Goal: Task Accomplishment & Management: Complete application form

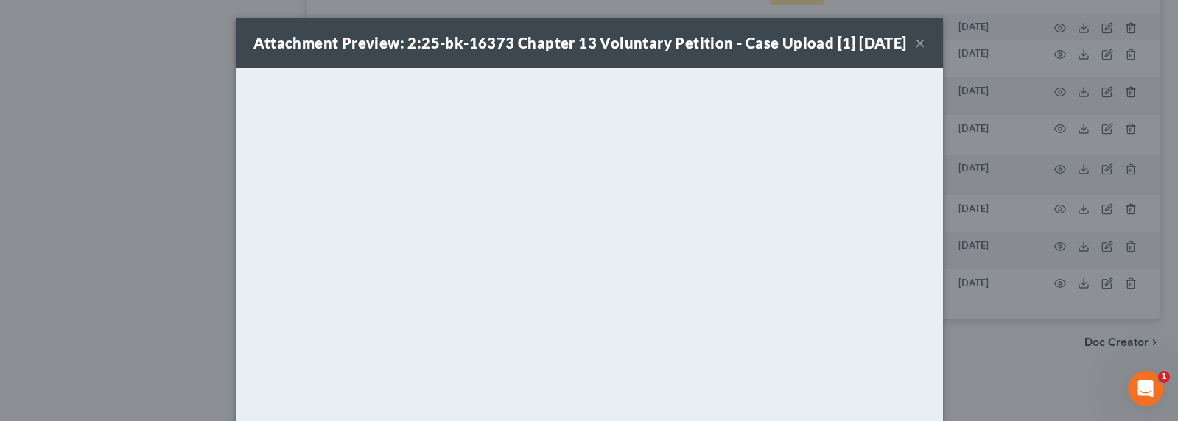
click at [111, 144] on div "Attachment Preview: 2:25-bk-16373 Chapter 13 Voluntary Petition - Case Upload […" at bounding box center [589, 210] width 1178 height 421
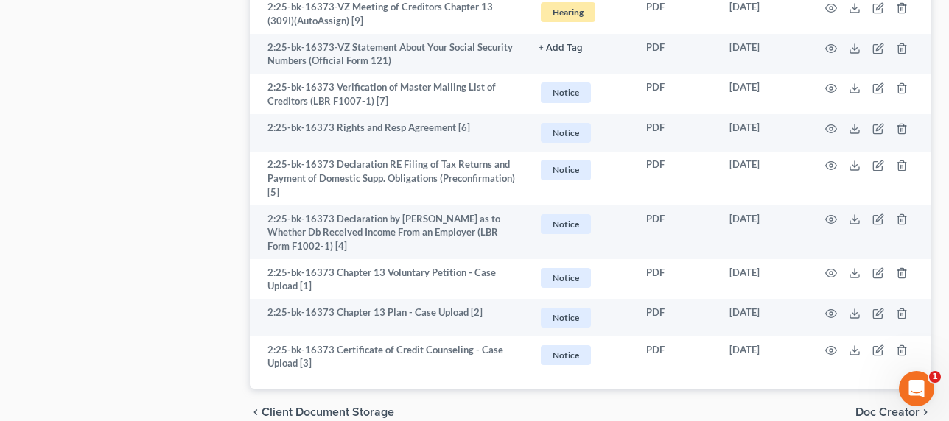
scroll to position [195, 0]
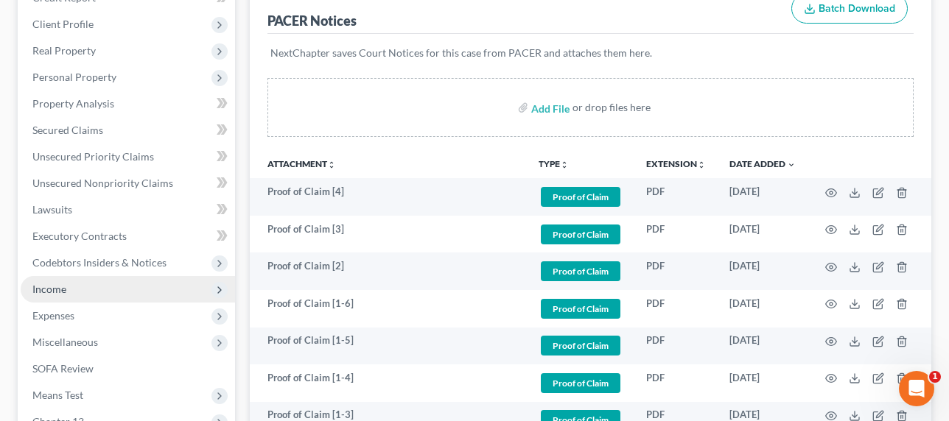
click at [42, 296] on span "Income" at bounding box center [128, 289] width 214 height 27
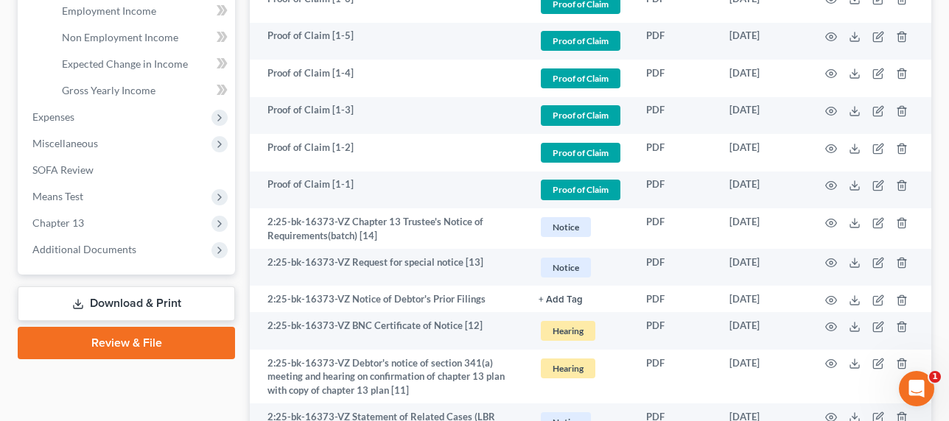
scroll to position [558, 0]
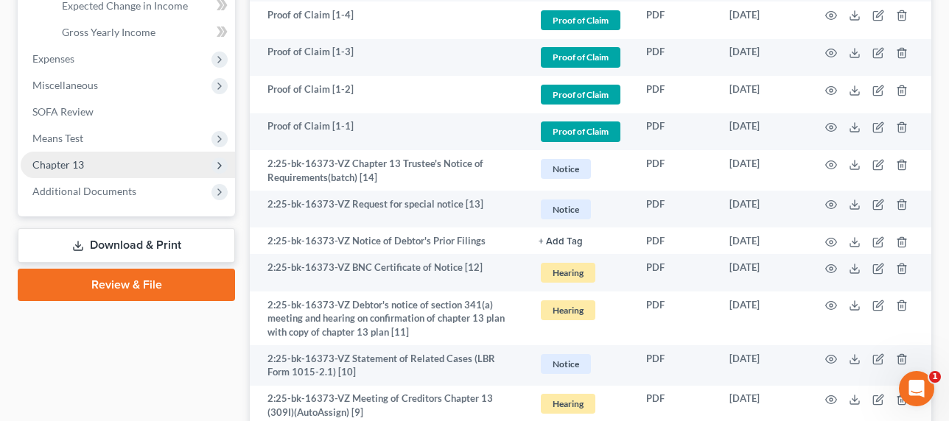
click at [52, 166] on span "Chapter 13" at bounding box center [58, 164] width 52 height 13
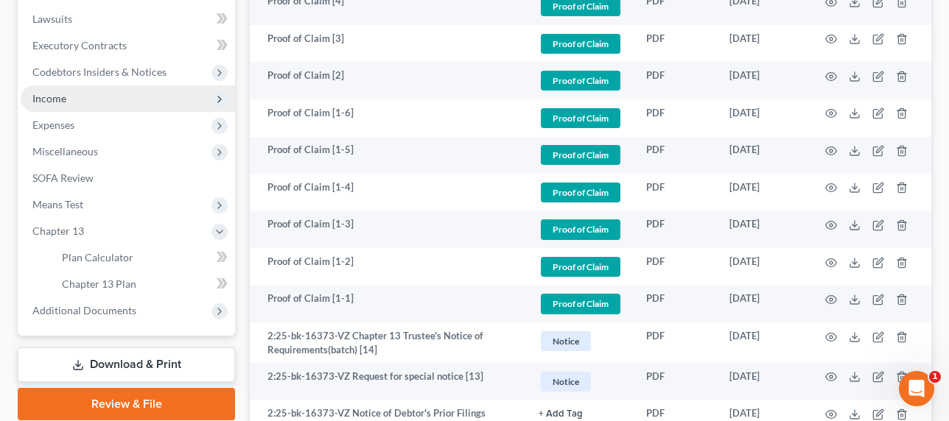
scroll to position [375, 0]
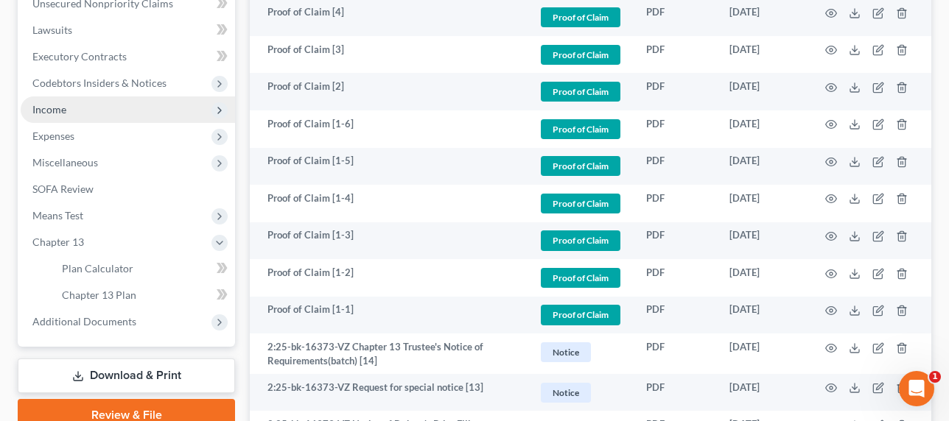
click at [64, 108] on span "Income" at bounding box center [49, 109] width 34 height 13
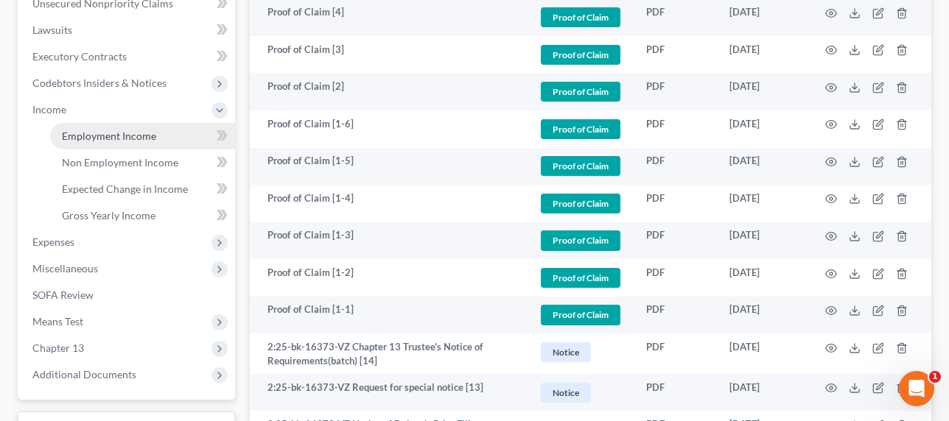
click at [99, 135] on span "Employment Income" at bounding box center [109, 136] width 94 height 13
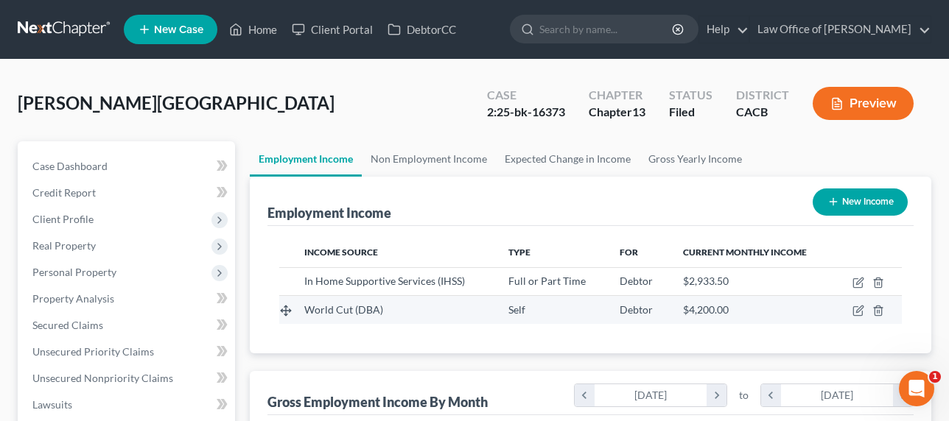
scroll to position [264, 380]
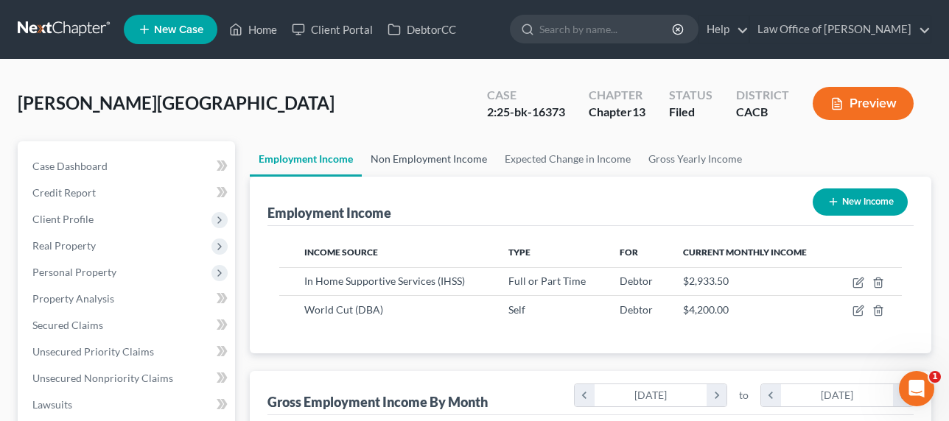
click at [428, 157] on link "Non Employment Income" at bounding box center [429, 158] width 134 height 35
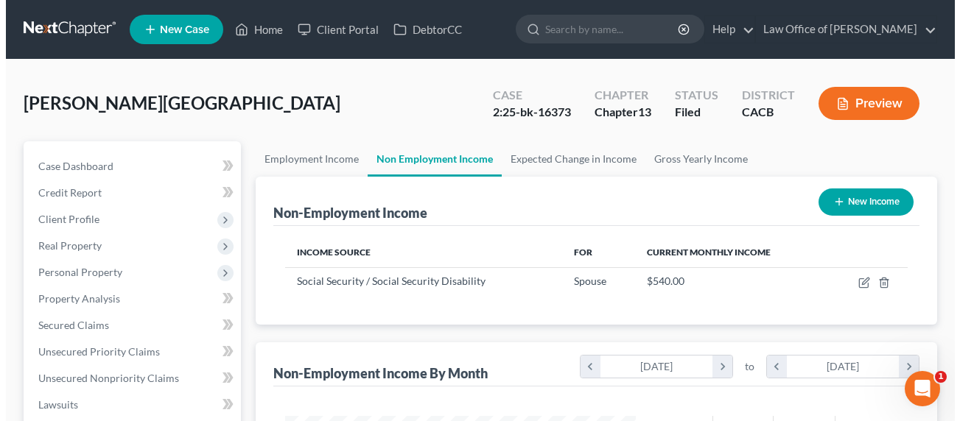
scroll to position [264, 380]
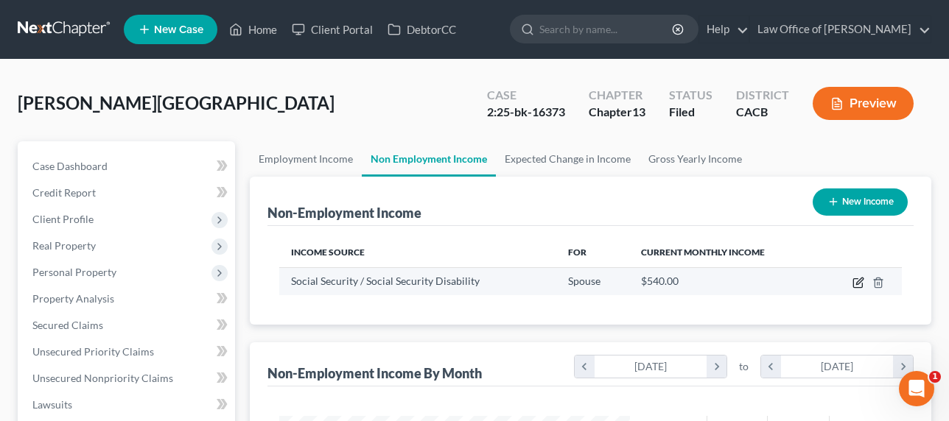
click at [860, 281] on icon "button" at bounding box center [859, 281] width 7 height 7
select select "4"
select select "0"
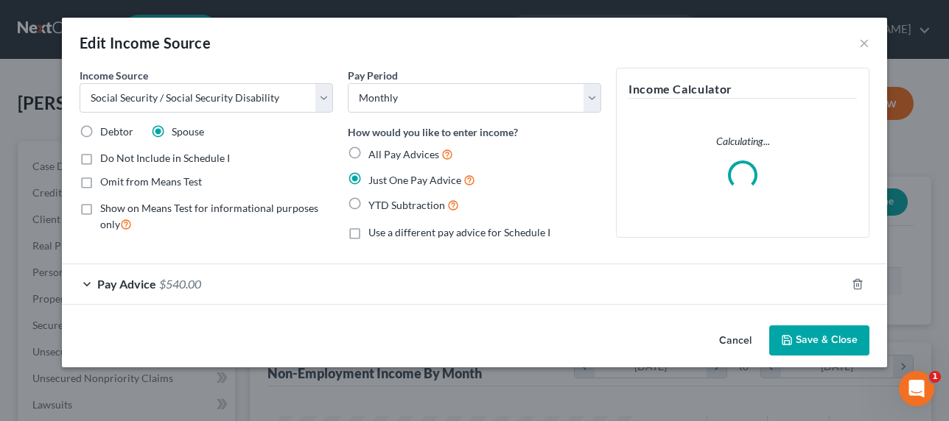
scroll to position [264, 385]
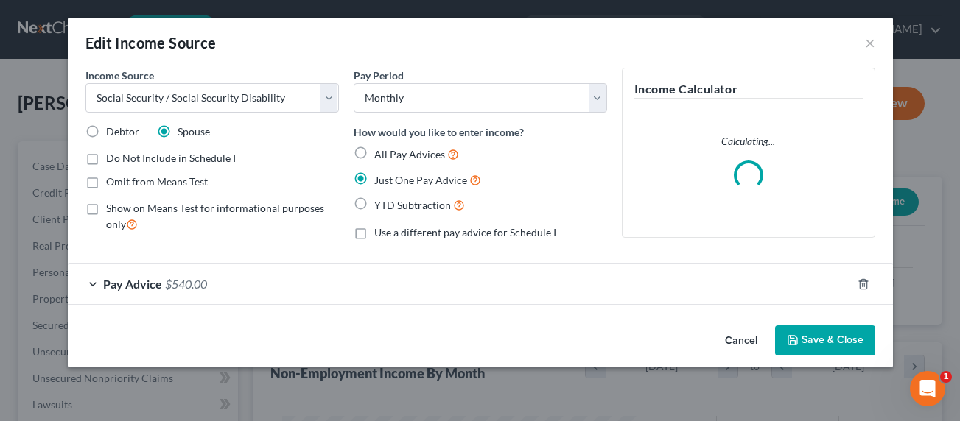
click at [155, 285] on span "Pay Advice" at bounding box center [132, 284] width 59 height 14
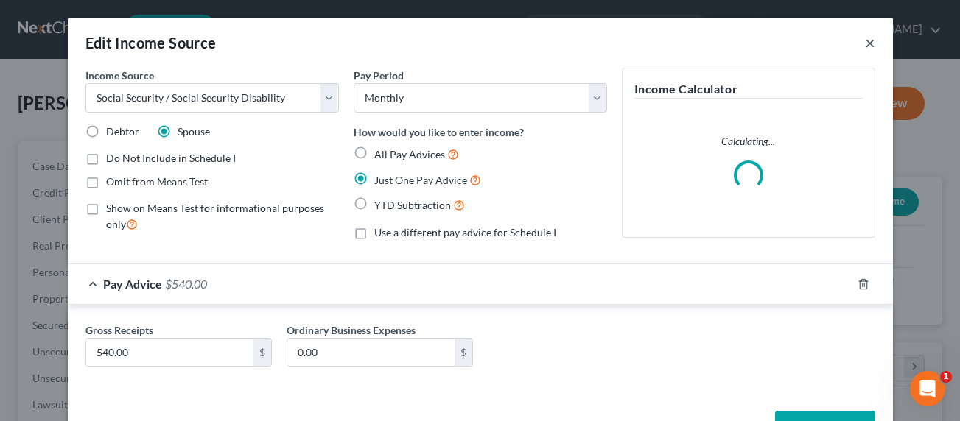
click at [865, 41] on button "×" at bounding box center [870, 43] width 10 height 18
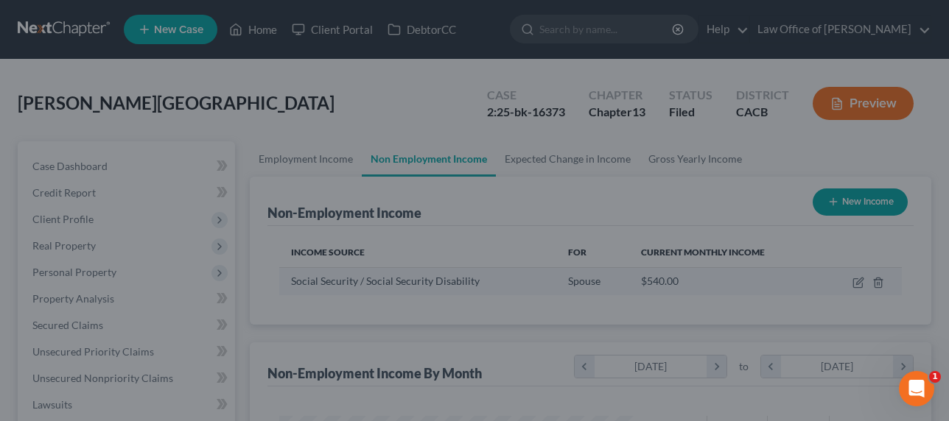
scroll to position [736455, 736338]
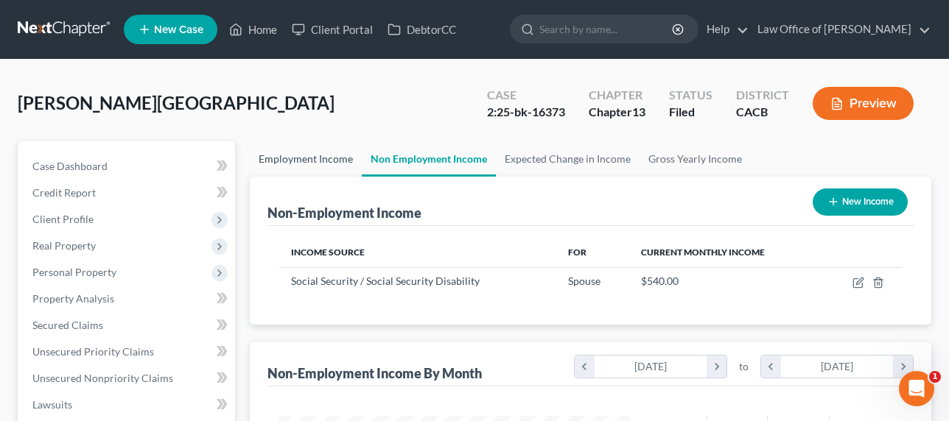
click at [309, 158] on link "Employment Income" at bounding box center [306, 158] width 112 height 35
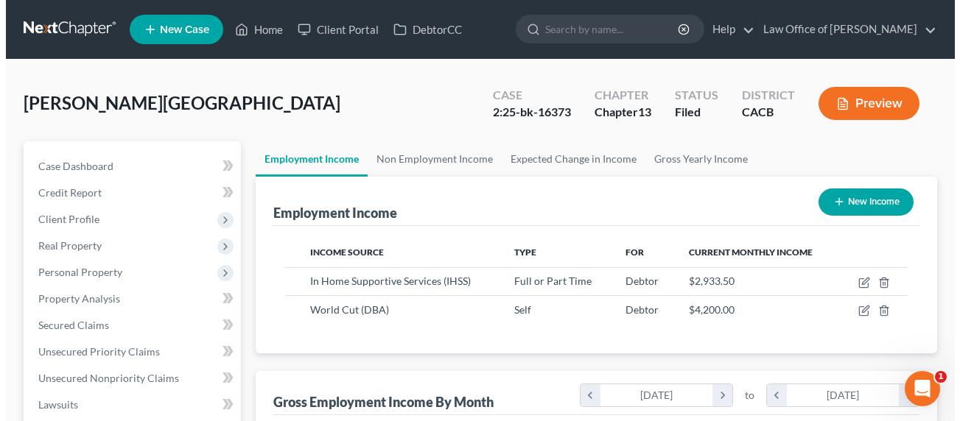
scroll to position [264, 380]
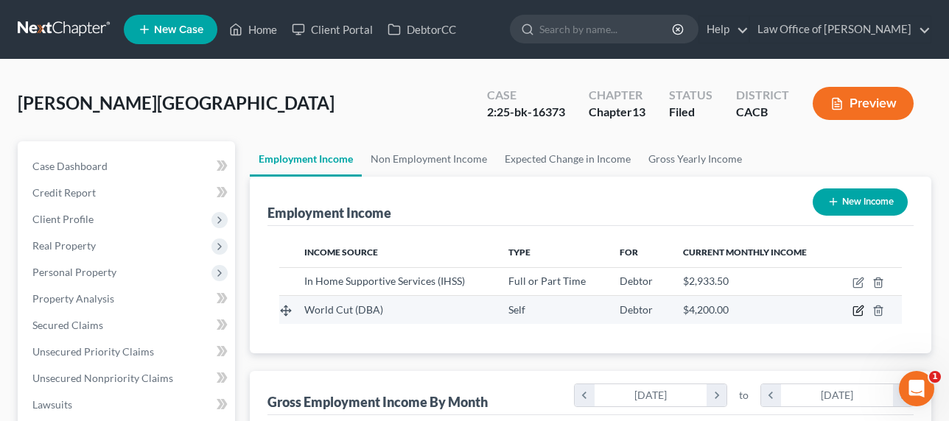
click at [853, 309] on icon "button" at bounding box center [857, 311] width 9 height 9
select select "1"
select select "4"
select select "0"
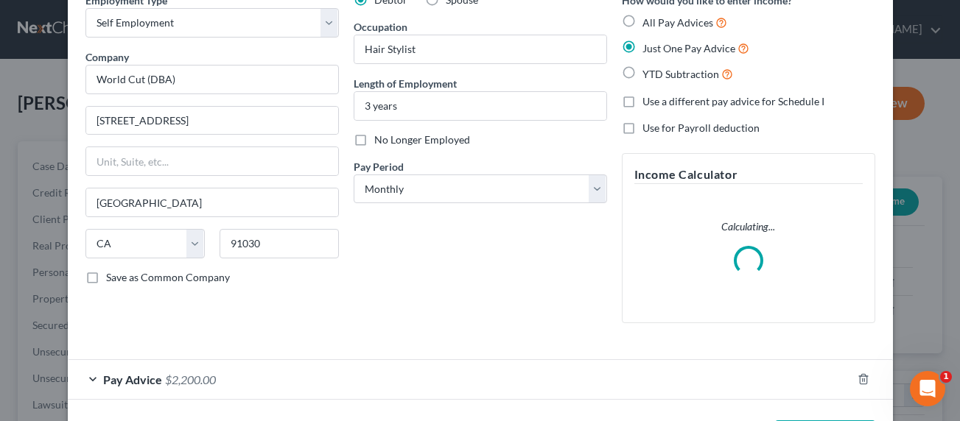
scroll to position [134, 0]
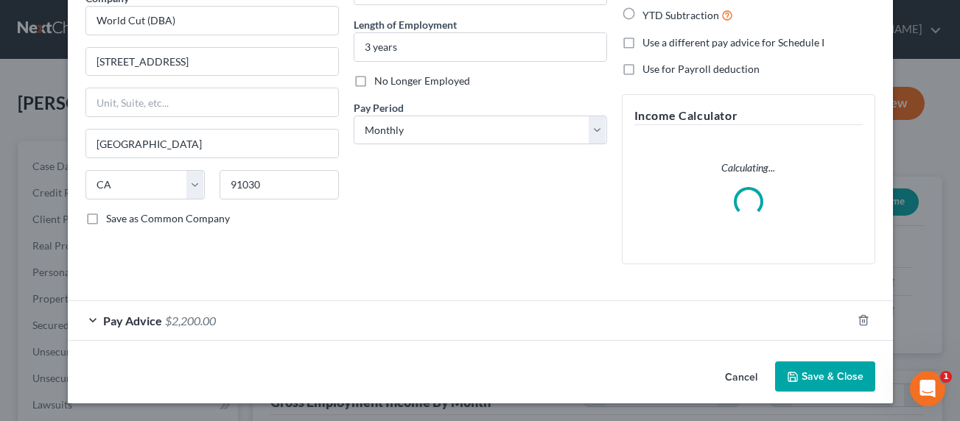
click at [194, 318] on span "$2,200.00" at bounding box center [190, 321] width 51 height 14
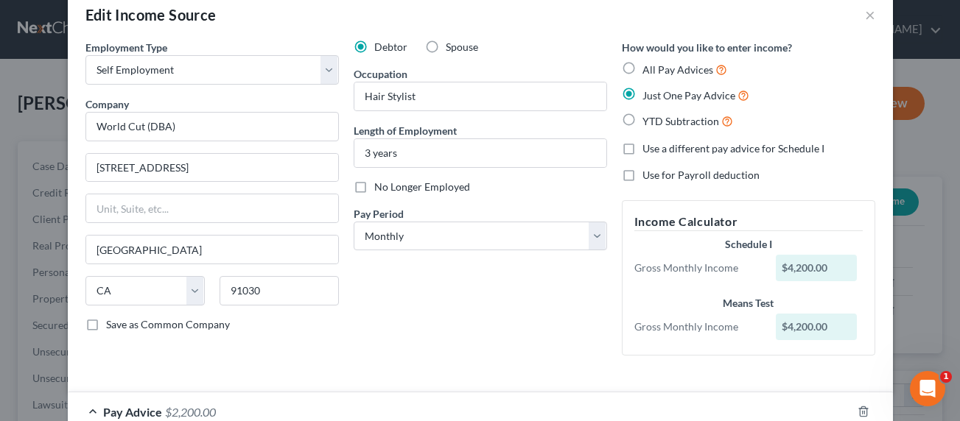
scroll to position [28, 0]
click at [745, 152] on span "Use a different pay advice for Schedule I" at bounding box center [733, 148] width 182 height 13
click at [658, 151] on input "Use a different pay advice for Schedule I" at bounding box center [653, 146] width 10 height 10
checkbox input "true"
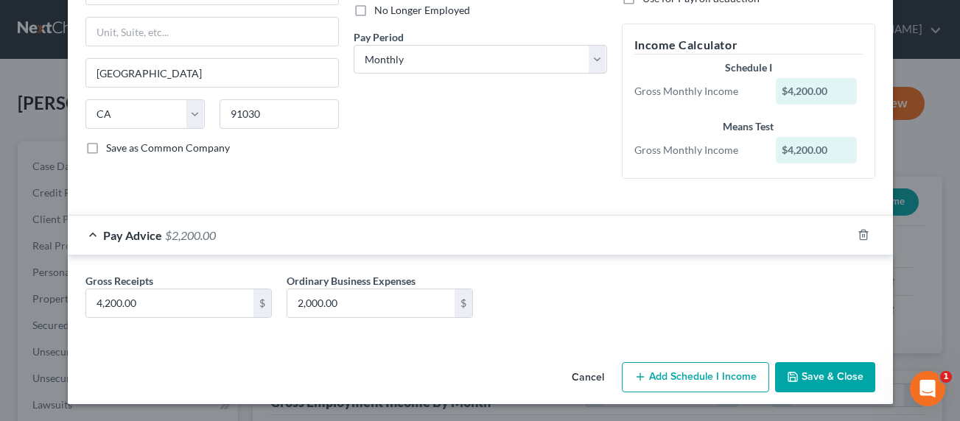
scroll to position [206, 0]
click at [660, 370] on button "Add Schedule I Income" at bounding box center [695, 377] width 147 height 31
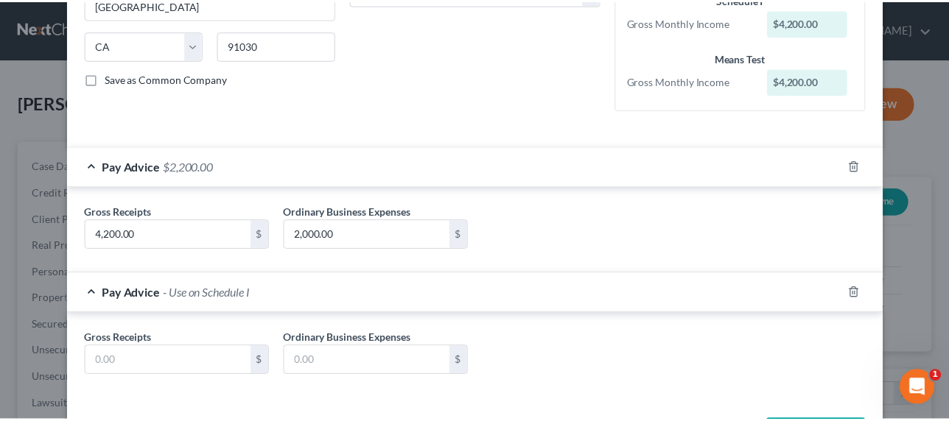
scroll to position [332, 0]
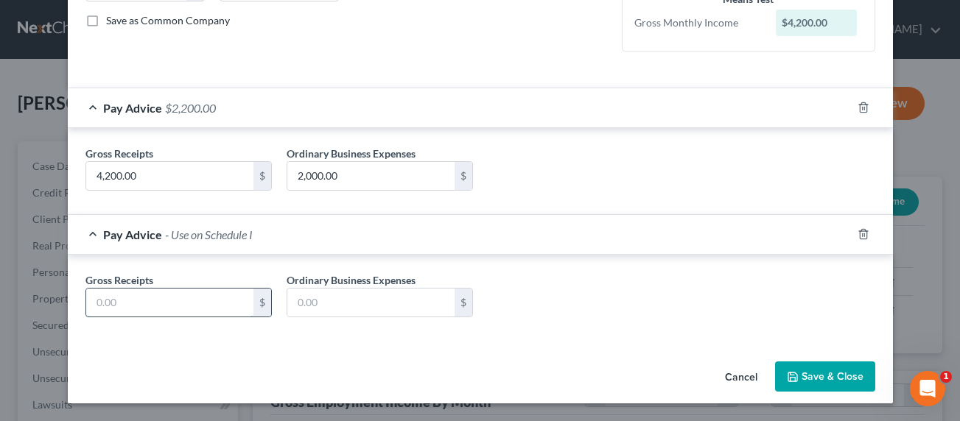
click at [147, 305] on input "text" at bounding box center [169, 303] width 167 height 28
type input "4,203"
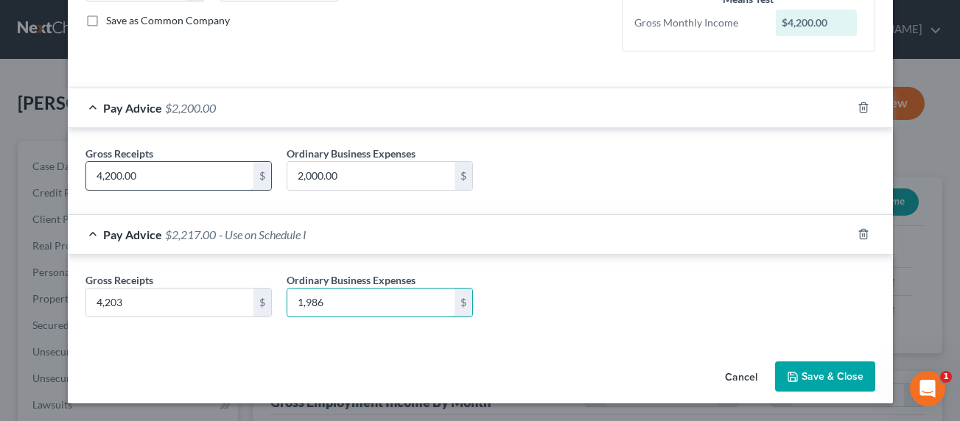
type input "1,986"
drag, startPoint x: 142, startPoint y: 175, endPoint x: 304, endPoint y: 186, distance: 161.7
click at [197, 177] on input "4,200.00" at bounding box center [169, 176] width 167 height 28
click at [127, 178] on input "4,200.00" at bounding box center [169, 176] width 167 height 28
drag, startPoint x: 155, startPoint y: 177, endPoint x: 55, endPoint y: 175, distance: 101.0
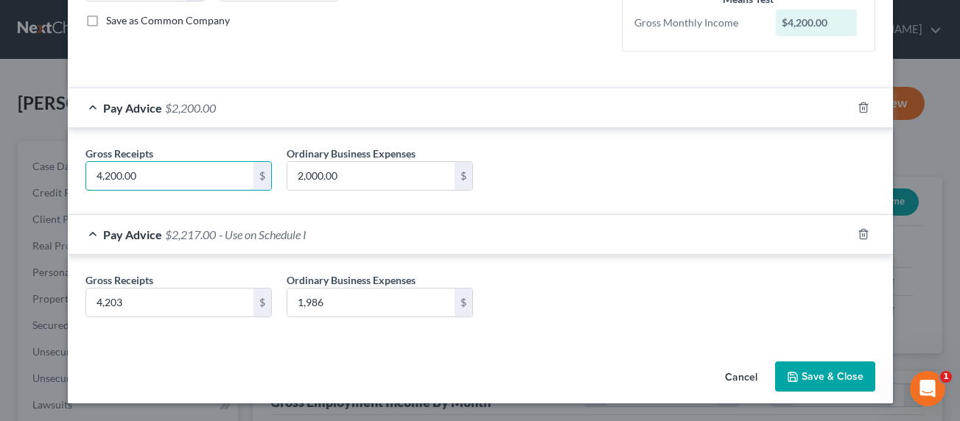
click at [55, 175] on div "Edit Income Source × Employment Type * Select Full or [DEMOGRAPHIC_DATA] Employ…" at bounding box center [480, 210] width 960 height 421
type input "8,801.78"
click at [351, 177] on input "2,000.00" at bounding box center [370, 176] width 167 height 28
click at [351, 176] on input "2,000.00" at bounding box center [370, 176] width 167 height 28
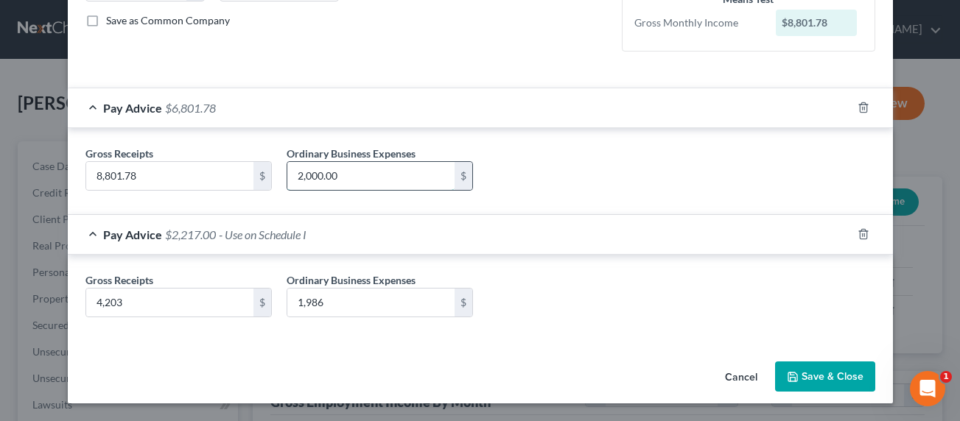
click at [318, 172] on input "2,000.00" at bounding box center [370, 176] width 167 height 28
drag, startPoint x: 346, startPoint y: 174, endPoint x: 255, endPoint y: 176, distance: 91.4
click at [255, 176] on div "Gross Receipts 8,801.78 $ Ordinary Business Expenses 2,000.00 $" at bounding box center [480, 174] width 804 height 57
type input "6,696"
click at [848, 373] on button "Save & Close" at bounding box center [825, 377] width 100 height 31
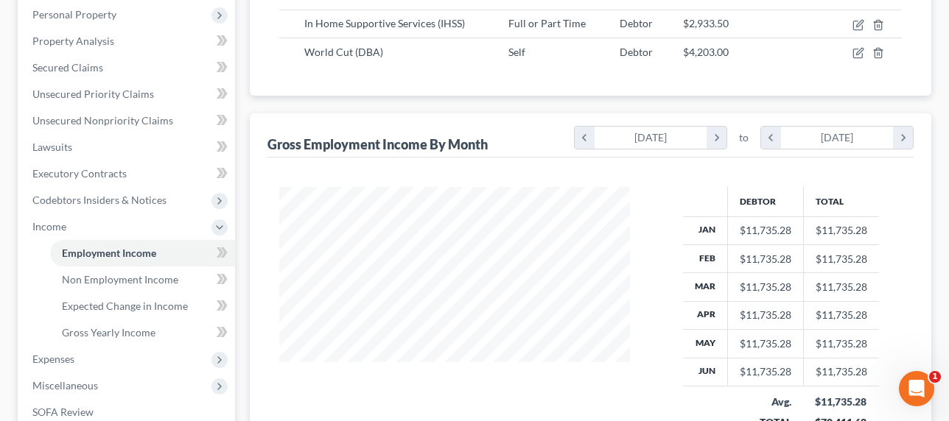
scroll to position [493, 0]
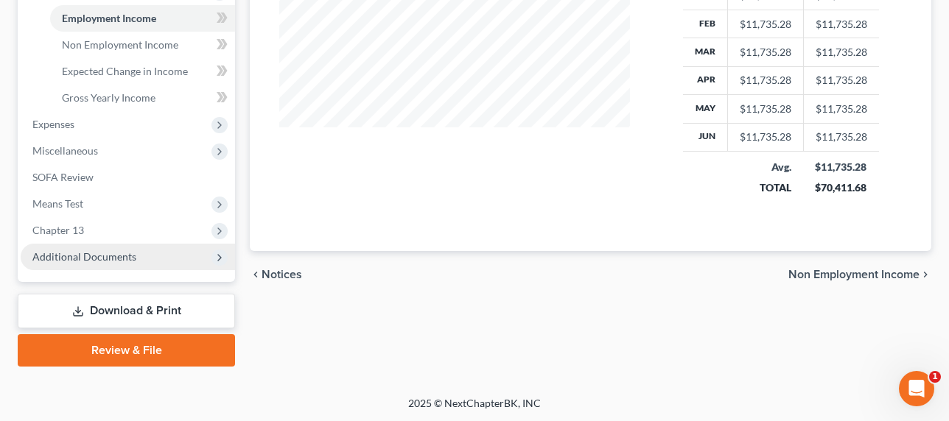
click at [88, 251] on span "Additional Documents" at bounding box center [84, 256] width 104 height 13
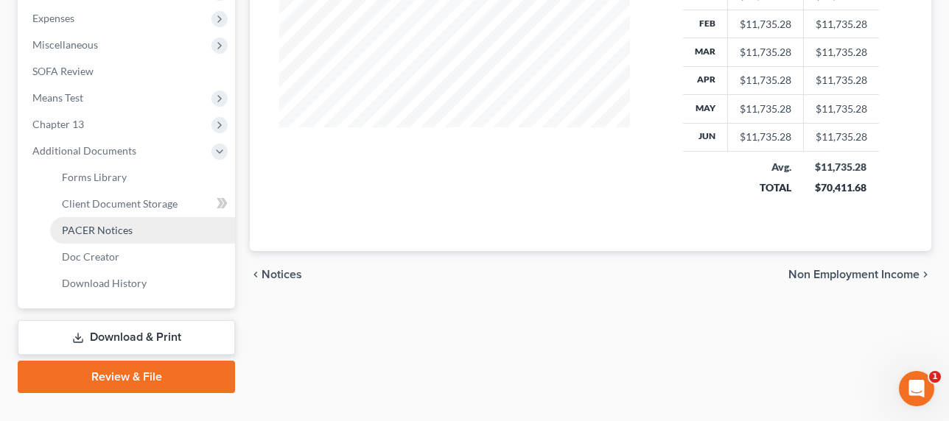
click at [91, 226] on span "PACER Notices" at bounding box center [97, 230] width 71 height 13
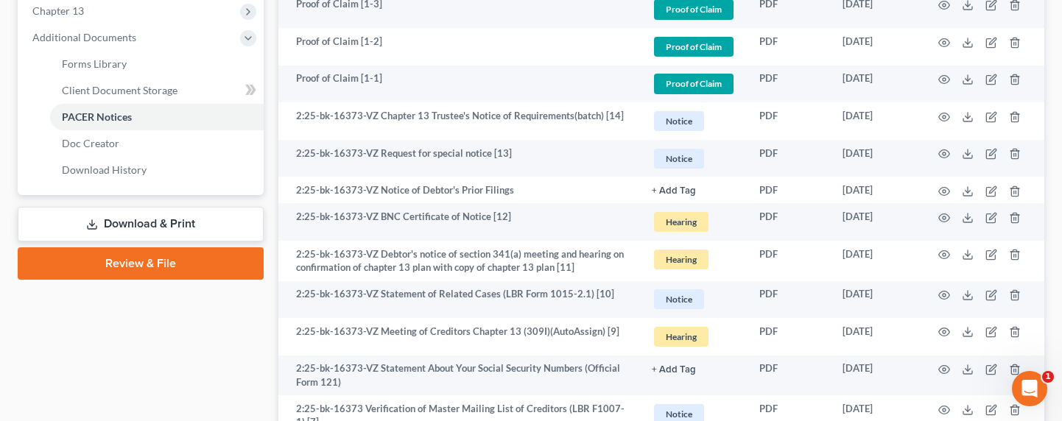
scroll to position [456, 0]
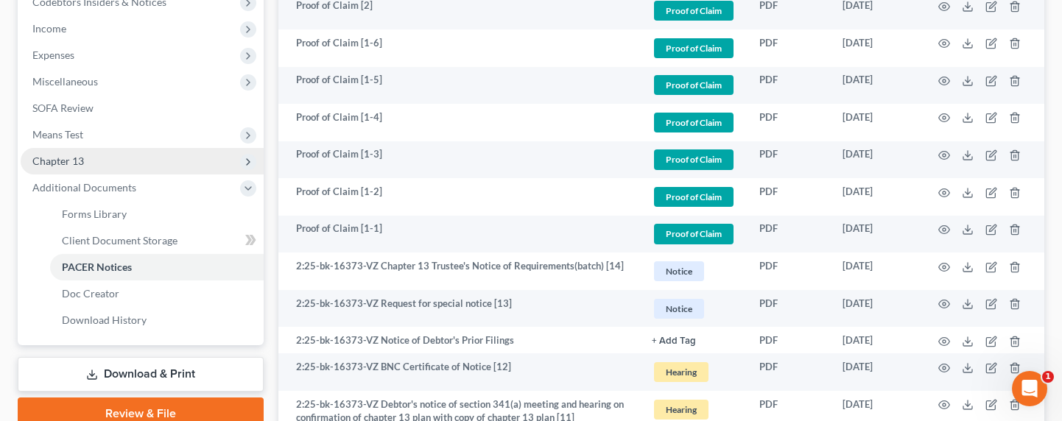
click at [58, 164] on span "Chapter 13" at bounding box center [58, 161] width 52 height 13
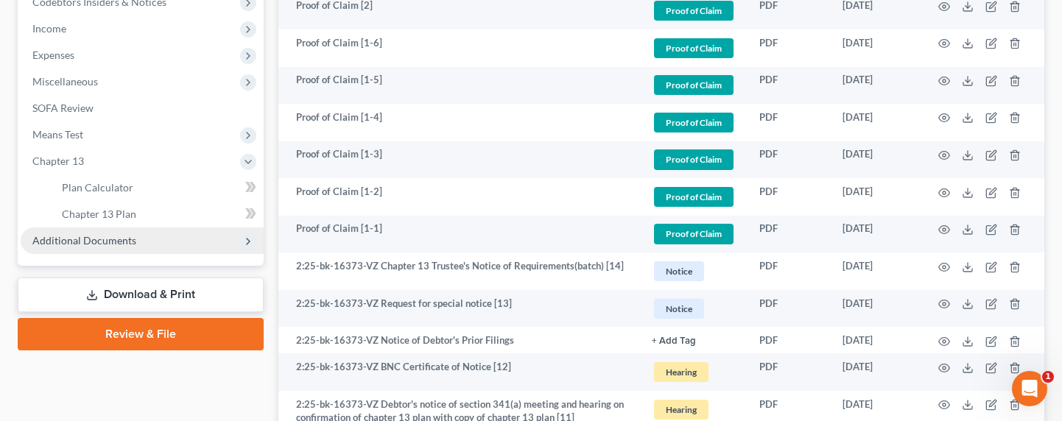
click at [90, 242] on span "Additional Documents" at bounding box center [84, 240] width 104 height 13
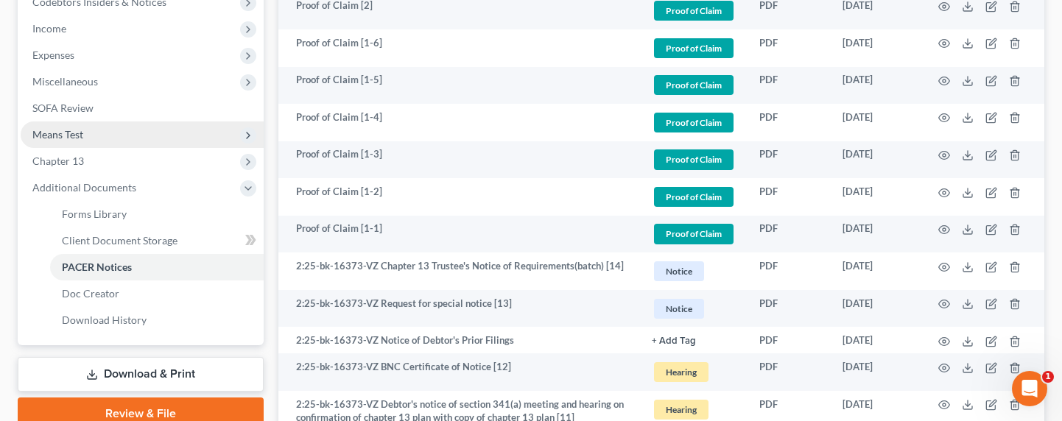
click at [57, 139] on span "Means Test" at bounding box center [57, 134] width 51 height 13
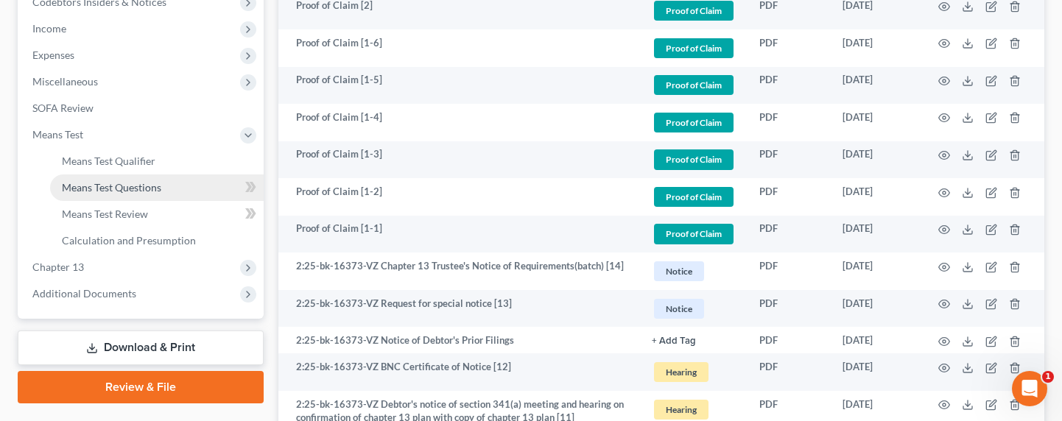
click at [80, 191] on span "Means Test Questions" at bounding box center [111, 187] width 99 height 13
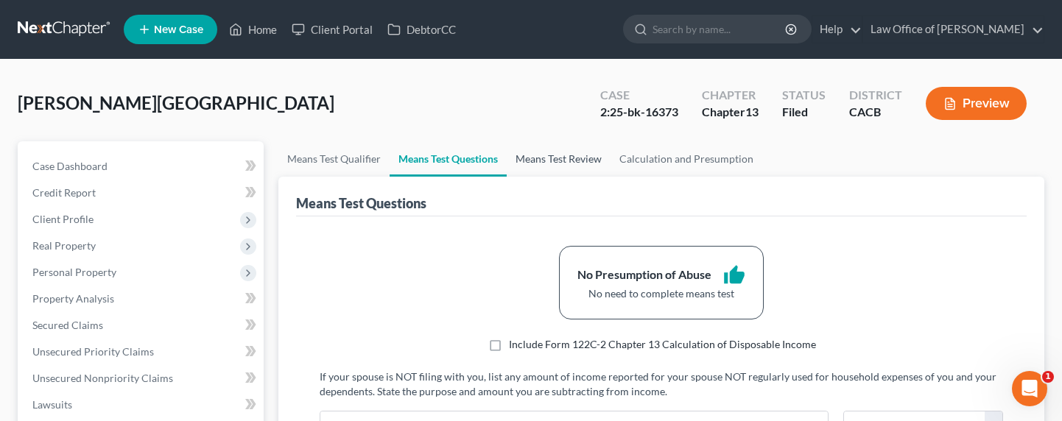
click at [546, 157] on link "Means Test Review" at bounding box center [559, 158] width 104 height 35
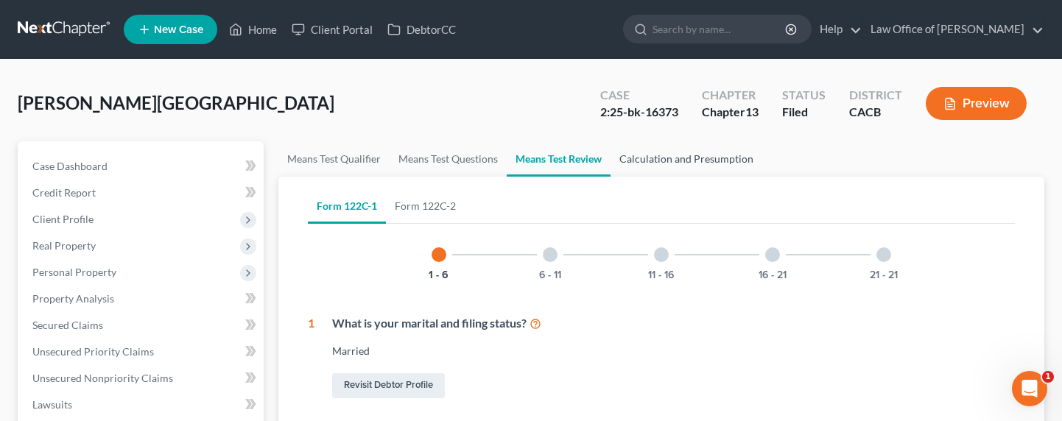
click at [681, 156] on link "Calculation and Presumption" at bounding box center [687, 158] width 152 height 35
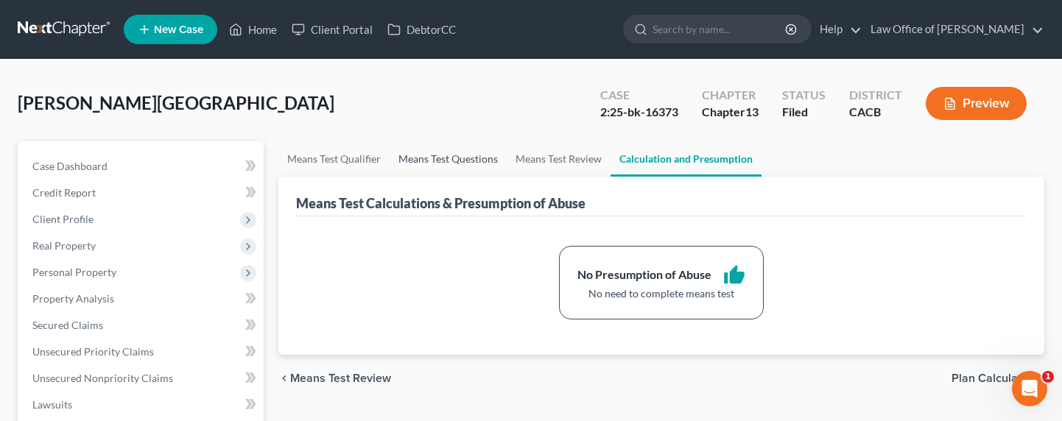
click at [441, 162] on link "Means Test Questions" at bounding box center [448, 158] width 117 height 35
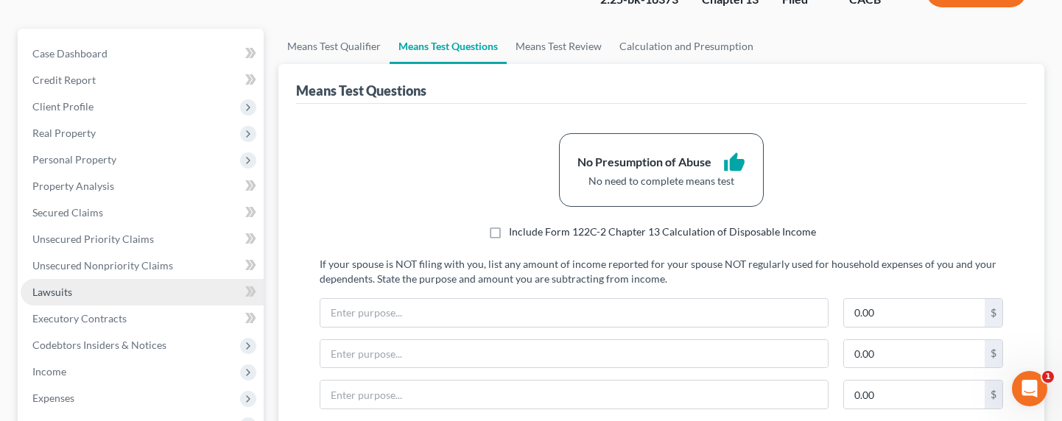
scroll to position [150, 0]
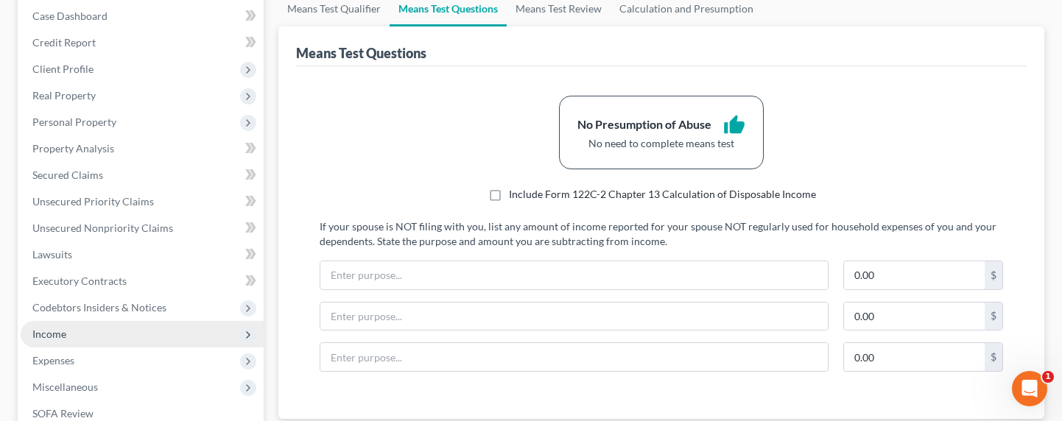
click at [50, 334] on span "Income" at bounding box center [49, 334] width 34 height 13
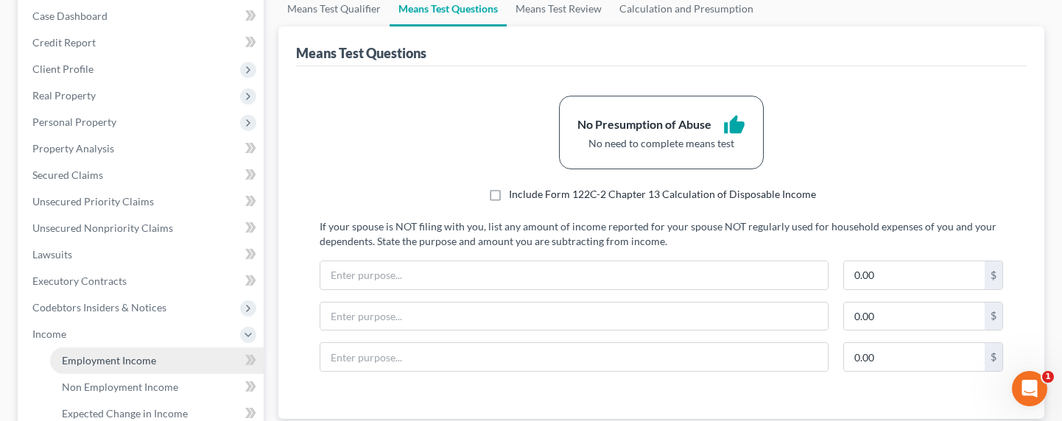
click at [94, 364] on span "Employment Income" at bounding box center [109, 360] width 94 height 13
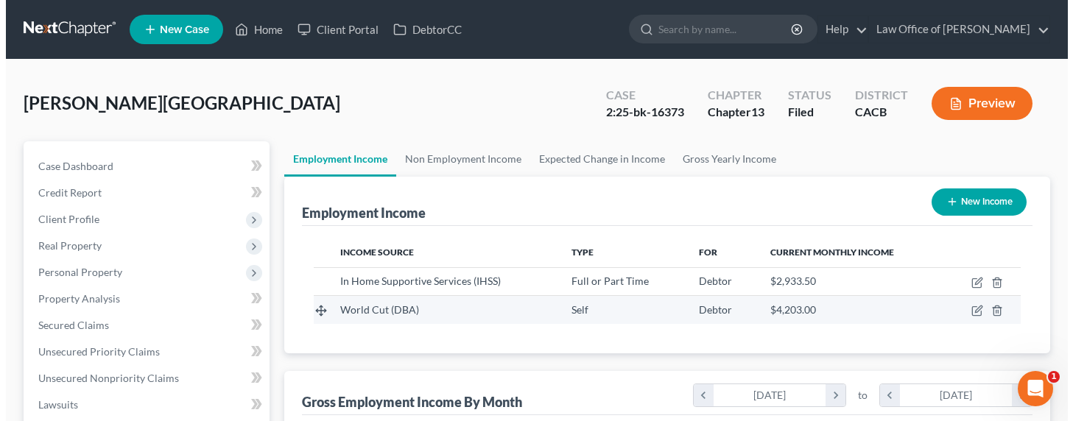
scroll to position [264, 430]
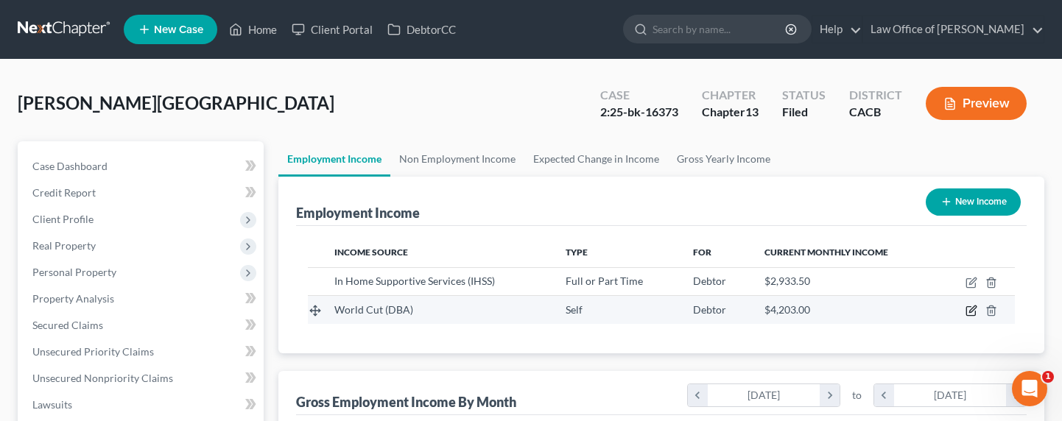
click at [972, 309] on icon "button" at bounding box center [973, 309] width 7 height 7
select select "1"
select select "4"
select select "0"
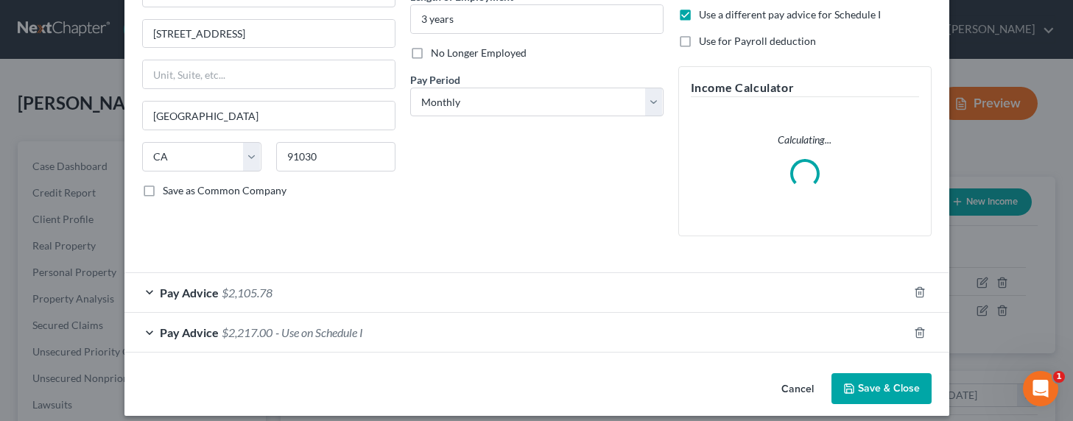
scroll to position [175, 0]
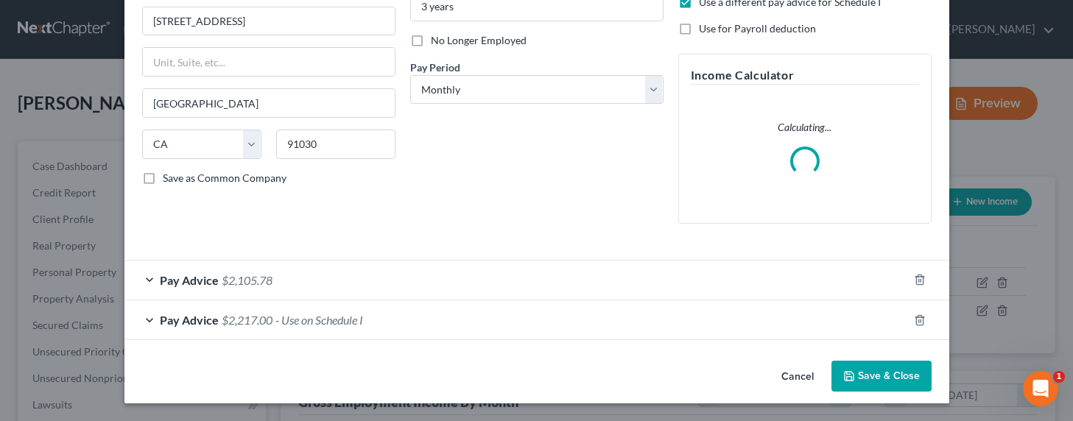
click at [263, 282] on span "$2,105.78" at bounding box center [247, 280] width 51 height 14
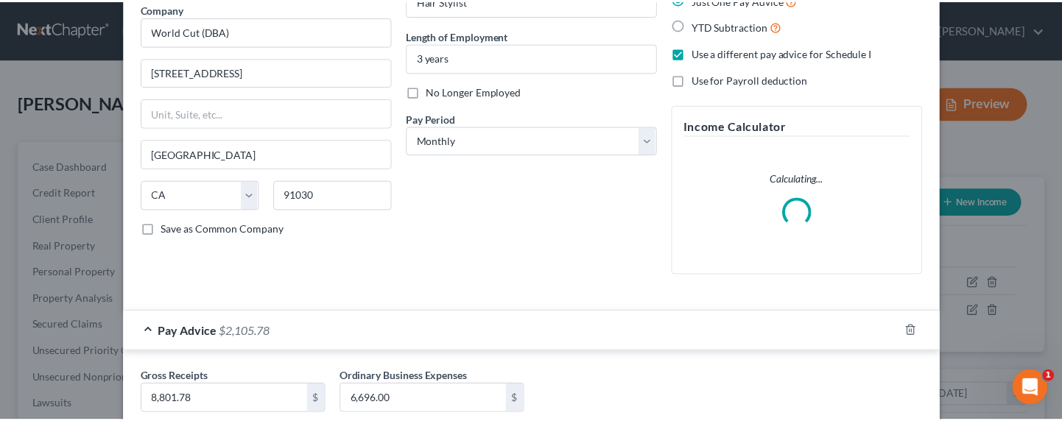
scroll to position [36, 0]
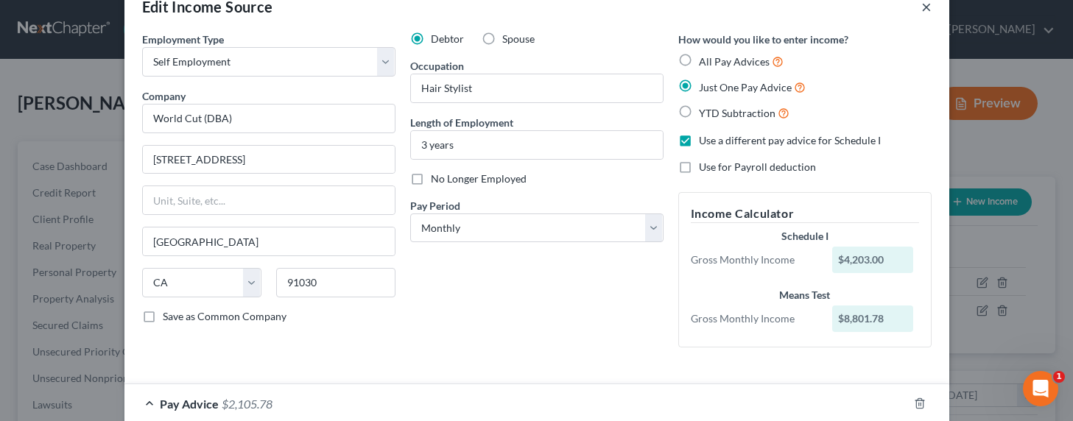
click at [922, 7] on button "×" at bounding box center [927, 7] width 10 height 18
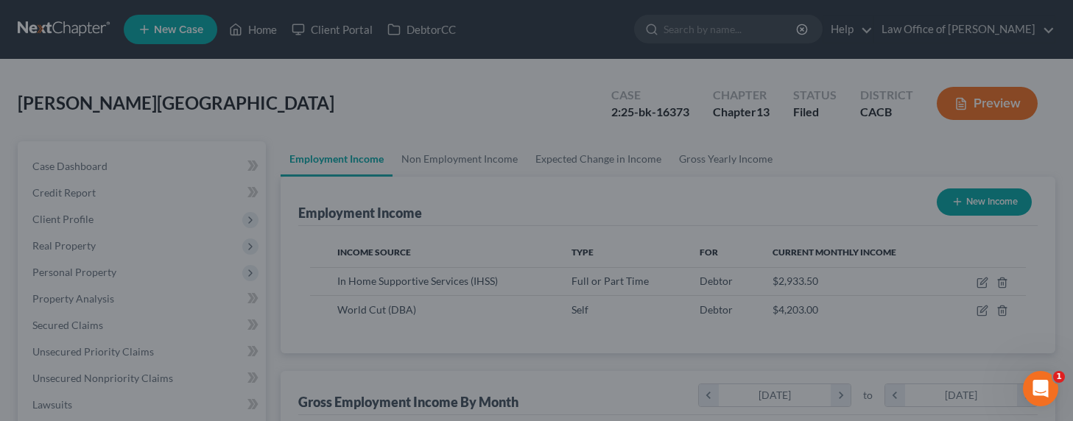
scroll to position [736455, 736289]
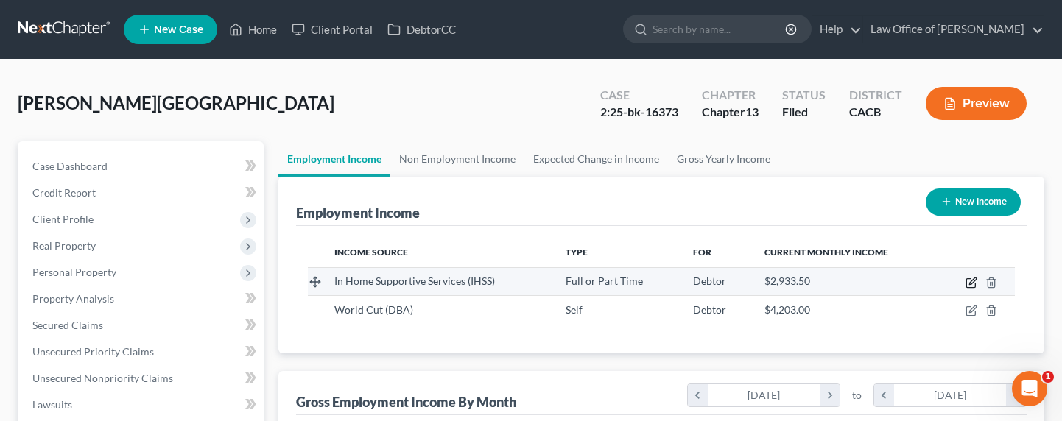
click at [973, 281] on icon "button" at bounding box center [973, 281] width 7 height 7
select select "0"
select select "4"
select select "1"
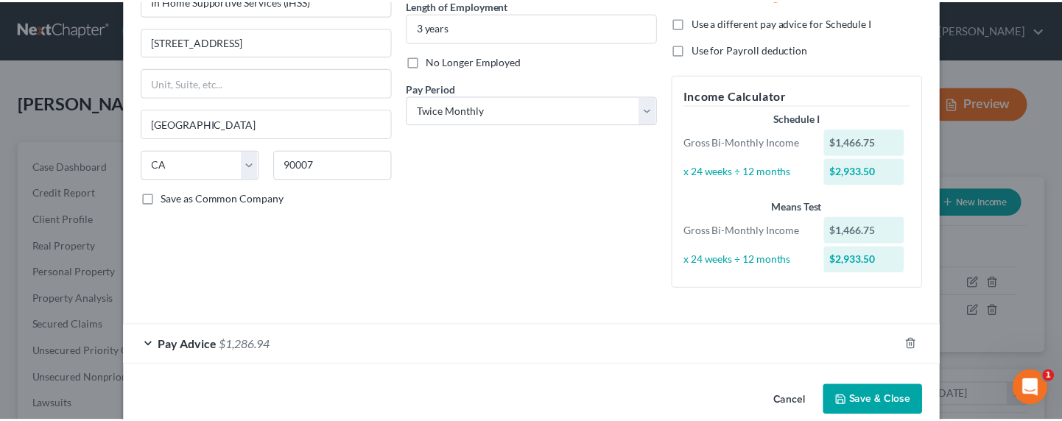
scroll to position [178, 0]
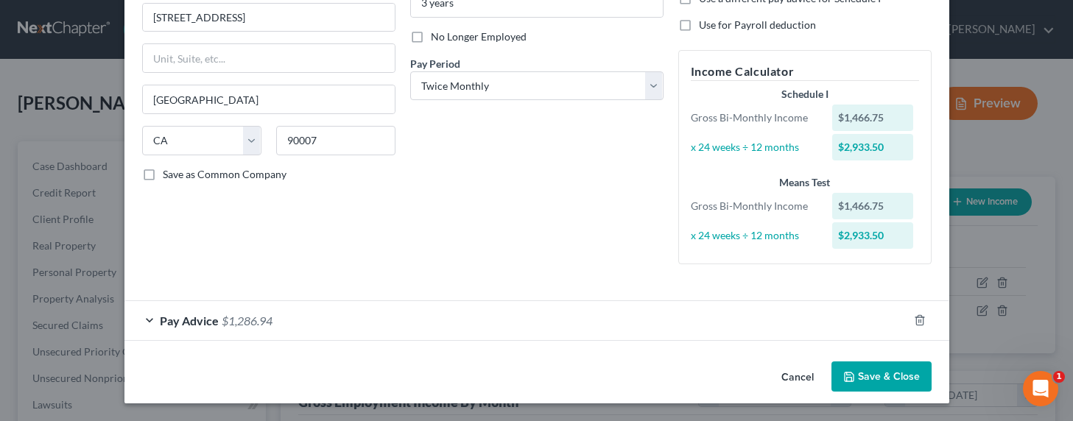
click at [857, 372] on button "Save & Close" at bounding box center [882, 377] width 100 height 31
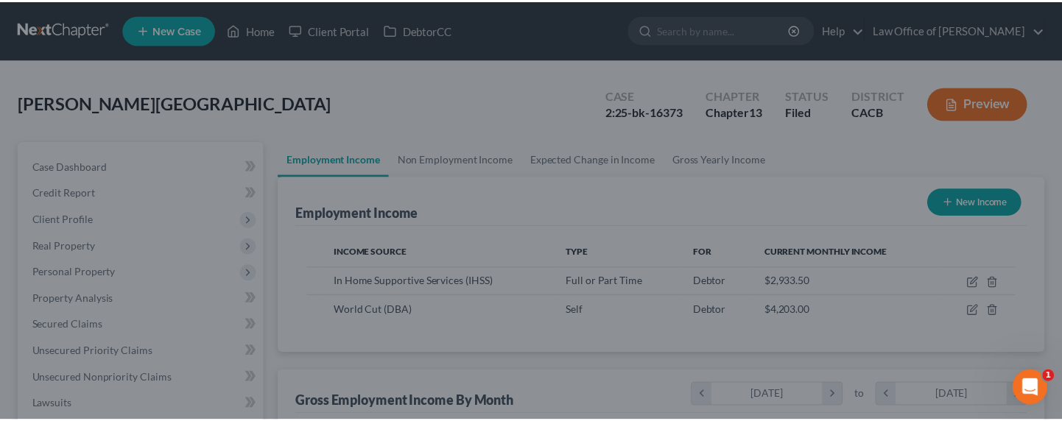
scroll to position [736455, 736289]
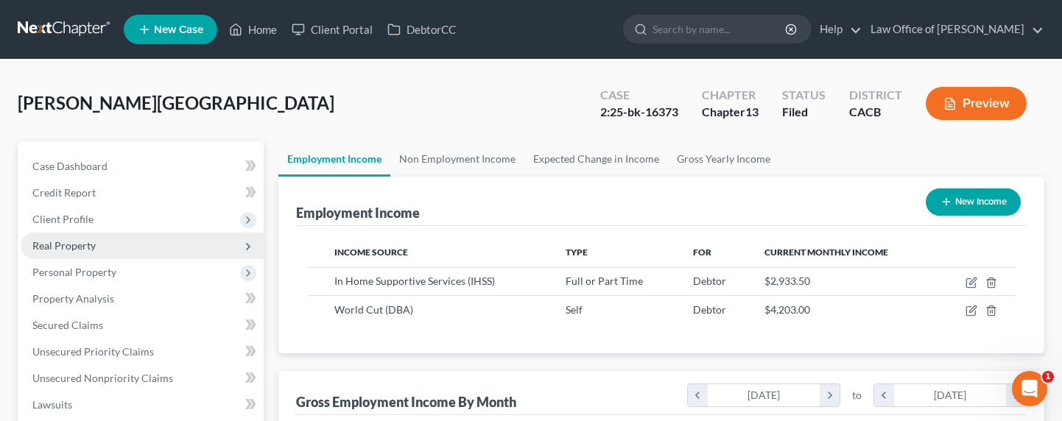
click at [73, 253] on span "Real Property" at bounding box center [142, 246] width 243 height 27
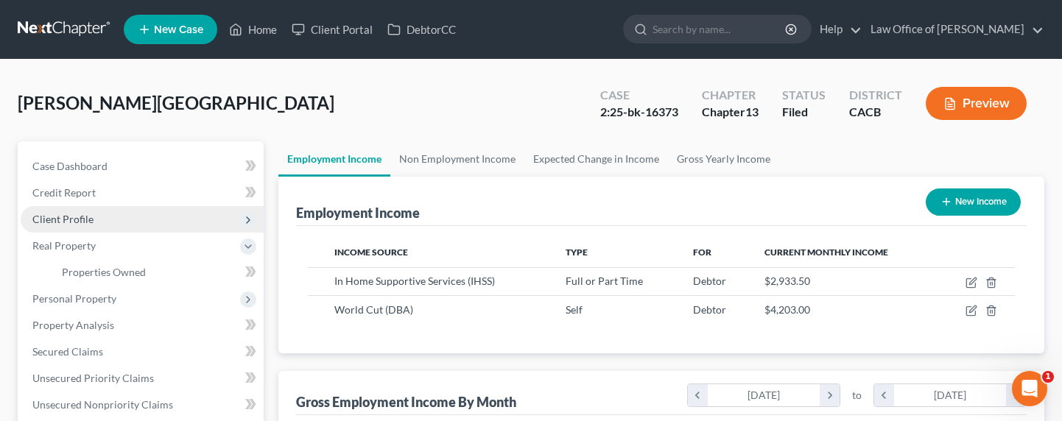
click at [75, 217] on span "Client Profile" at bounding box center [62, 219] width 61 height 13
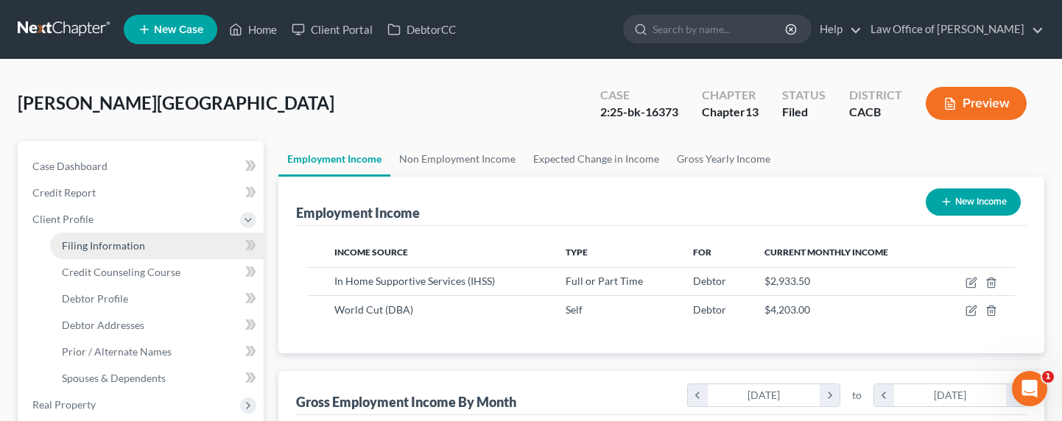
click at [88, 243] on span "Filing Information" at bounding box center [103, 245] width 83 height 13
select select "1"
select select "0"
select select "3"
select select "0"
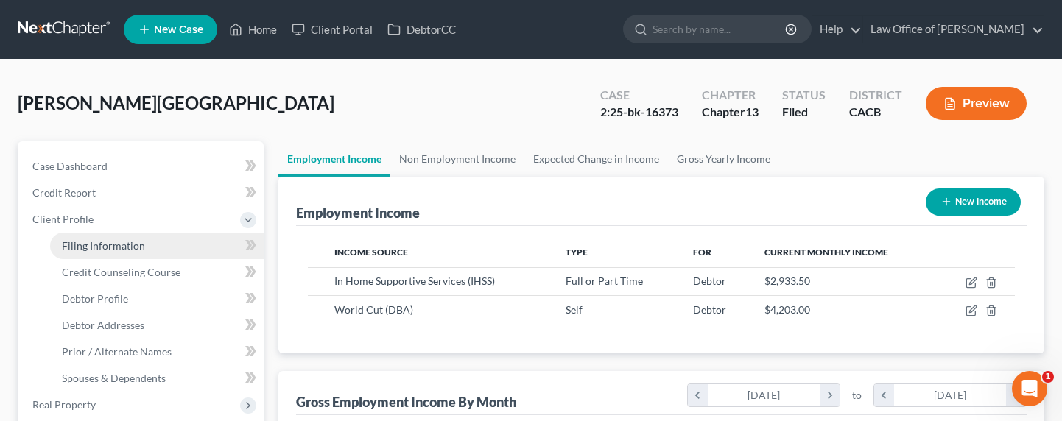
select select "4"
select select "1"
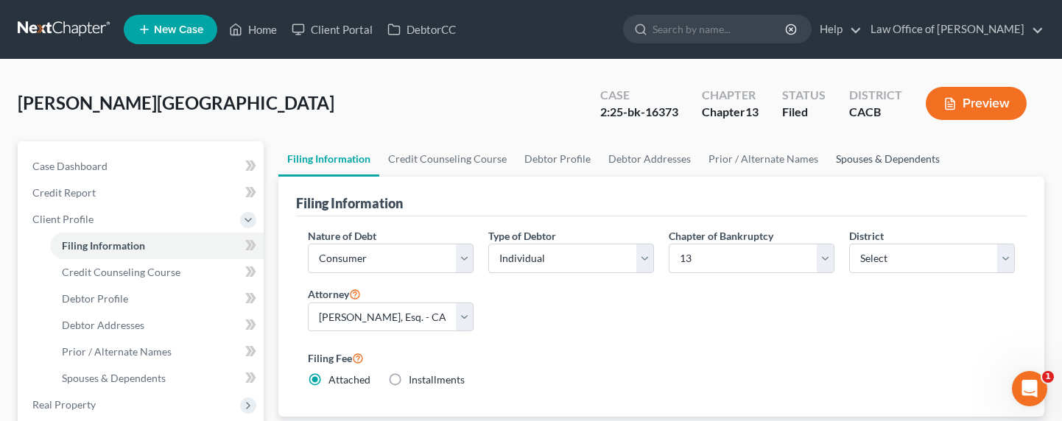
click at [858, 155] on link "Spouses & Dependents" at bounding box center [888, 158] width 122 height 35
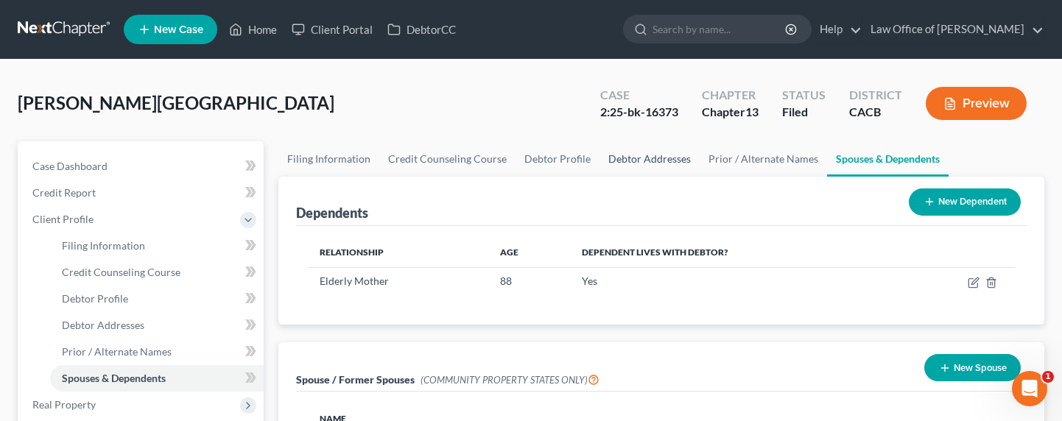
click at [620, 161] on link "Debtor Addresses" at bounding box center [650, 158] width 100 height 35
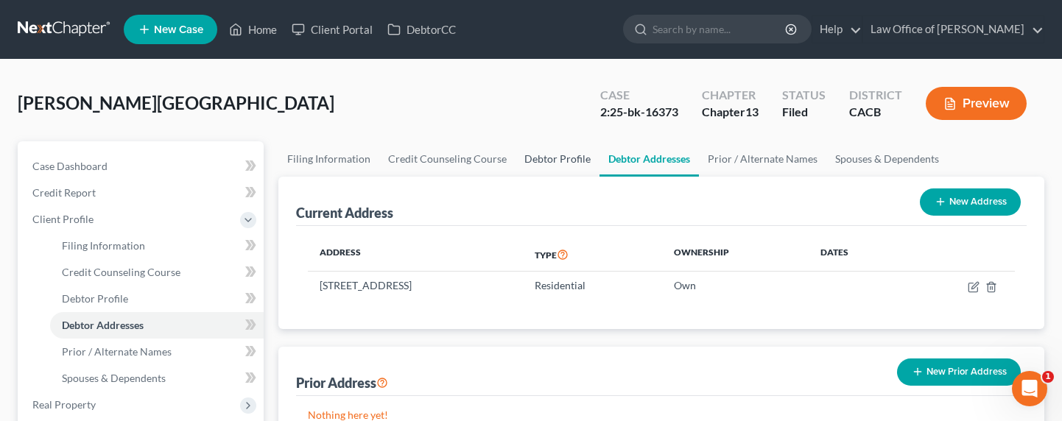
click at [559, 163] on link "Debtor Profile" at bounding box center [558, 158] width 84 height 35
select select "1"
select select "2"
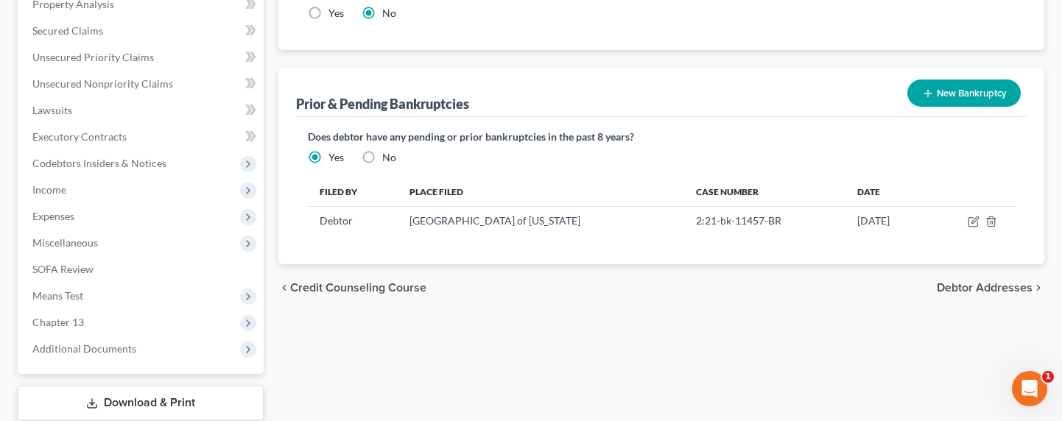
scroll to position [546, 0]
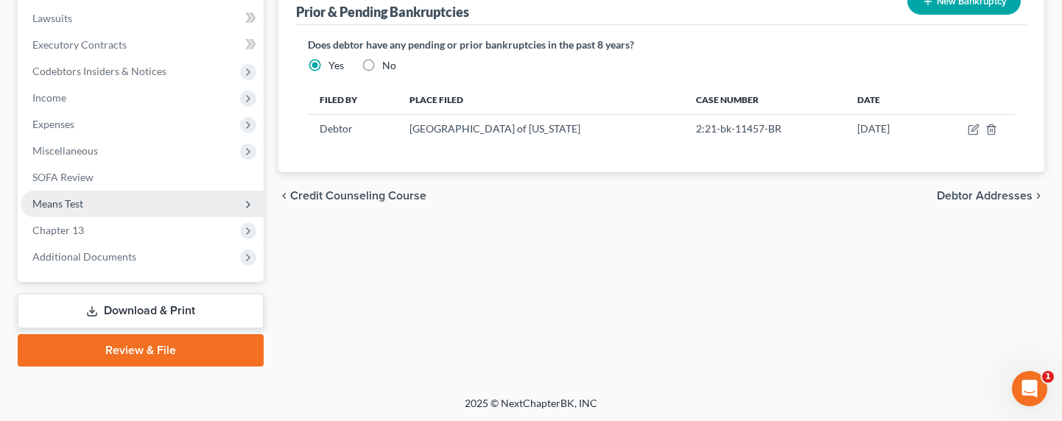
click at [57, 207] on span "Means Test" at bounding box center [57, 203] width 51 height 13
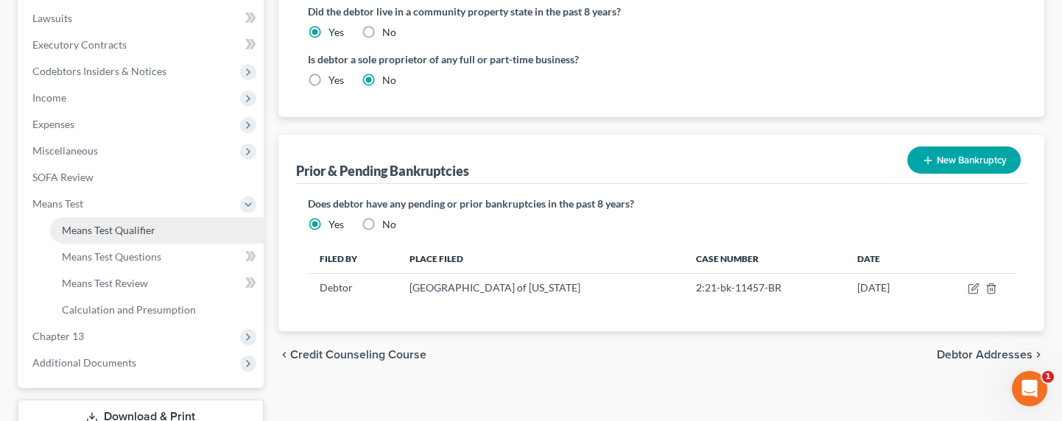
click at [77, 232] on span "Means Test Qualifier" at bounding box center [109, 230] width 94 height 13
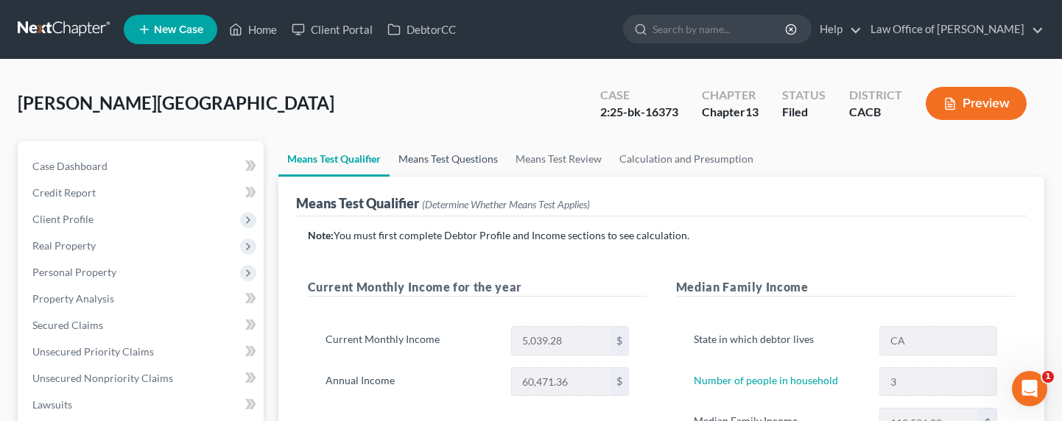
click at [423, 158] on link "Means Test Questions" at bounding box center [448, 158] width 117 height 35
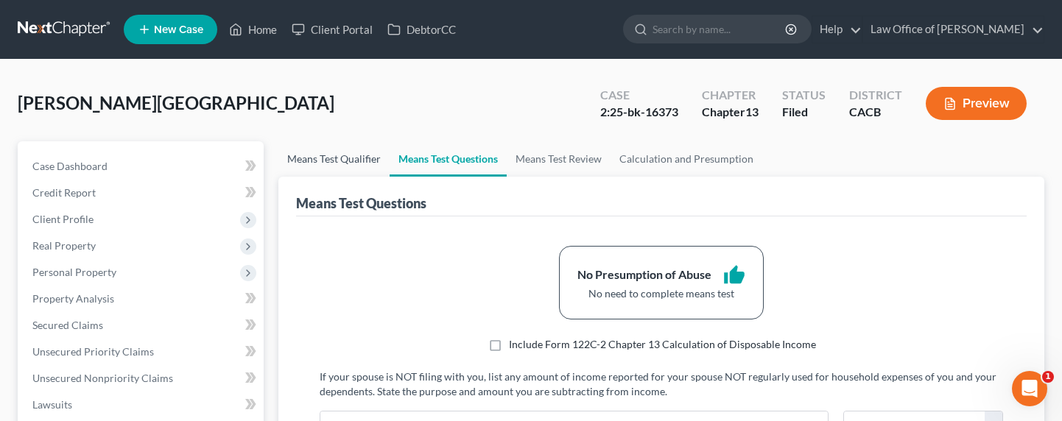
click at [326, 158] on link "Means Test Qualifier" at bounding box center [333, 158] width 111 height 35
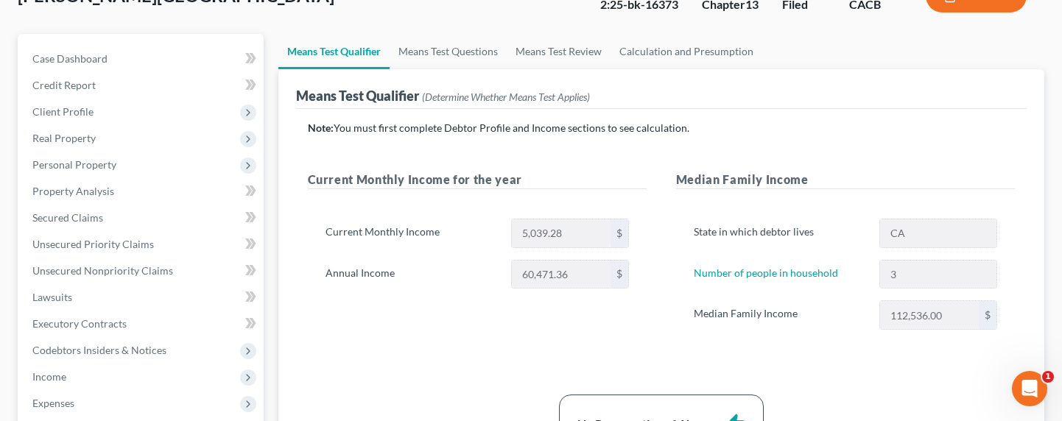
scroll to position [150, 0]
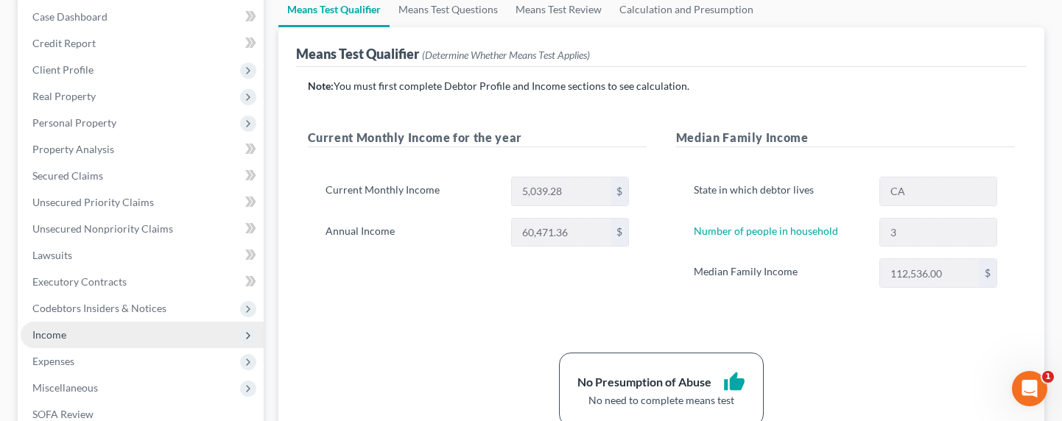
click at [57, 335] on span "Income" at bounding box center [49, 335] width 34 height 13
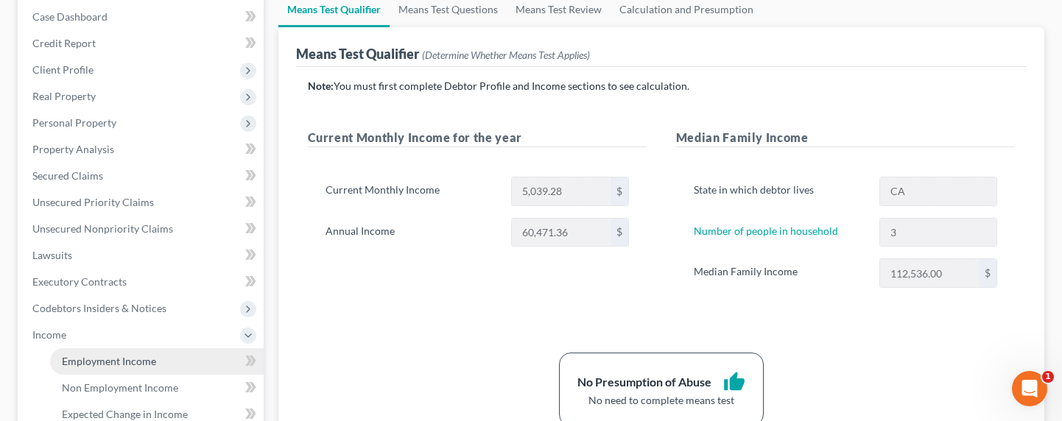
click at [101, 362] on span "Employment Income" at bounding box center [109, 361] width 94 height 13
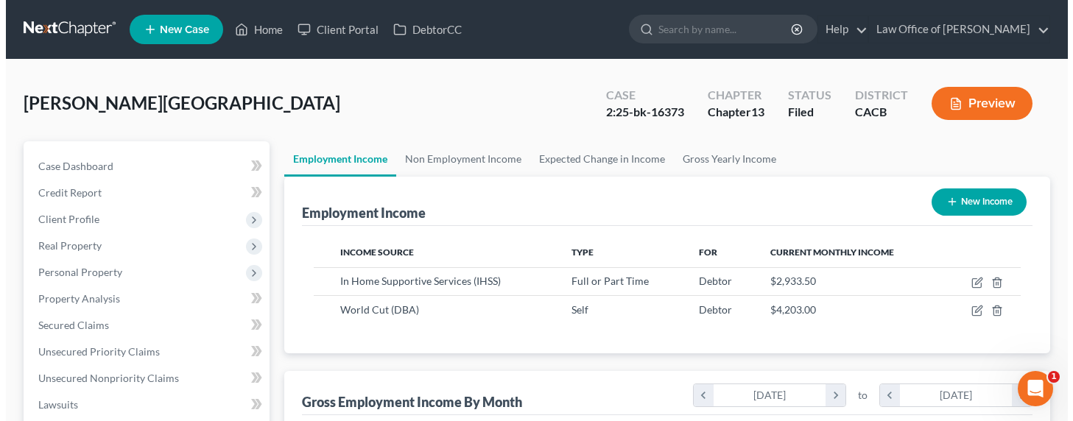
scroll to position [264, 430]
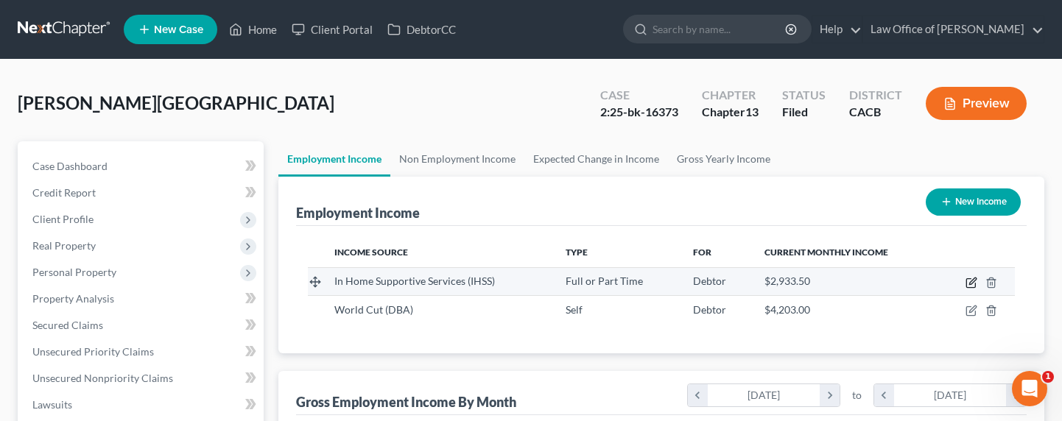
click at [969, 285] on icon "button" at bounding box center [972, 283] width 12 height 12
select select "0"
select select "4"
select select "1"
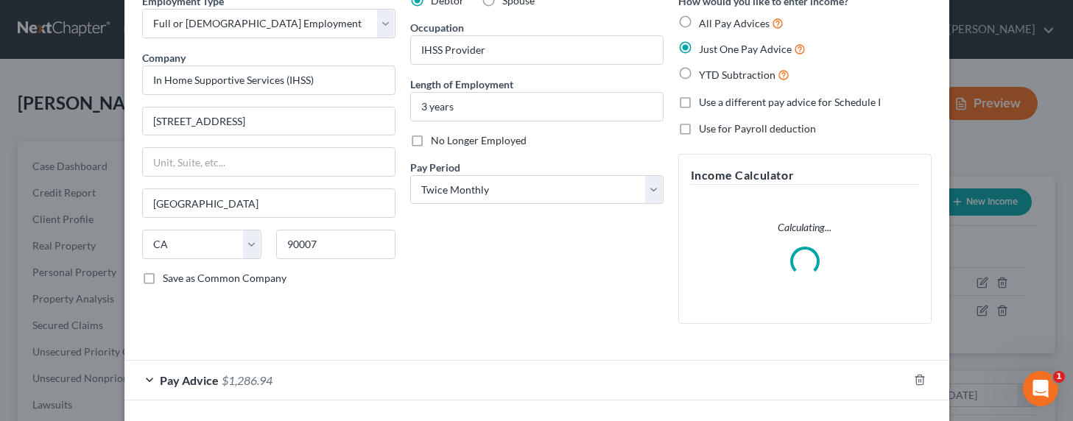
scroll to position [134, 0]
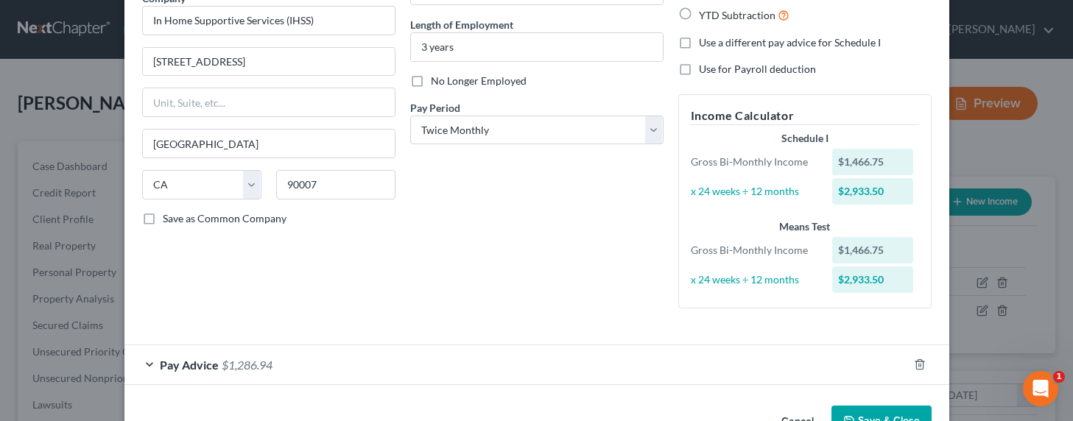
click at [243, 358] on span "$1,286.94" at bounding box center [247, 365] width 51 height 14
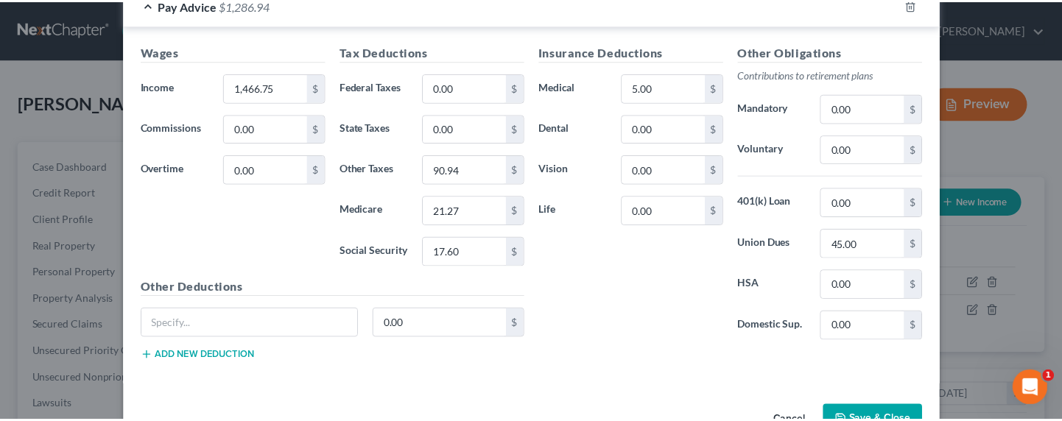
scroll to position [539, 0]
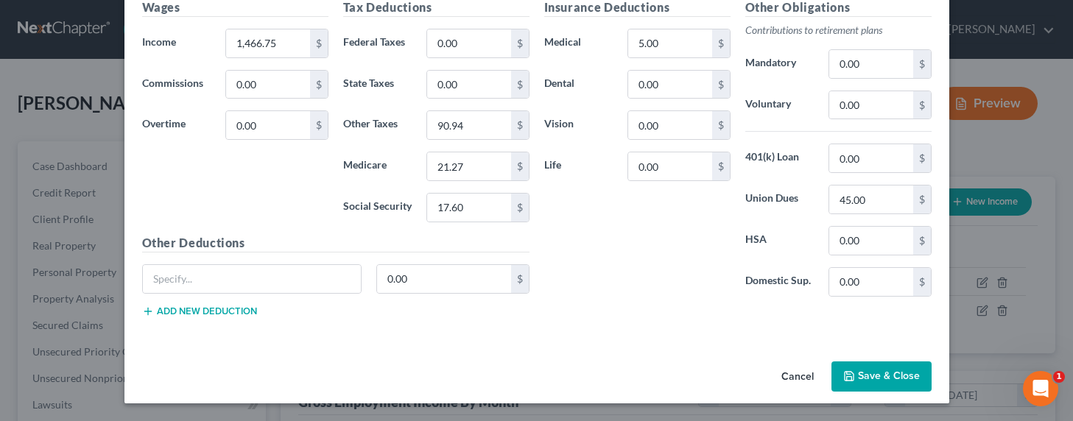
click at [888, 374] on button "Save & Close" at bounding box center [882, 377] width 100 height 31
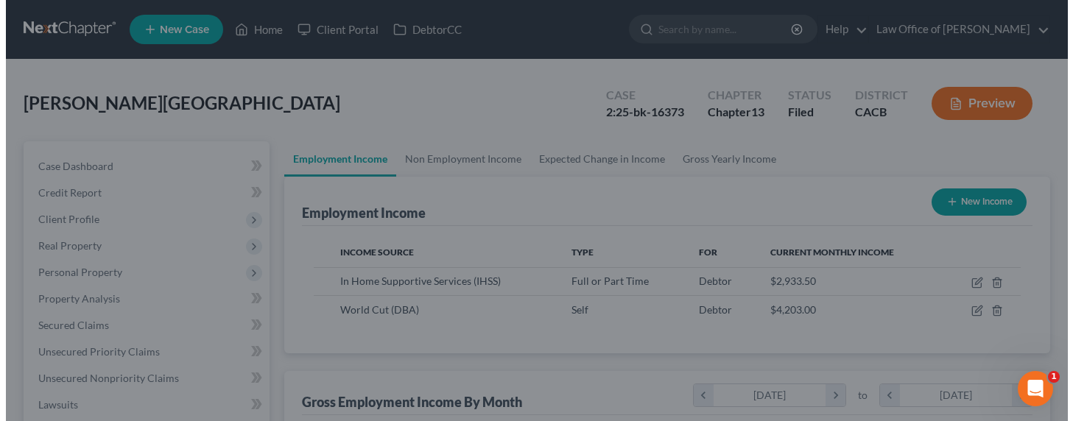
scroll to position [736455, 736289]
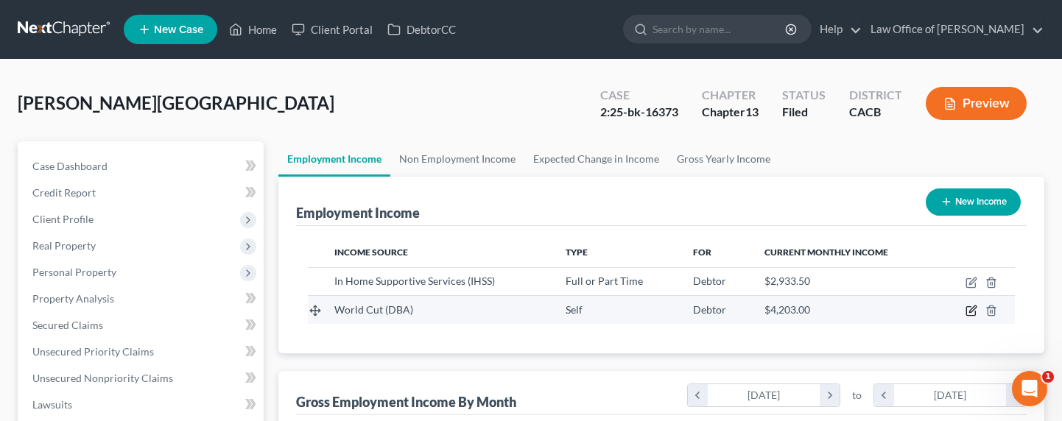
click at [974, 313] on icon "button" at bounding box center [972, 311] width 12 height 12
select select "1"
select select "4"
select select "0"
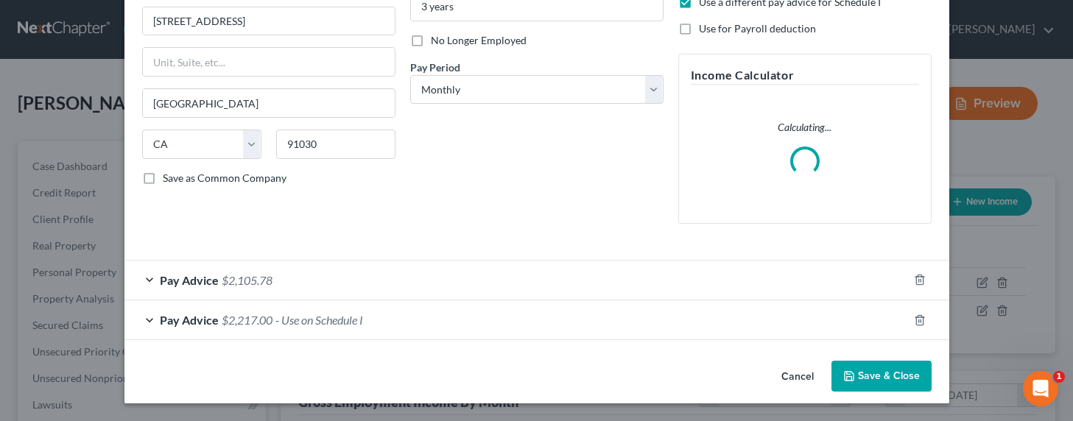
scroll to position [160, 0]
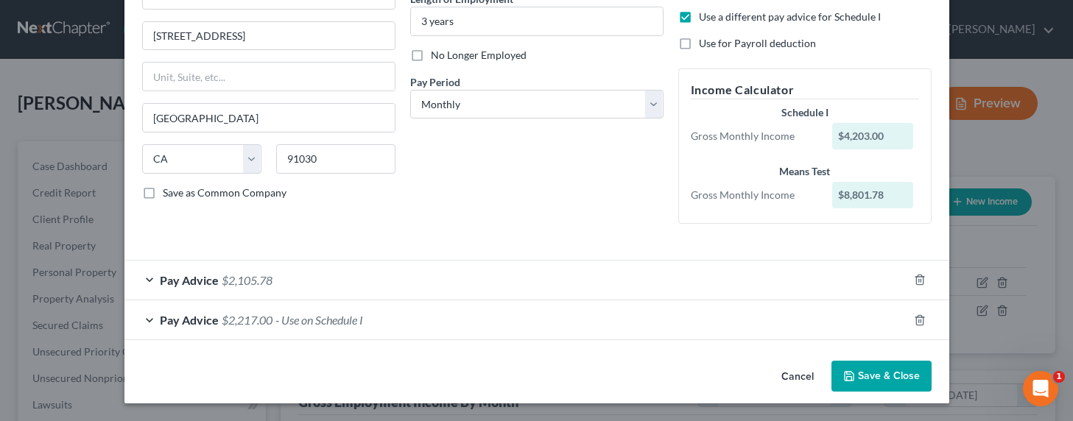
click at [264, 282] on span "$2,105.78" at bounding box center [247, 280] width 51 height 14
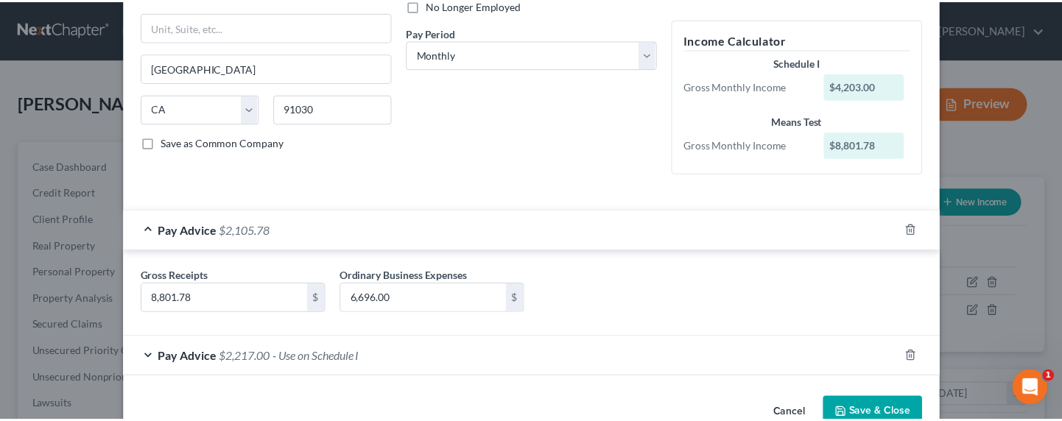
scroll to position [246, 0]
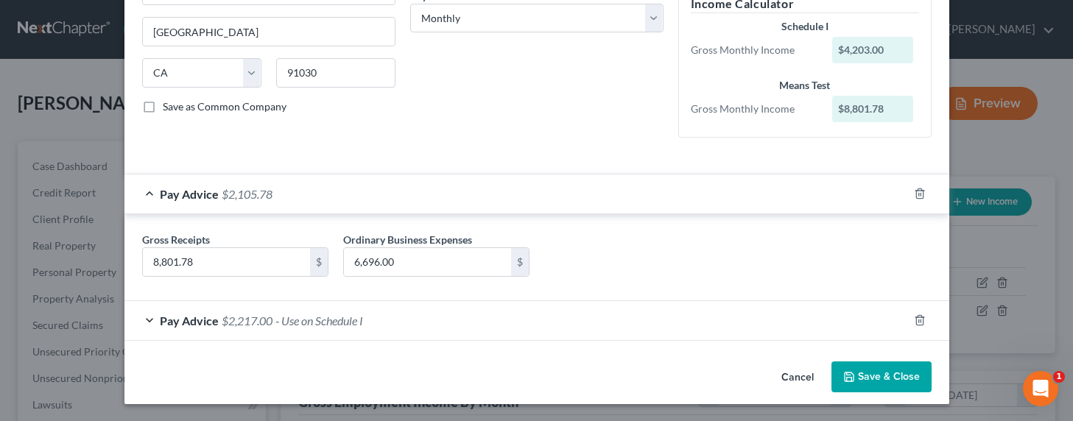
click at [881, 374] on button "Save & Close" at bounding box center [882, 377] width 100 height 31
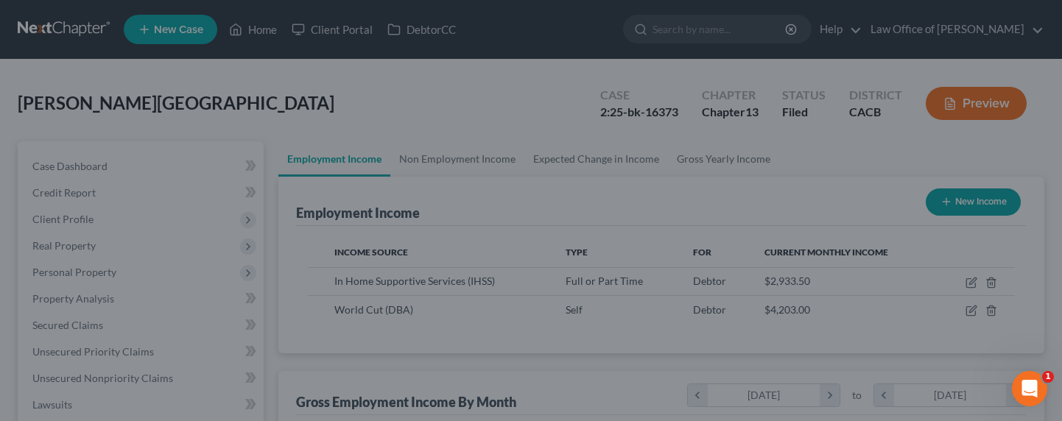
scroll to position [736455, 736289]
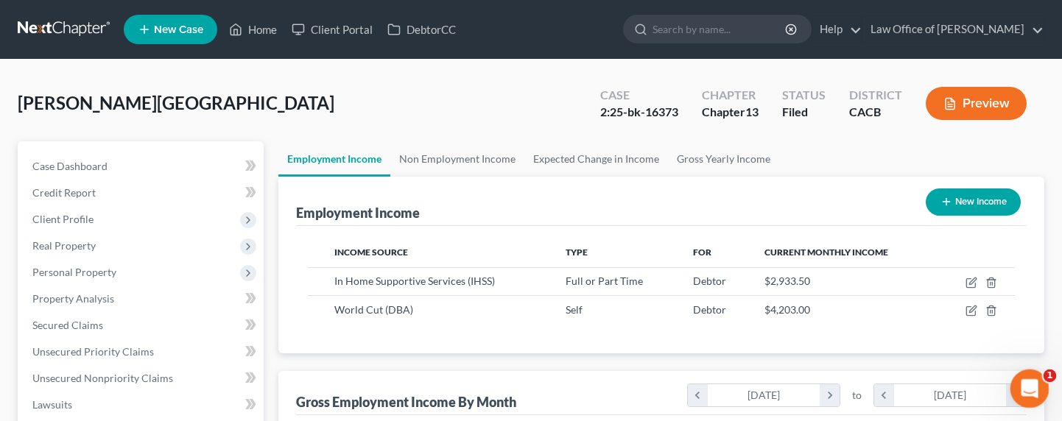
click at [1025, 382] on icon "Open Intercom Messenger" at bounding box center [1028, 387] width 24 height 24
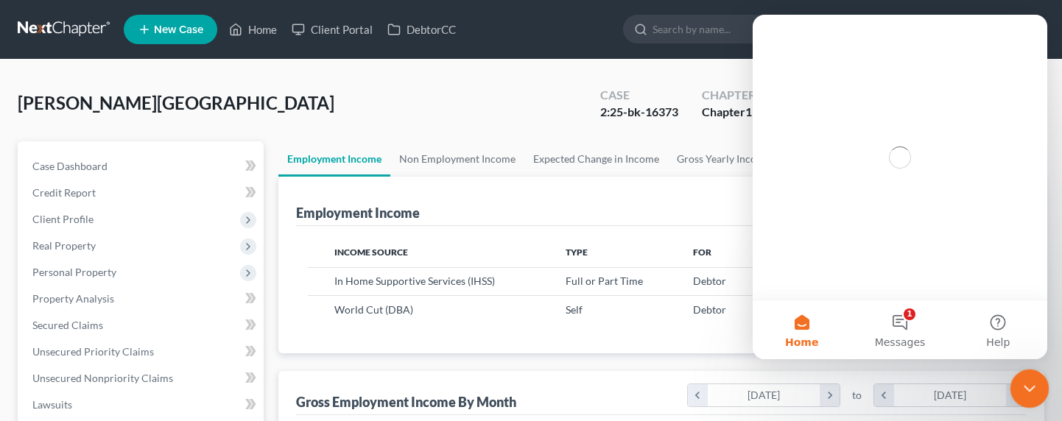
scroll to position [0, 0]
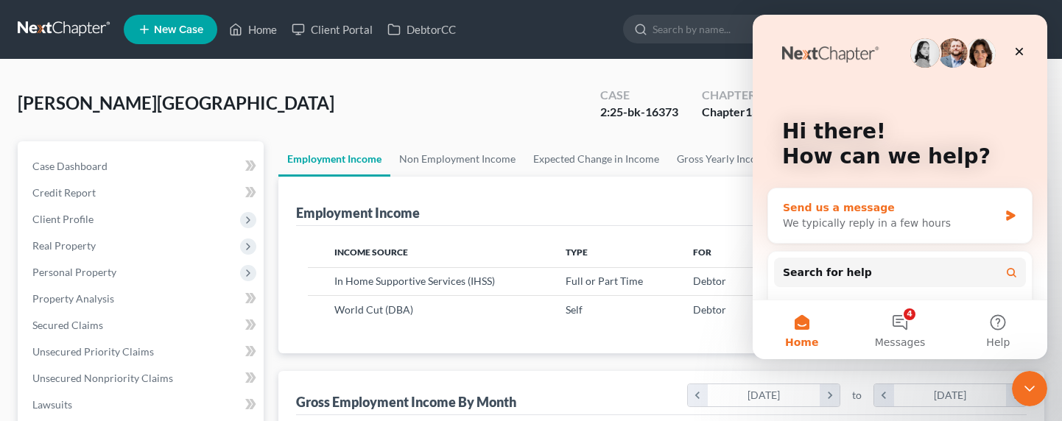
click at [851, 225] on div "We typically reply in a few hours" at bounding box center [891, 223] width 216 height 15
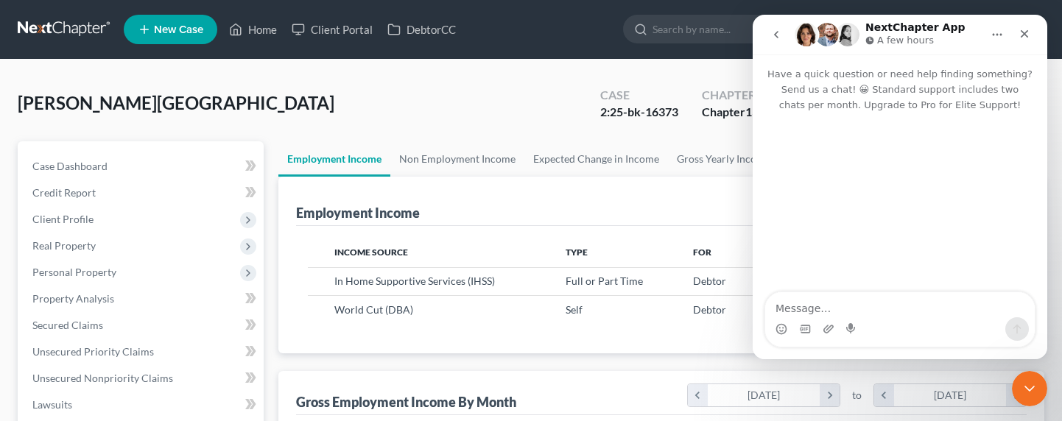
click at [841, 301] on textarea "Message…" at bounding box center [900, 304] width 270 height 25
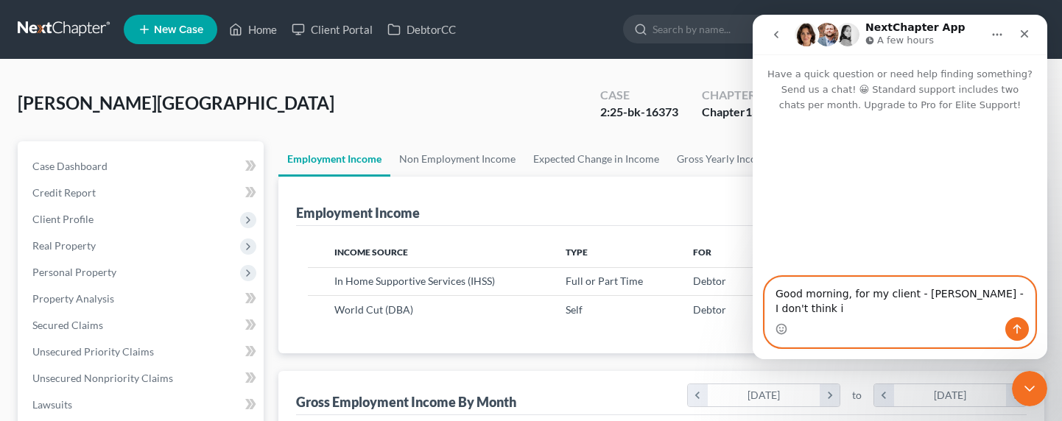
type textarea "Good morning, for my client - [PERSON_NAME] - I don't think it"
drag, startPoint x: 817, startPoint y: 312, endPoint x: 760, endPoint y: 290, distance: 60.9
click at [760, 290] on div "Good morning, for my client - [PERSON_NAME] - I don't think it Good morning, fo…" at bounding box center [900, 312] width 295 height 71
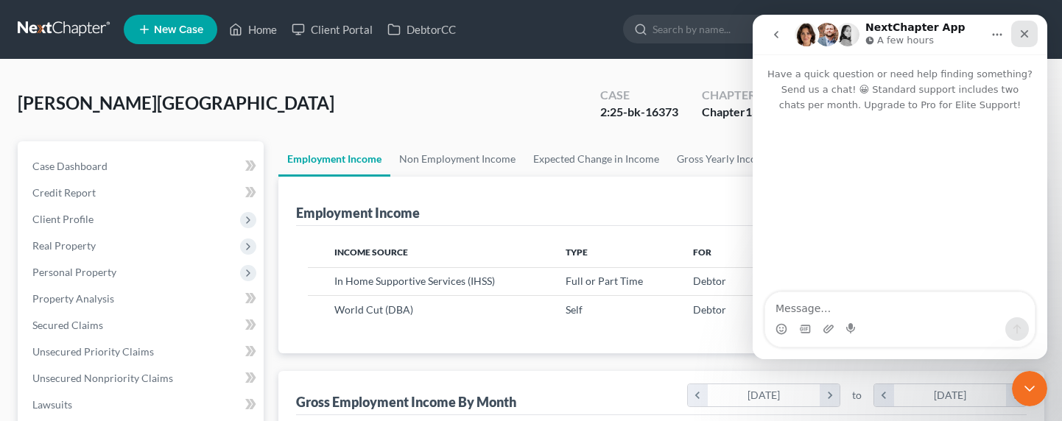
click at [1031, 32] on div "Close" at bounding box center [1025, 34] width 27 height 27
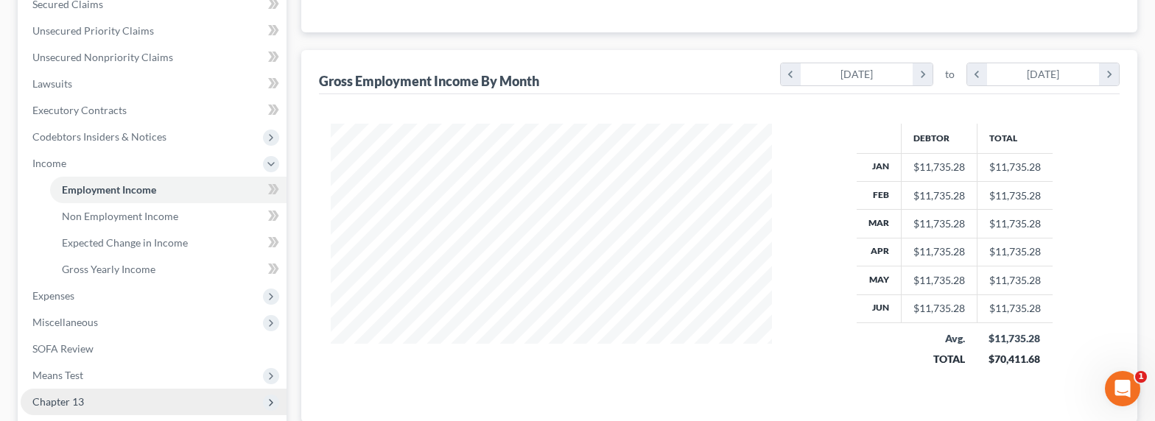
scroll to position [493, 0]
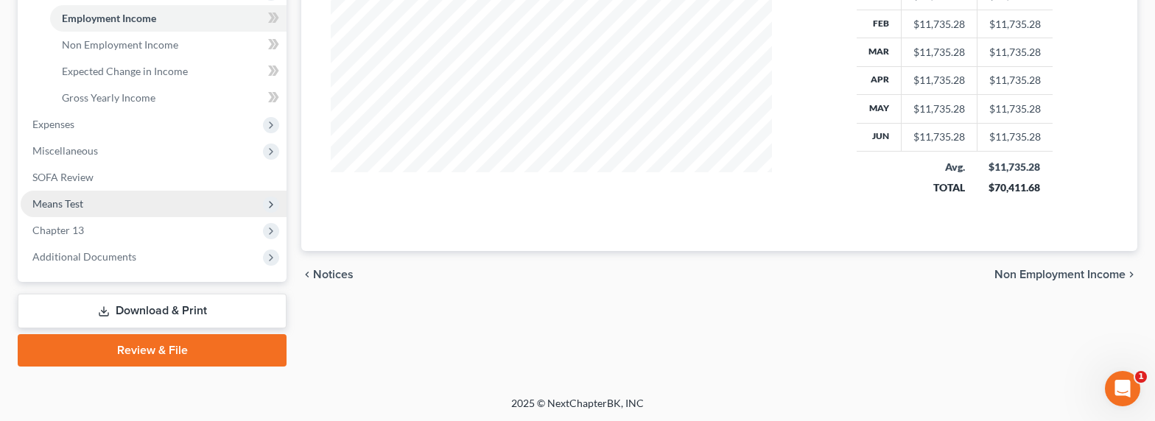
click at [55, 203] on span "Means Test" at bounding box center [57, 203] width 51 height 13
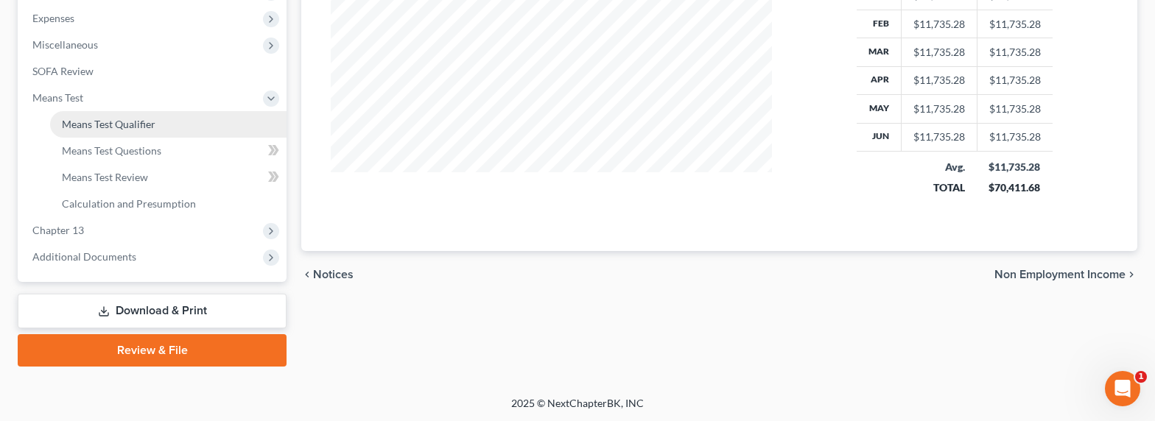
click at [90, 127] on span "Means Test Qualifier" at bounding box center [109, 124] width 94 height 13
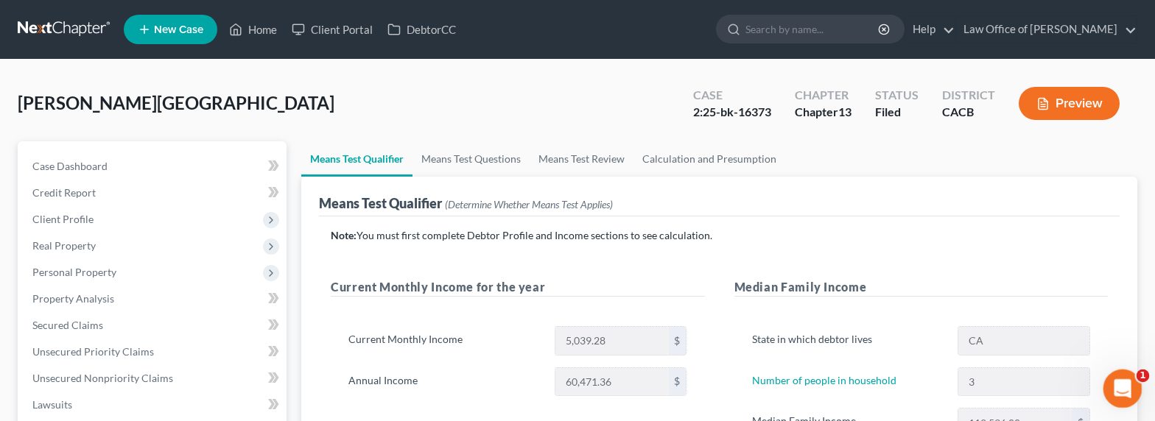
drag, startPoint x: 1110, startPoint y: 390, endPoint x: 1118, endPoint y: 387, distance: 8.9
click at [1062, 391] on div "Open Intercom Messenger" at bounding box center [1120, 386] width 49 height 49
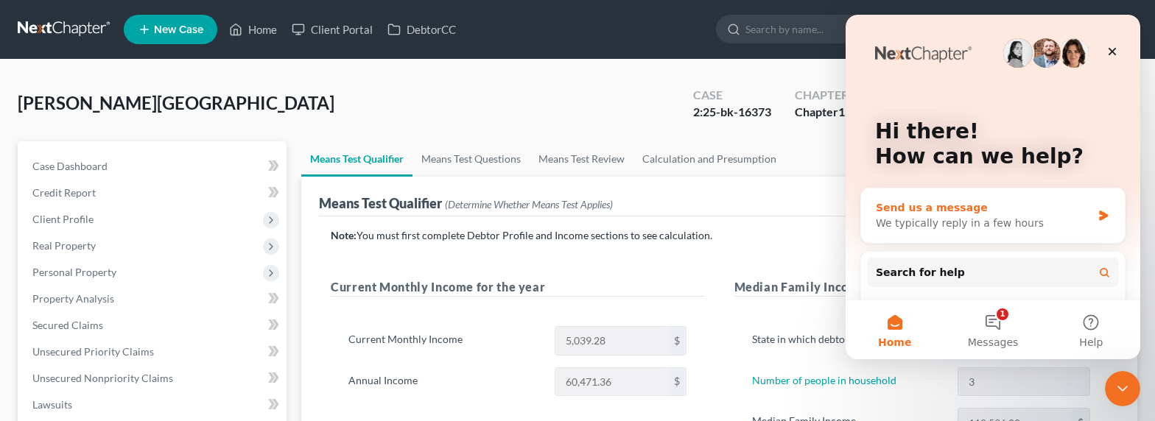
click at [939, 223] on div "We typically reply in a few hours" at bounding box center [984, 223] width 216 height 15
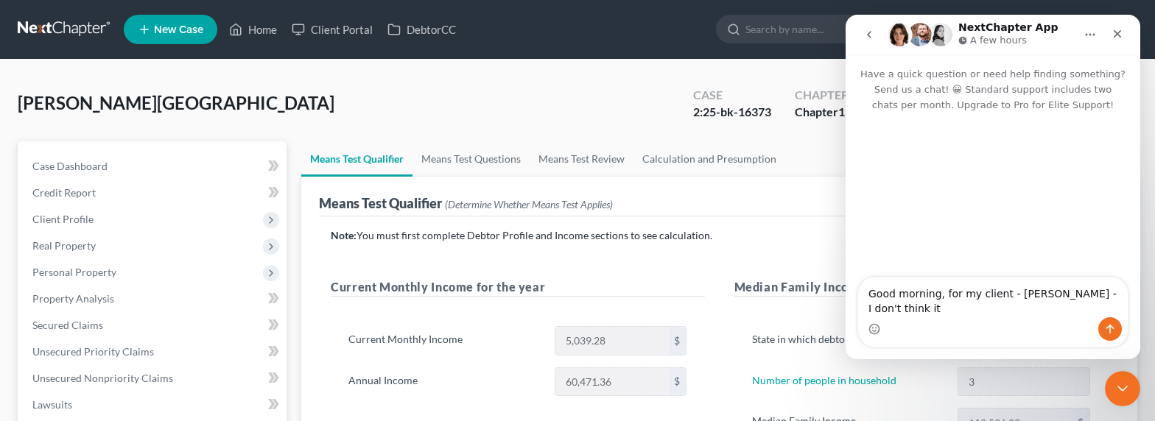
click at [1062, 294] on textarea "Good morning, for my client - [PERSON_NAME] - I don't think it" at bounding box center [993, 298] width 270 height 40
click at [984, 306] on textarea "Good morning, for my client - Saroukhanian (25-16373) - I don't think it" at bounding box center [993, 298] width 270 height 40
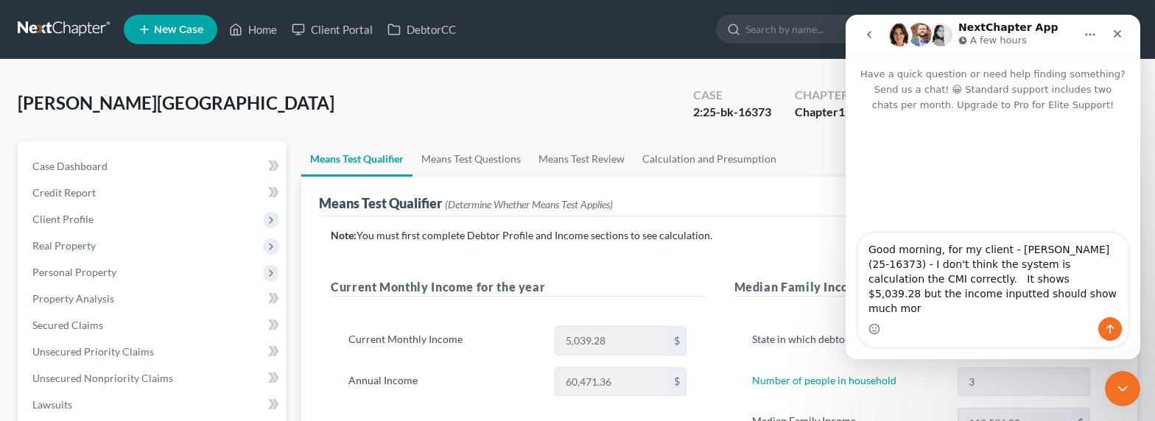
type textarea "Good morning, for my client - Saroukhanian (25-16373) - I don't think the syste…"
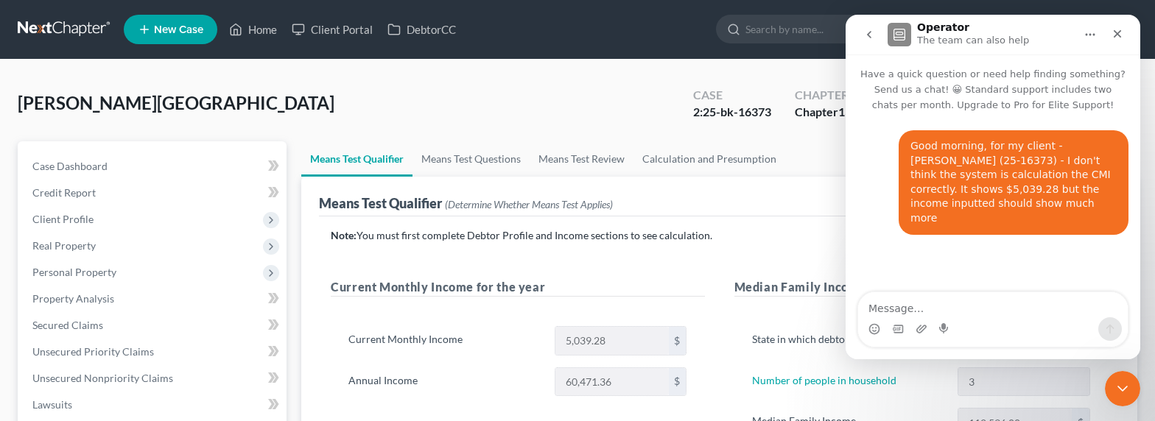
click at [1062, 35] on icon "Home" at bounding box center [1090, 35] width 12 height 12
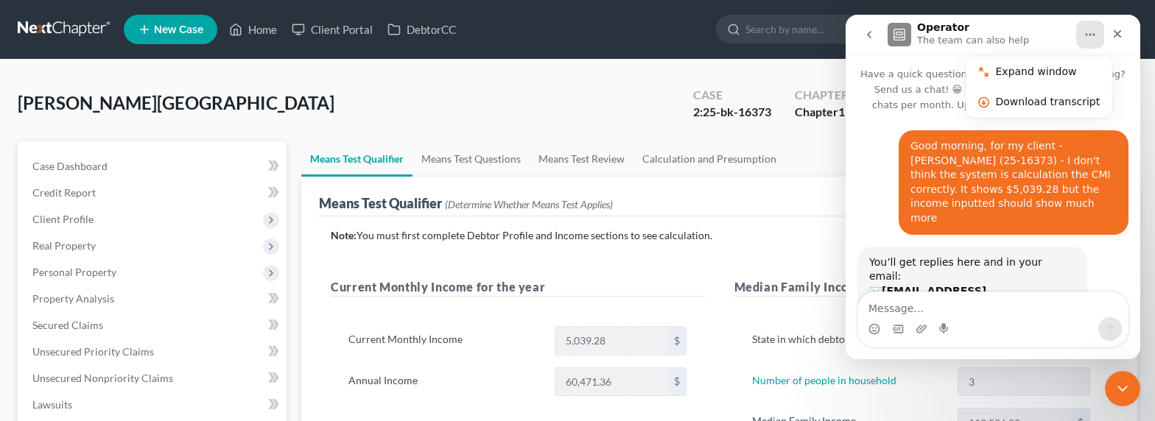
scroll to position [53, 0]
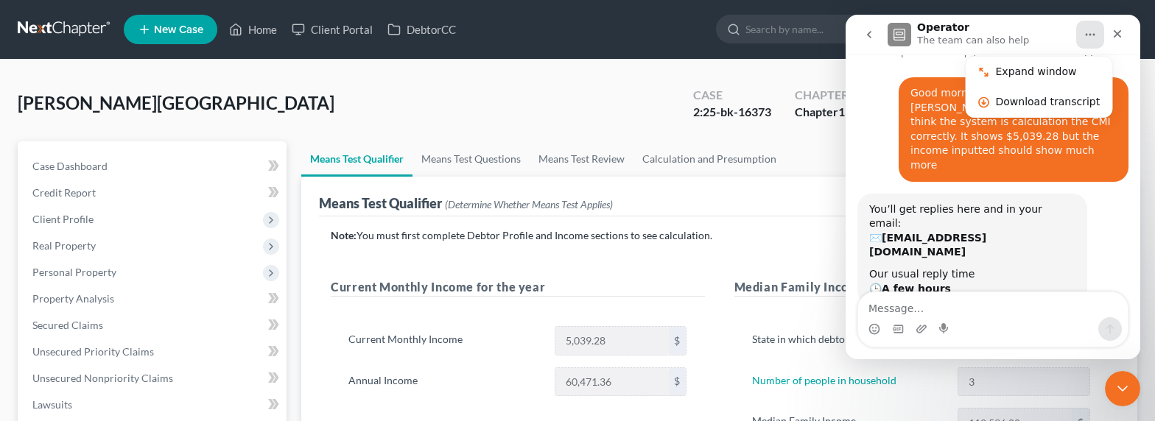
click at [900, 153] on div "Good morning, for my client - Saroukhanian (25-16373) - I don't think the syste…" at bounding box center [1014, 129] width 230 height 105
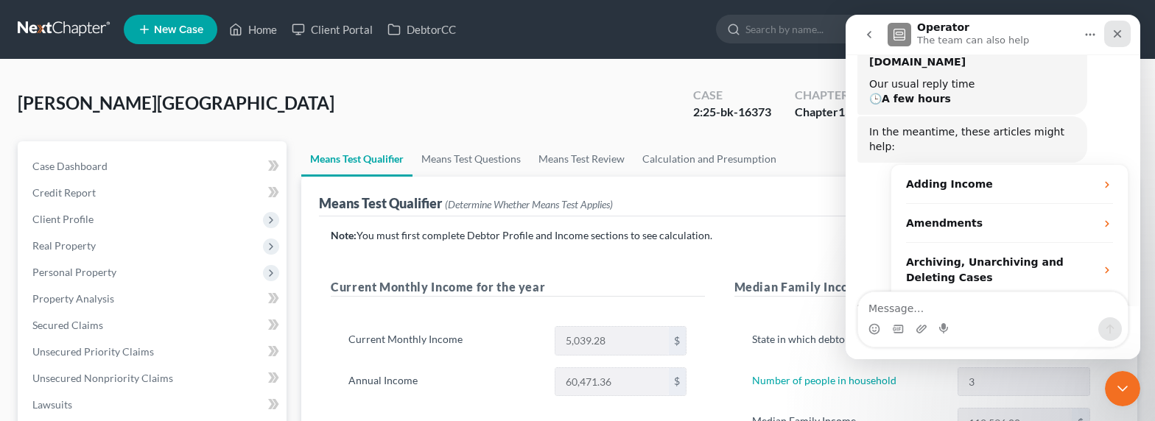
scroll to position [243, 0]
click at [1062, 39] on icon "Close" at bounding box center [1118, 34] width 12 height 12
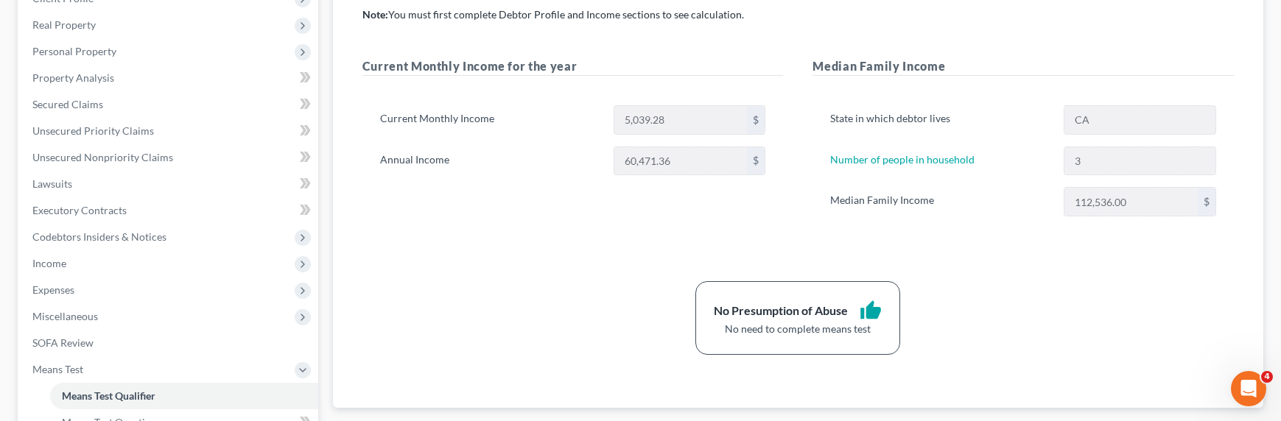
scroll to position [341, 0]
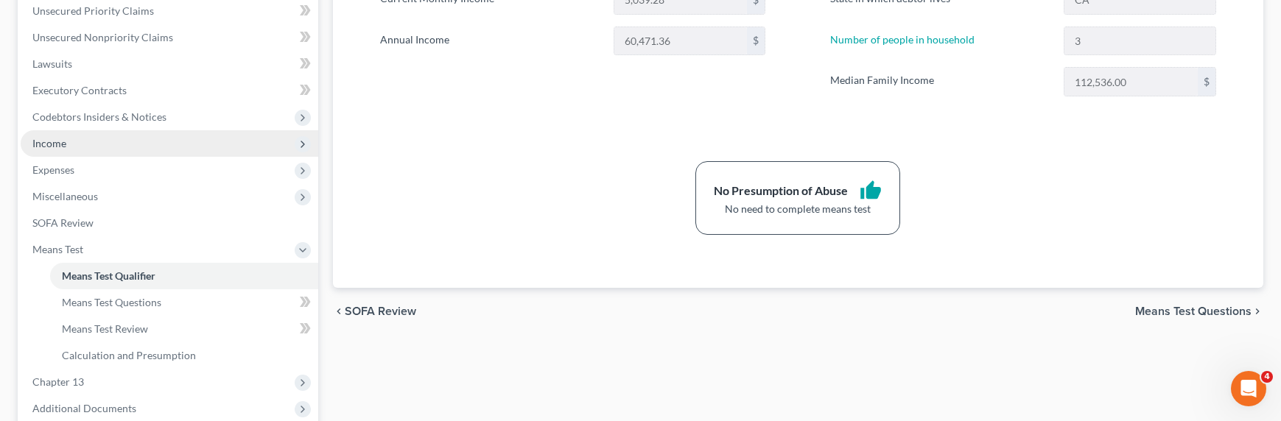
click at [43, 145] on span "Income" at bounding box center [49, 143] width 34 height 13
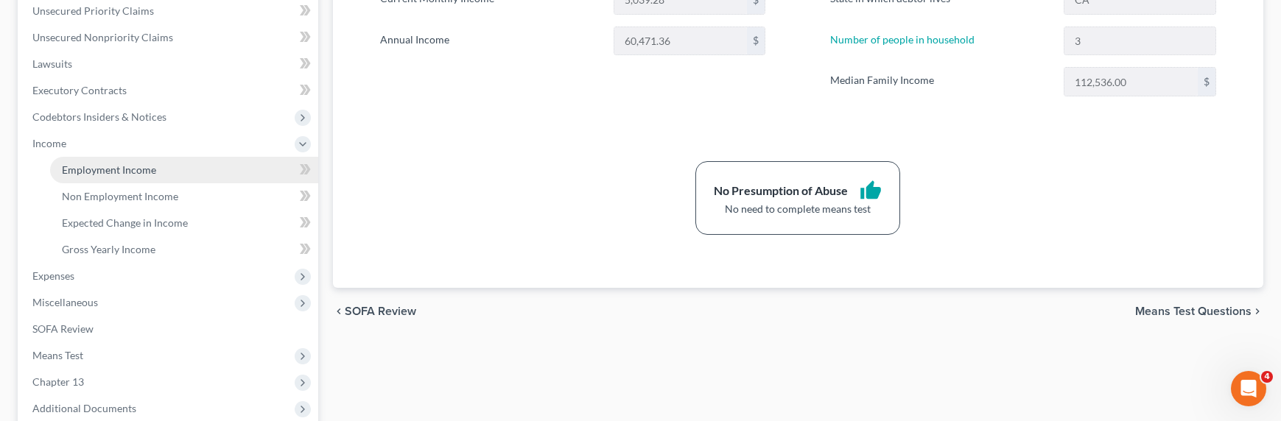
click at [112, 160] on link "Employment Income" at bounding box center [184, 170] width 268 height 27
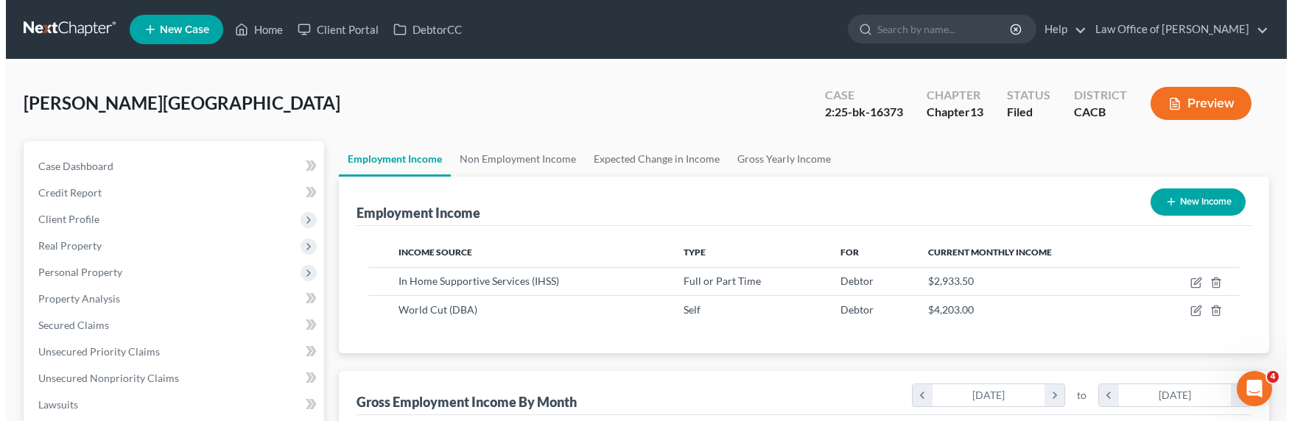
scroll to position [264, 525]
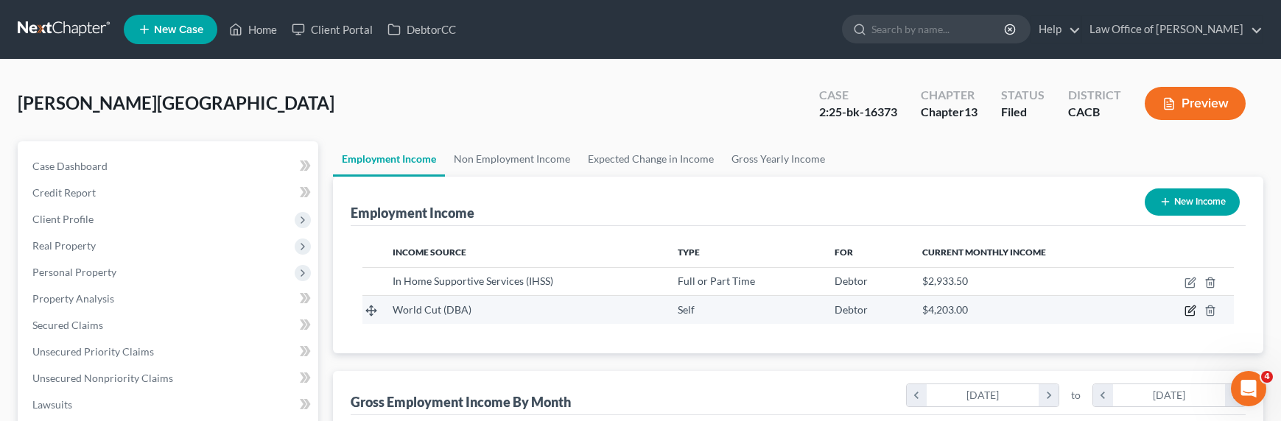
click at [1062, 307] on icon "button" at bounding box center [1191, 311] width 12 height 12
select select "1"
select select "4"
select select "0"
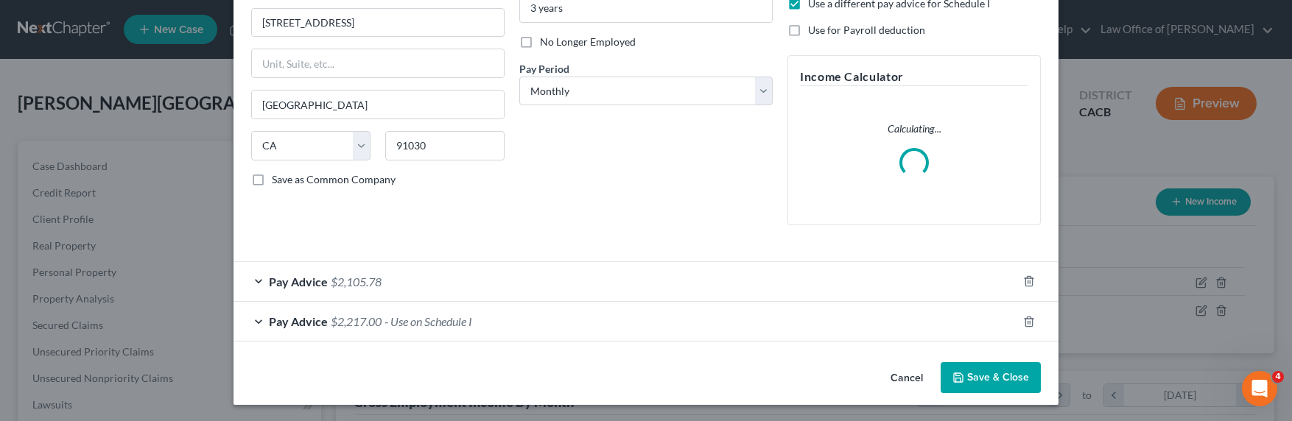
scroll to position [175, 0]
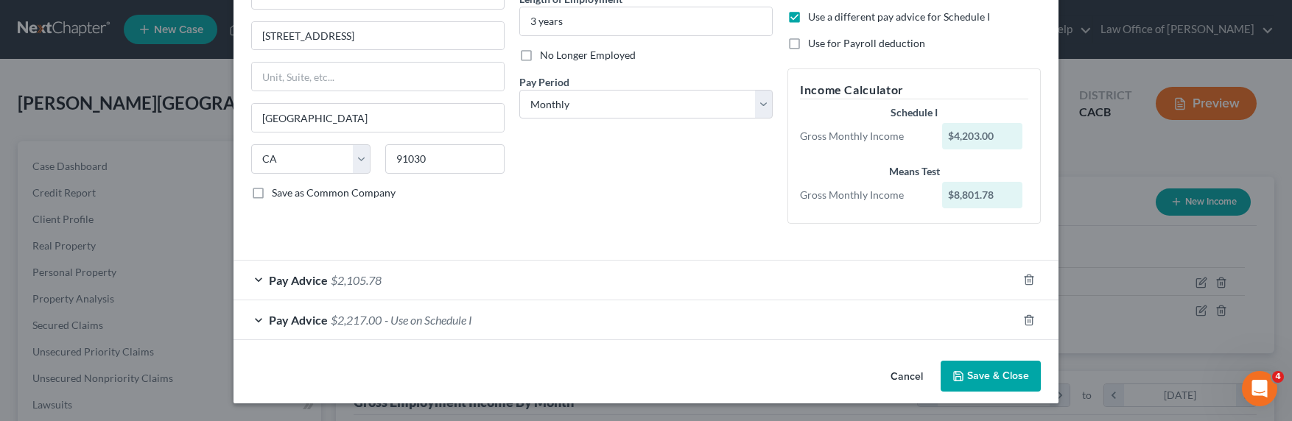
click at [347, 280] on span "$2,105.78" at bounding box center [356, 280] width 51 height 14
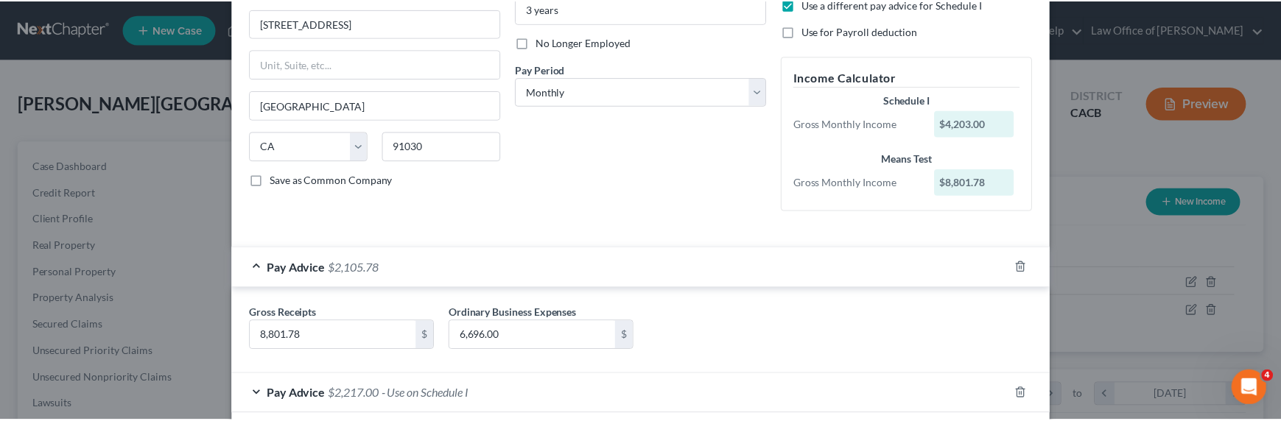
scroll to position [246, 0]
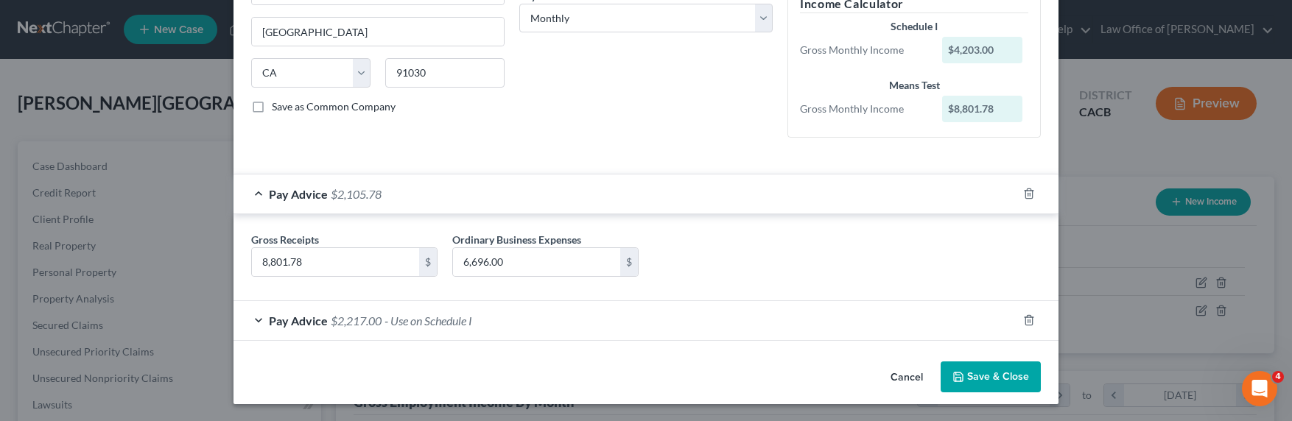
click at [987, 374] on button "Save & Close" at bounding box center [991, 377] width 100 height 31
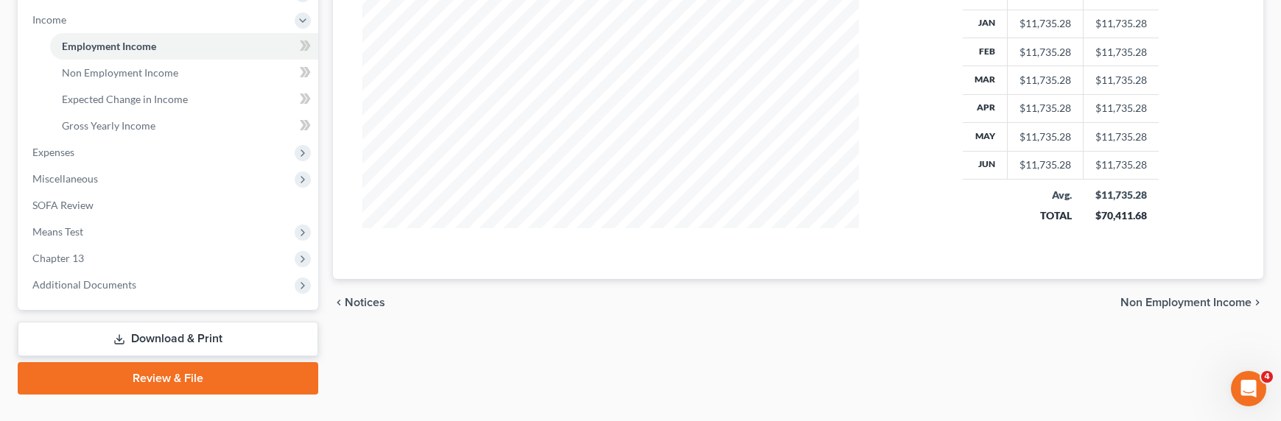
scroll to position [493, 0]
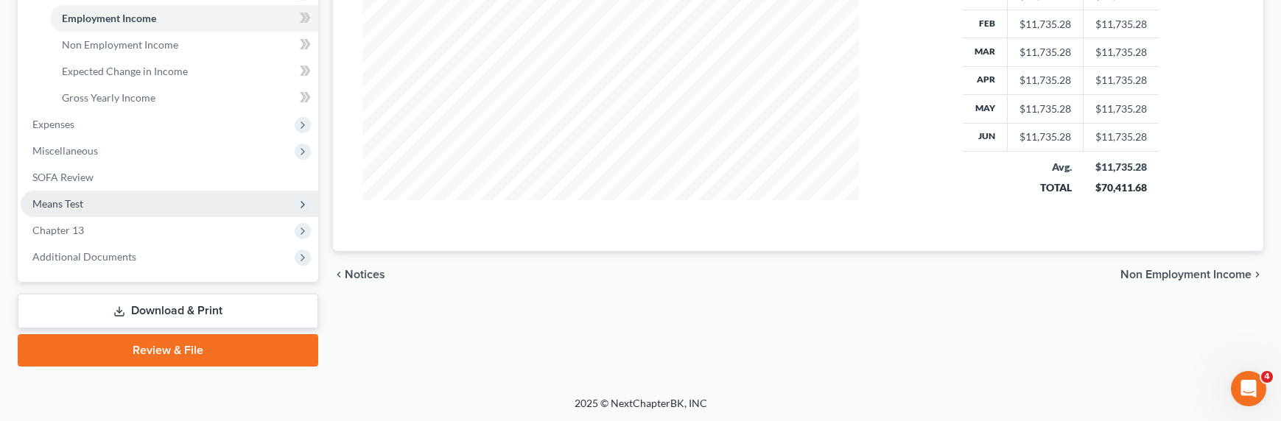
click at [52, 206] on span "Means Test" at bounding box center [57, 203] width 51 height 13
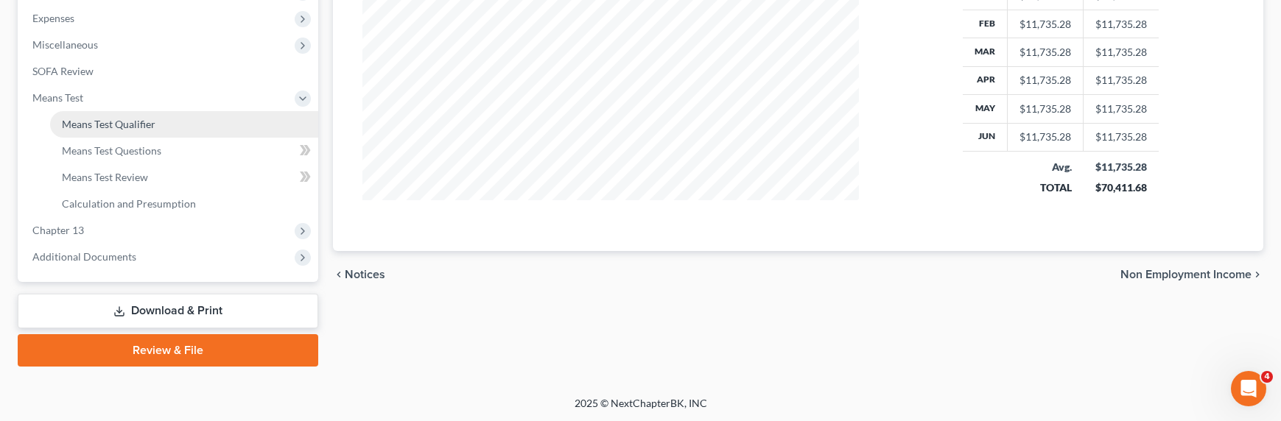
click at [113, 128] on span "Means Test Qualifier" at bounding box center [109, 124] width 94 height 13
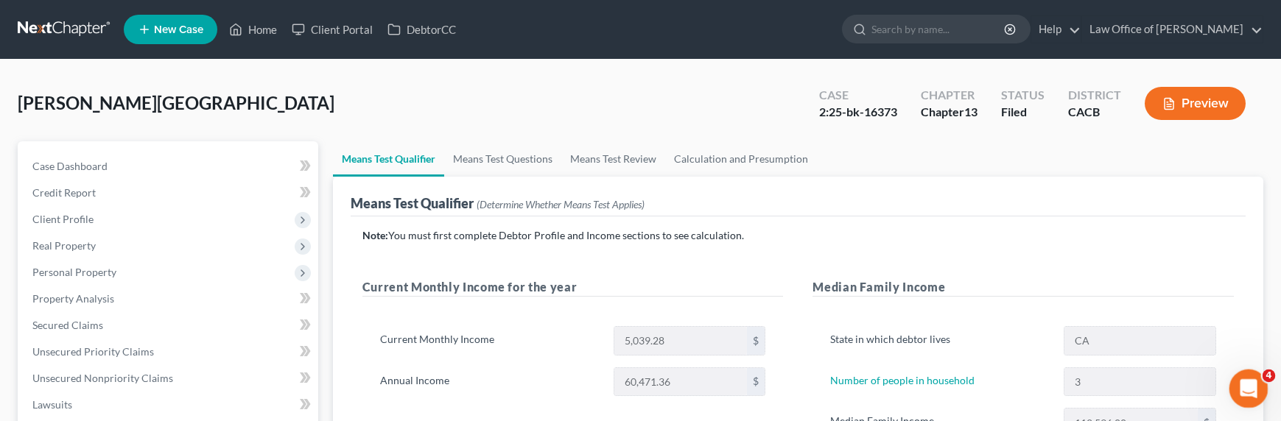
click at [1062, 382] on icon "Open Intercom Messenger" at bounding box center [1247, 387] width 24 height 24
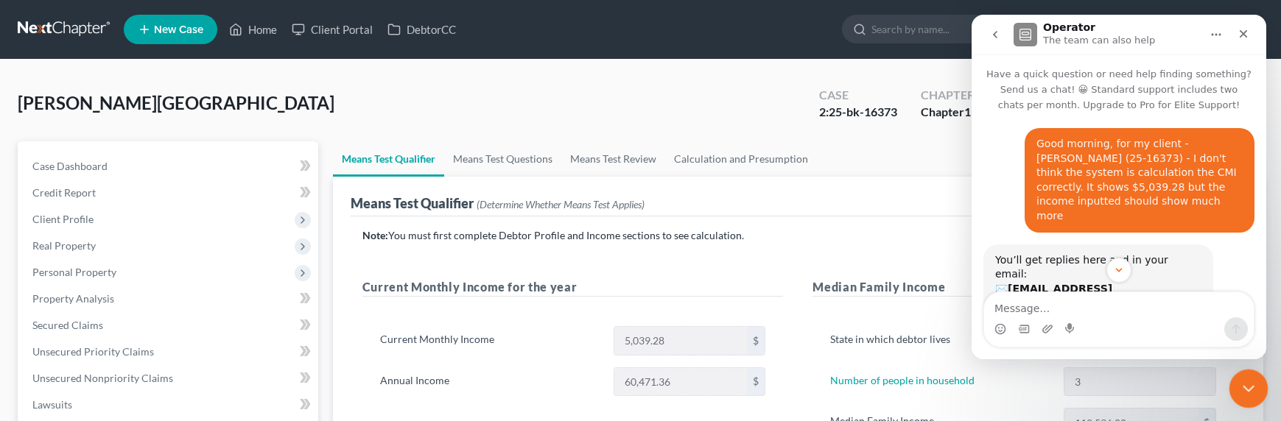
click at [1062, 379] on icon "Close Intercom Messenger" at bounding box center [1247, 387] width 18 height 18
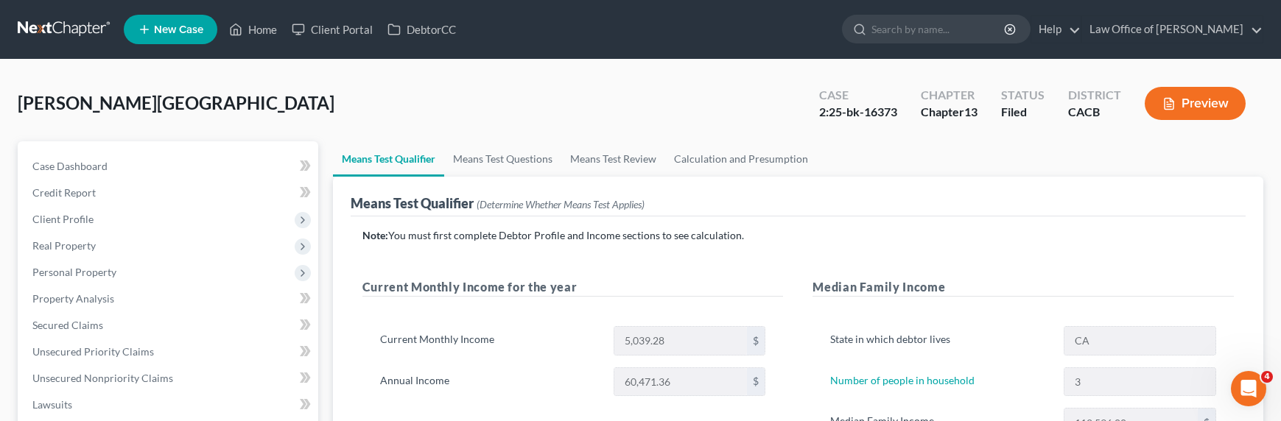
scroll to position [166, 0]
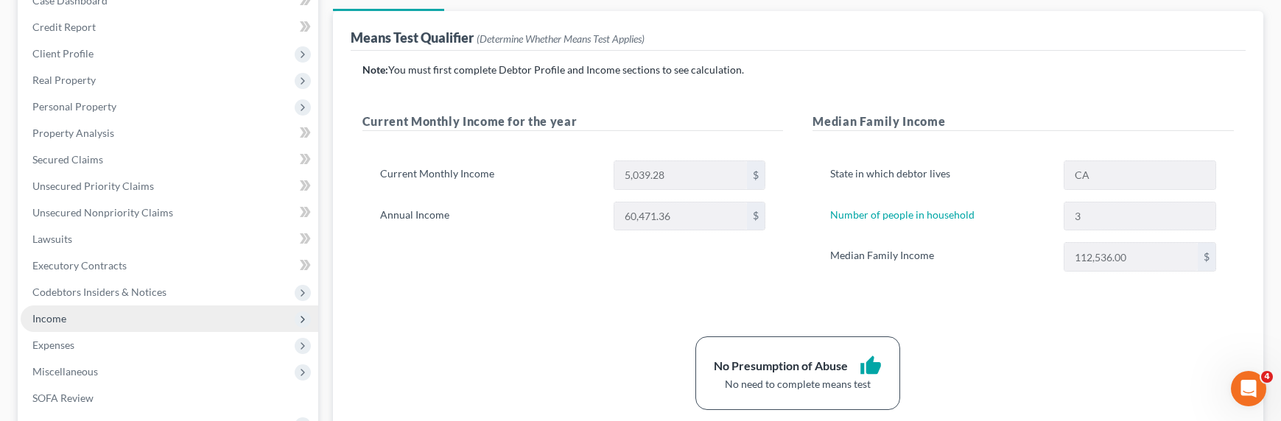
click at [48, 315] on span "Income" at bounding box center [49, 318] width 34 height 13
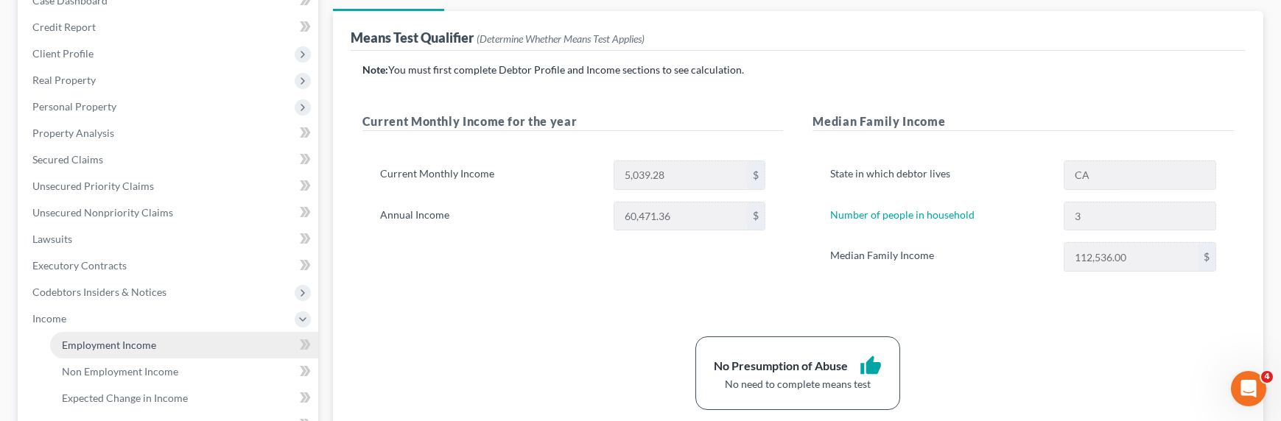
click at [125, 344] on span "Employment Income" at bounding box center [109, 345] width 94 height 13
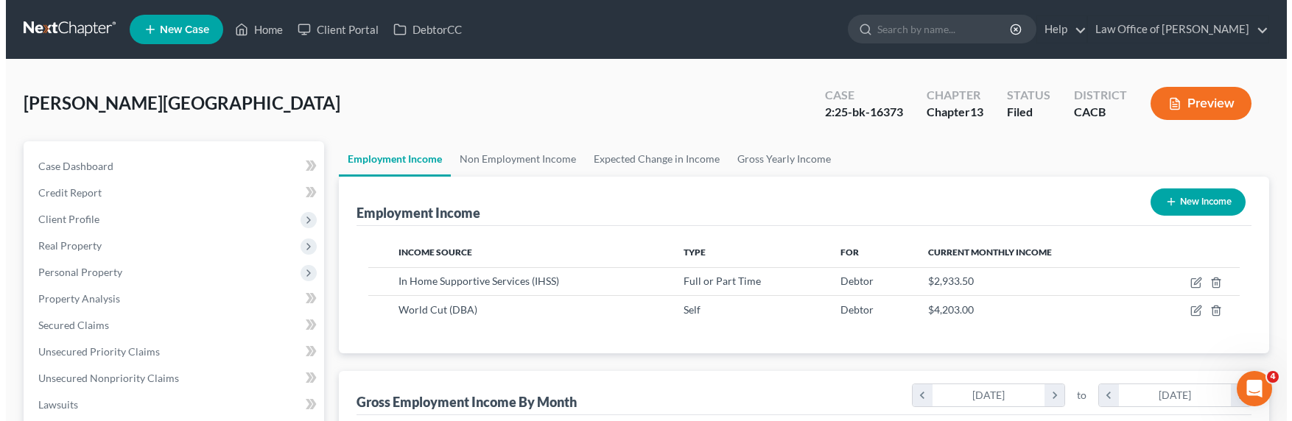
scroll to position [264, 525]
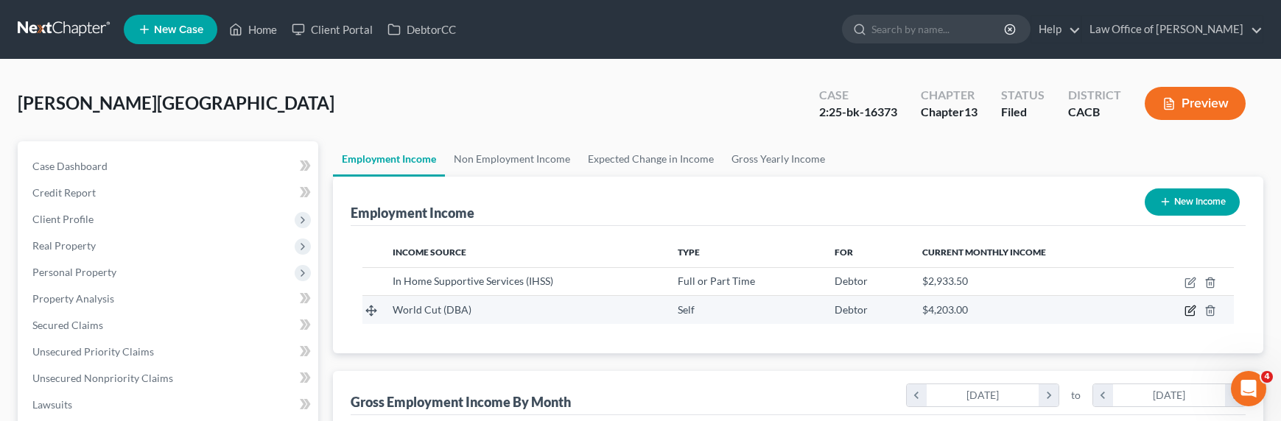
click at [1062, 311] on icon "button" at bounding box center [1191, 311] width 12 height 12
select select "1"
select select "4"
select select "0"
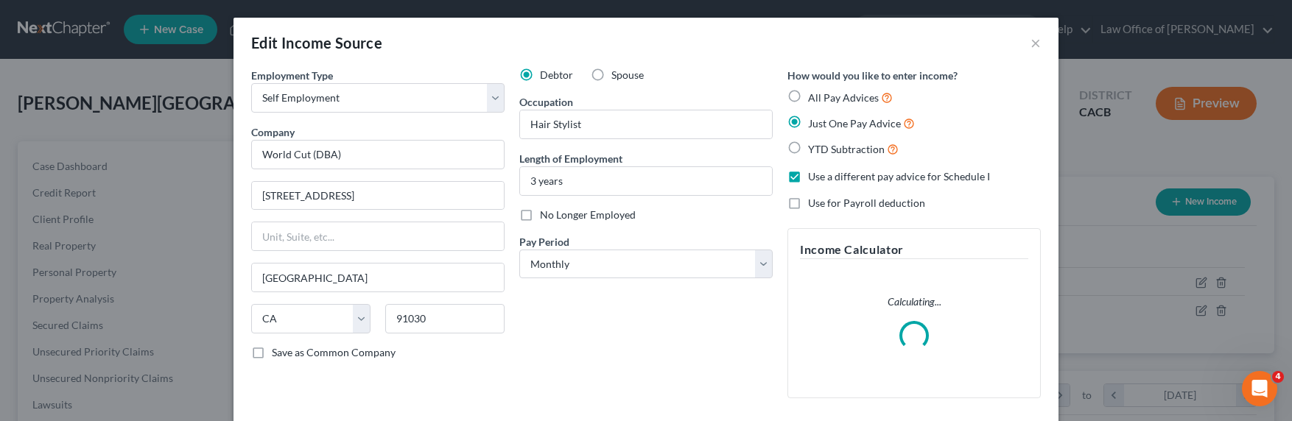
scroll to position [175, 0]
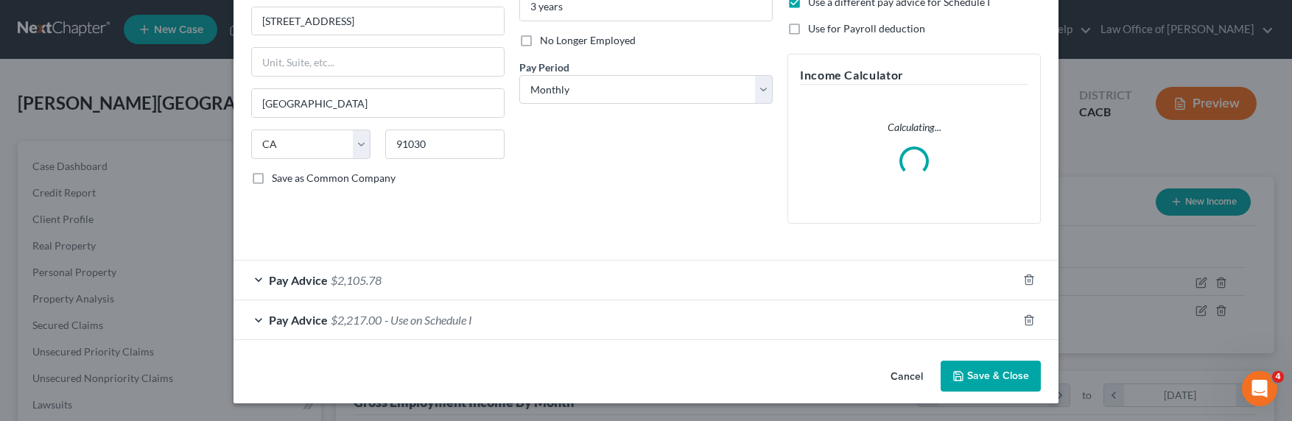
click at [388, 281] on div "Pay Advice $2,105.78" at bounding box center [626, 280] width 784 height 39
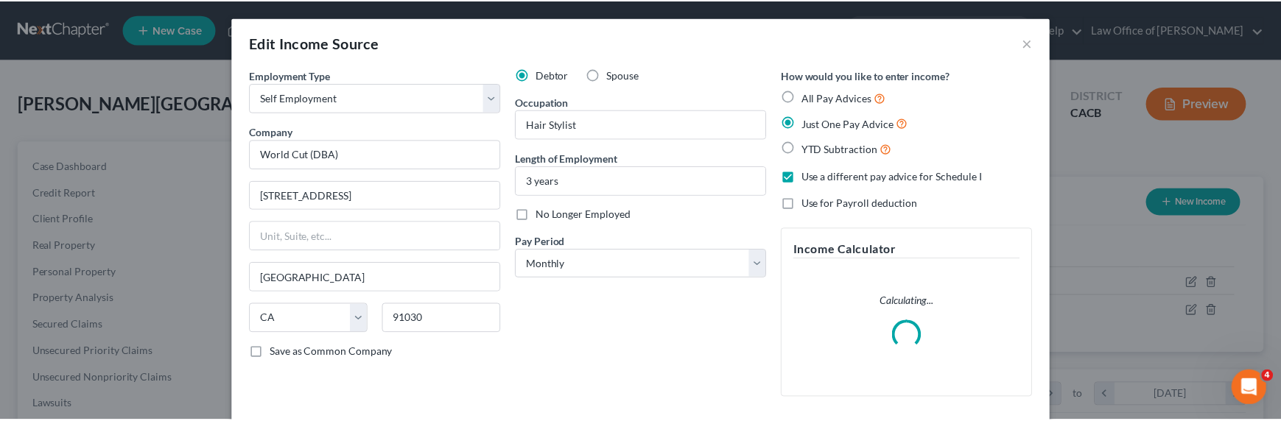
scroll to position [246, 0]
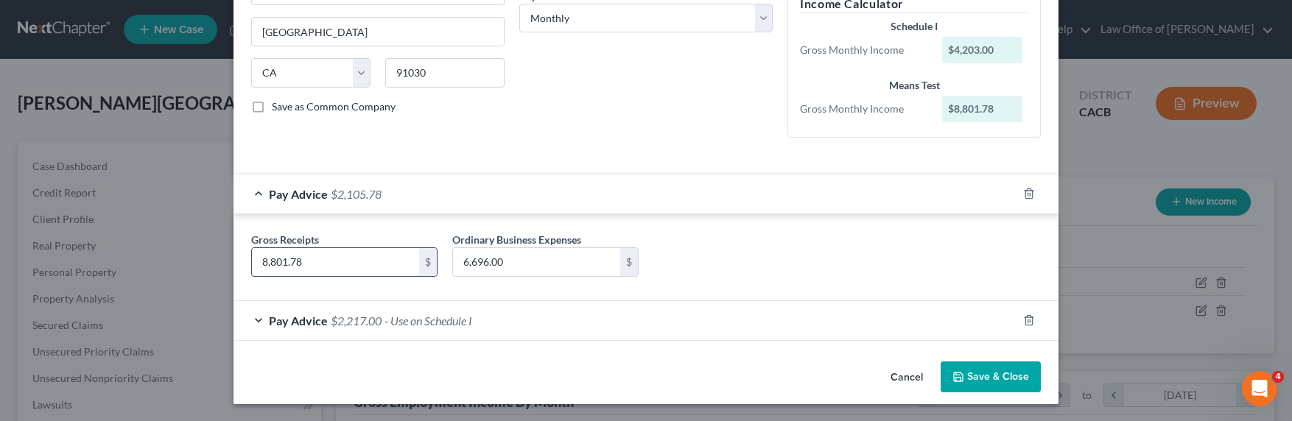
click at [314, 263] on input "8,801.78" at bounding box center [335, 262] width 167 height 28
click at [512, 262] on input "6,696.00" at bounding box center [536, 262] width 167 height 28
click at [1020, 372] on button "Save & Close" at bounding box center [991, 377] width 100 height 31
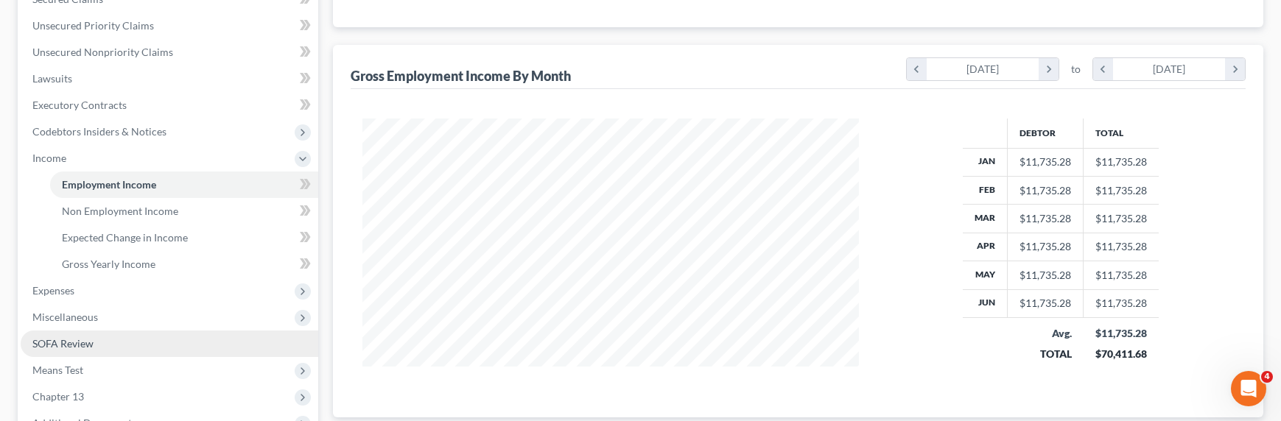
scroll to position [480, 0]
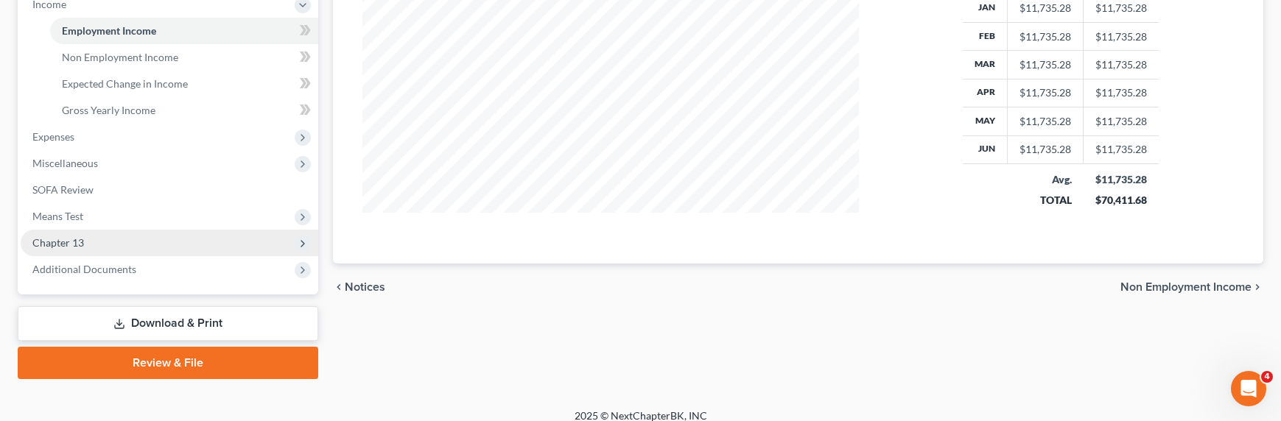
click at [63, 239] on span "Chapter 13" at bounding box center [58, 242] width 52 height 13
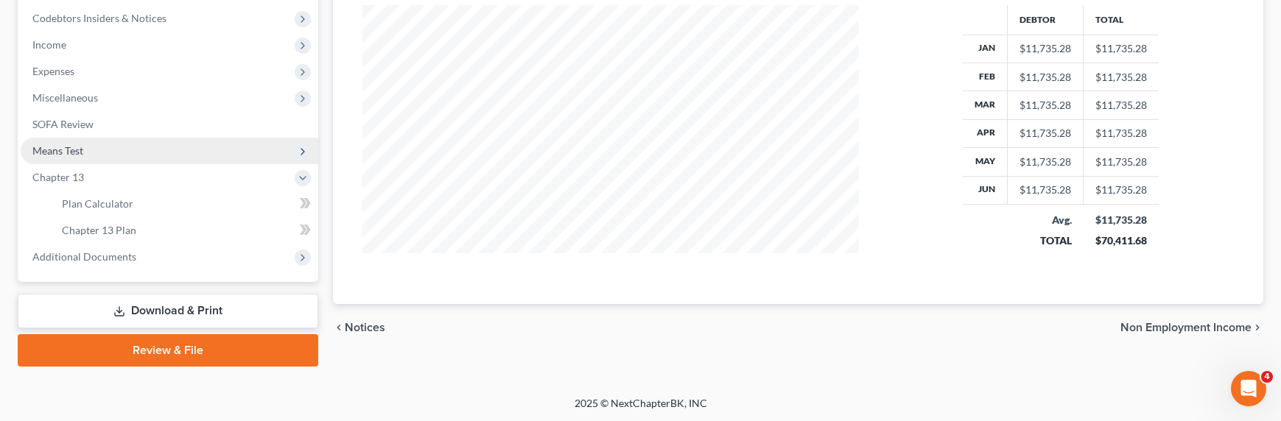
click at [65, 152] on span "Means Test" at bounding box center [57, 150] width 51 height 13
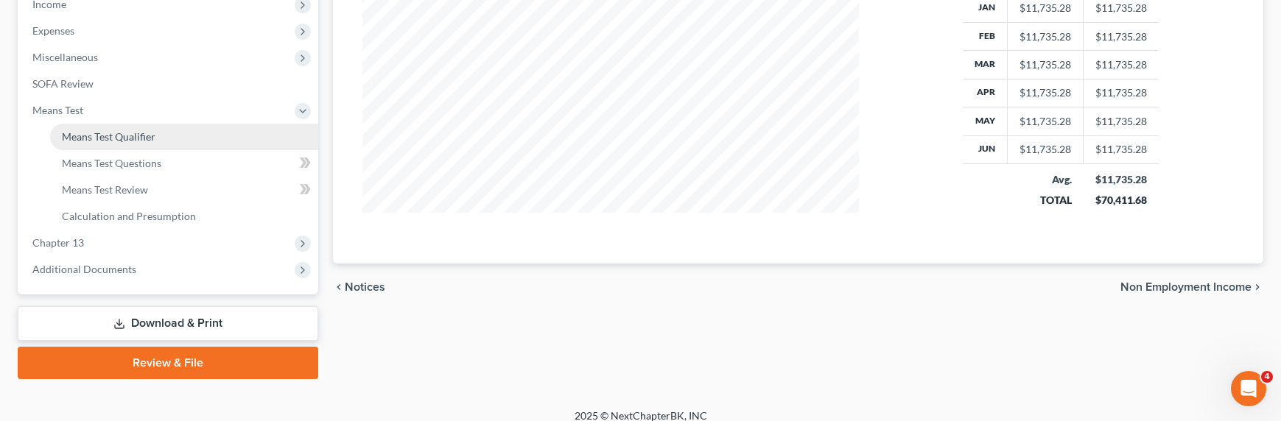
click at [102, 139] on span "Means Test Qualifier" at bounding box center [109, 136] width 94 height 13
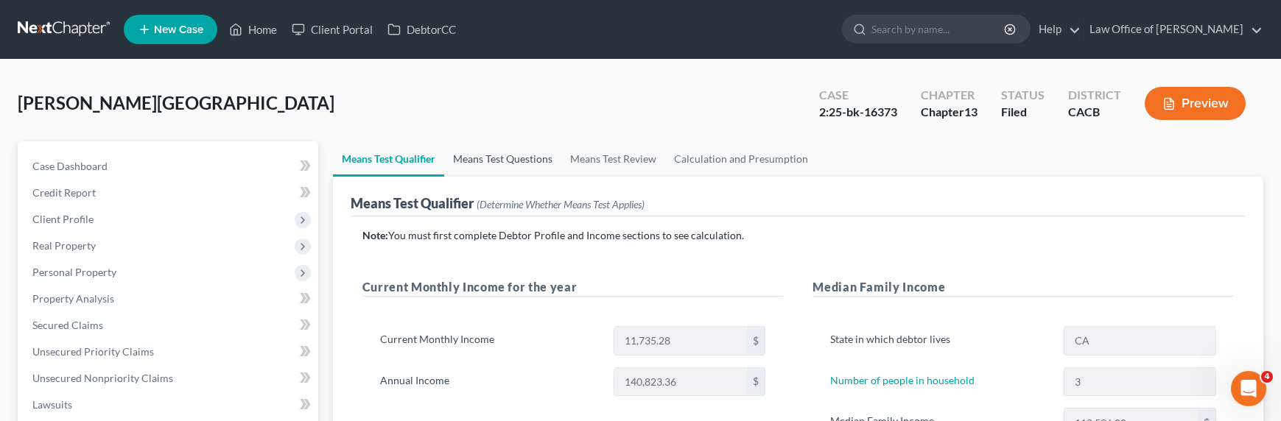
click at [506, 157] on link "Means Test Questions" at bounding box center [502, 158] width 117 height 35
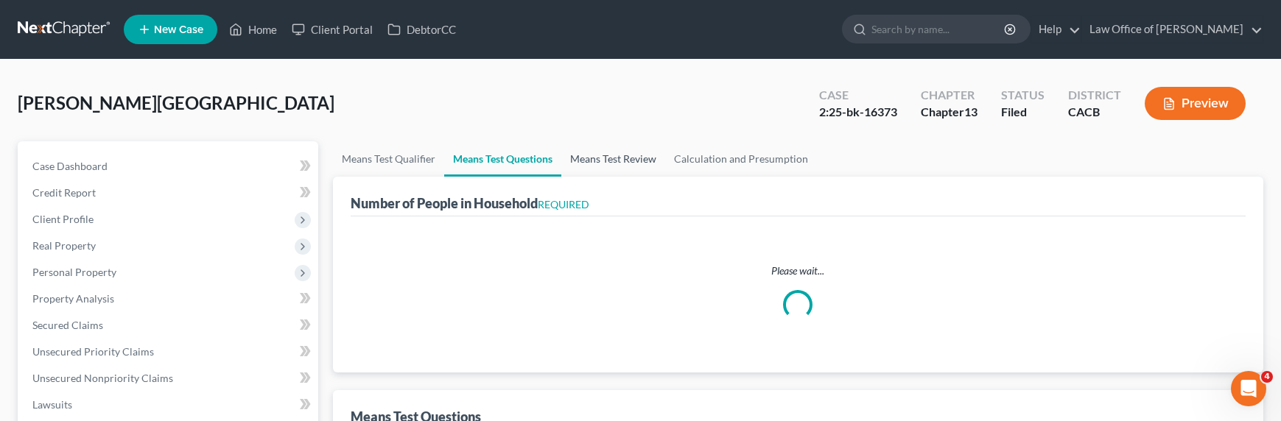
select select "0"
select select "60"
select select "1"
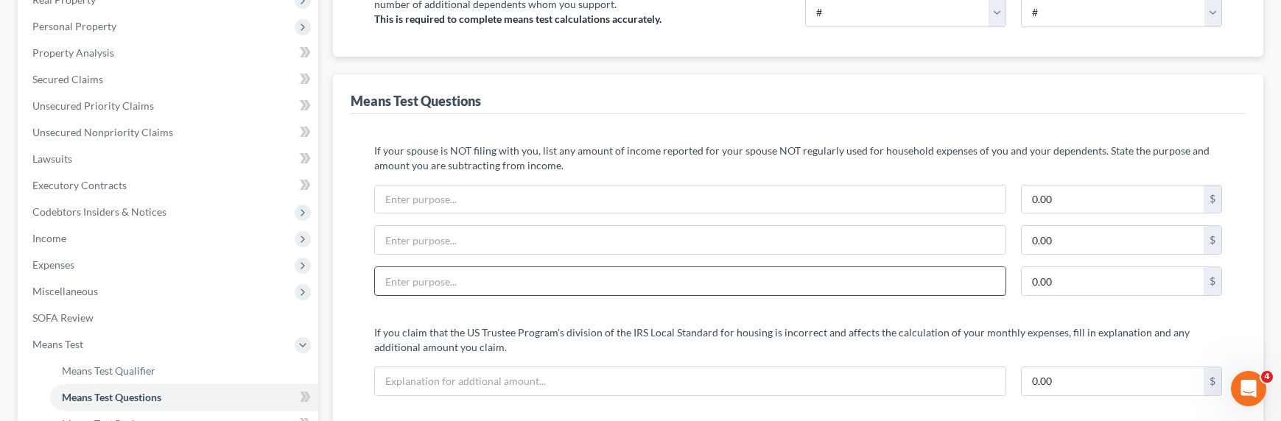
scroll to position [345, 0]
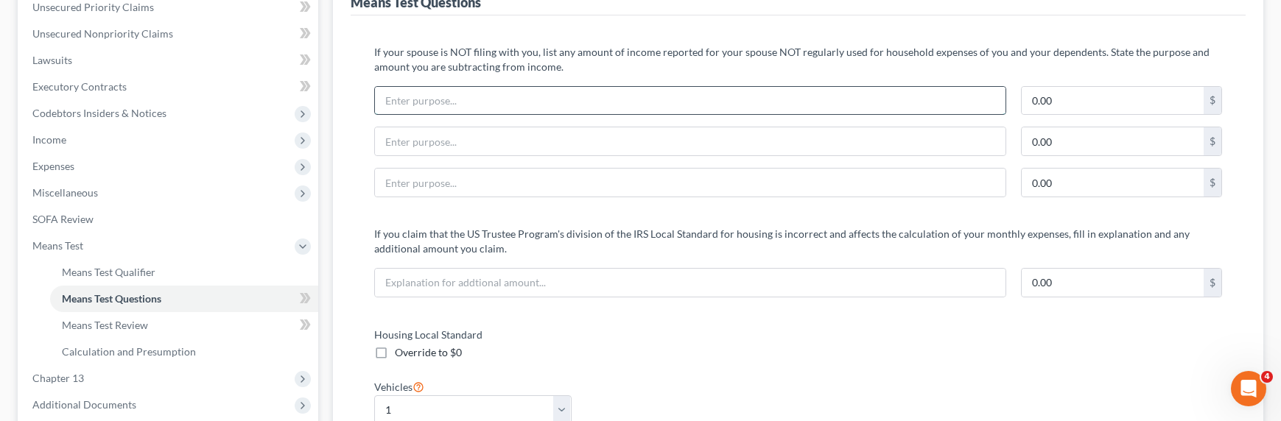
click at [442, 97] on input "text" at bounding box center [690, 101] width 631 height 28
type input "DBA Expenses"
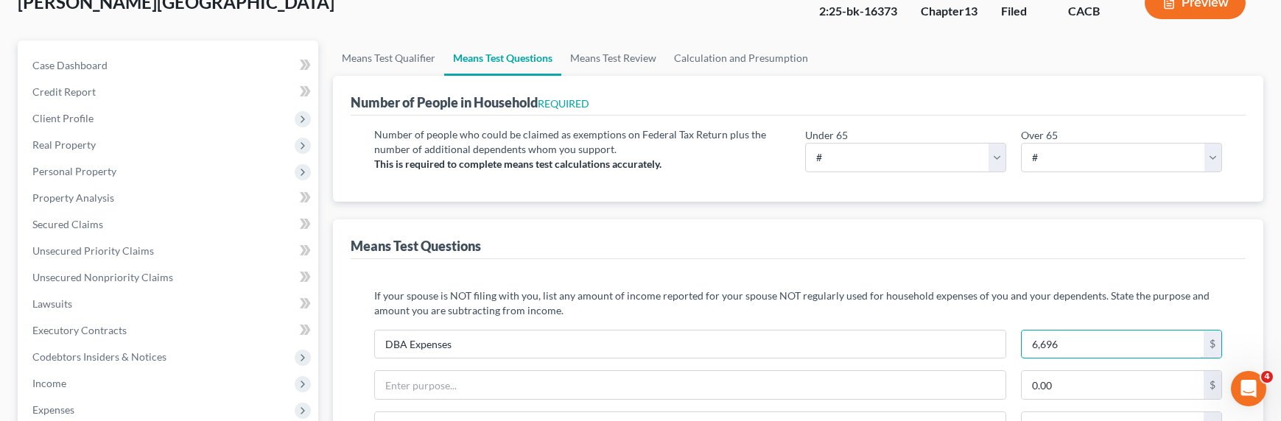
scroll to position [28, 0]
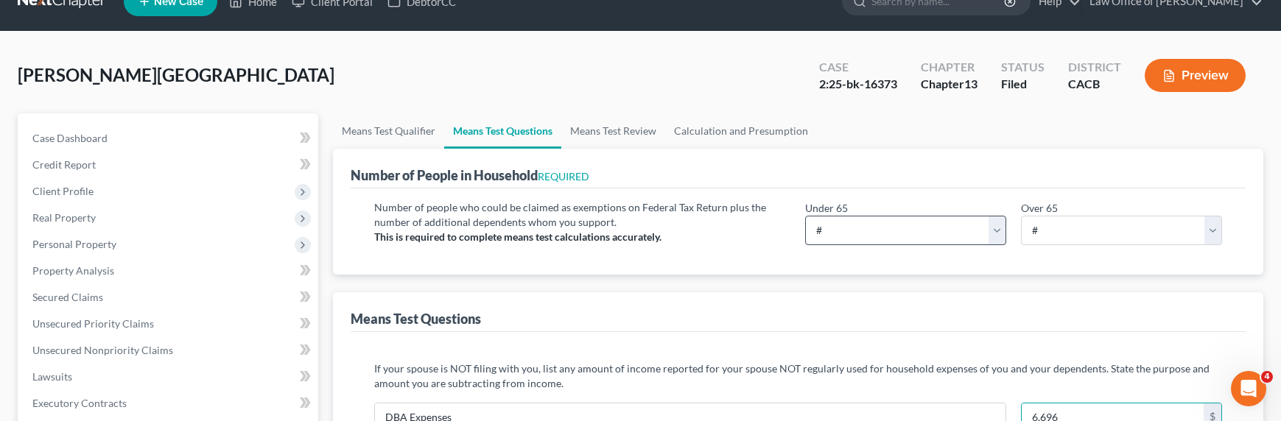
type input "6,696"
click at [925, 222] on select "# 0 1 2 3 4 5 6 7 8 9 10" at bounding box center [905, 230] width 201 height 29
click at [805, 216] on select "# 0 1 2 3 4 5 6 7 8 9 10" at bounding box center [905, 230] width 201 height 29
click at [858, 241] on select "# 0 1 2 3 4 5 6 7 8 9 10" at bounding box center [905, 230] width 201 height 29
select select "0"
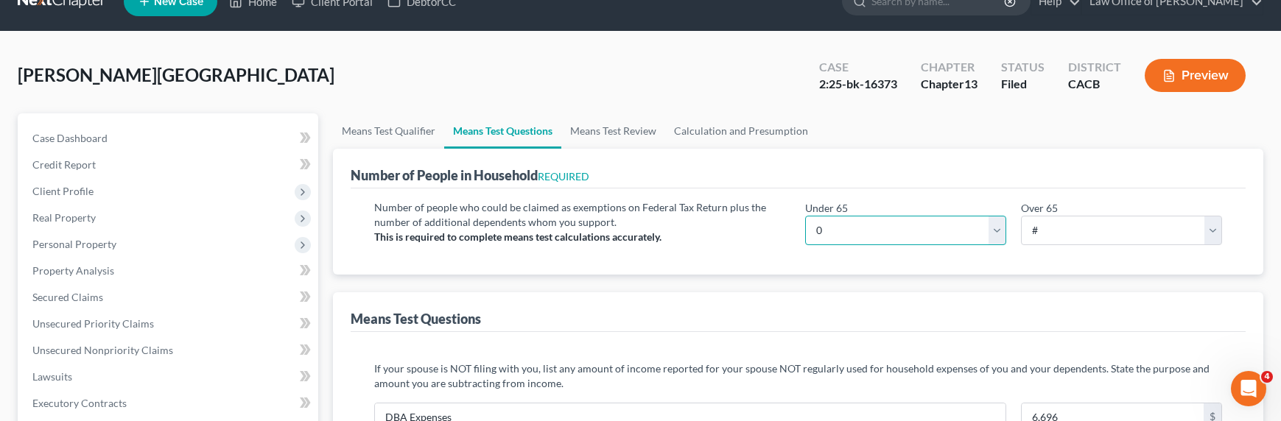
click at [805, 216] on select "# 0 1 2 3 4 5 6 7 8 9 10" at bounding box center [905, 230] width 201 height 29
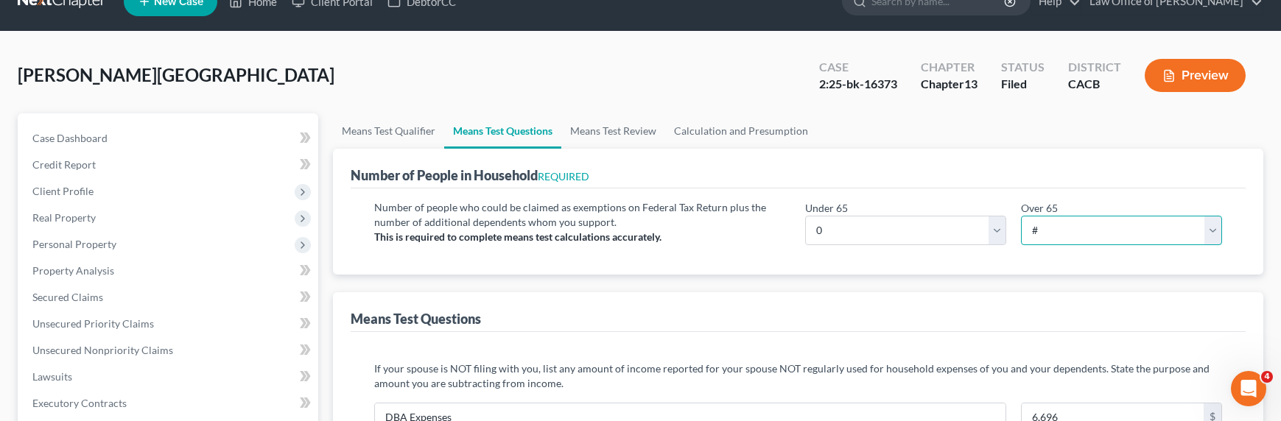
click at [1062, 229] on select "# 0 1 2 3 4 5 6 7 8 9 10" at bounding box center [1121, 230] width 201 height 29
select select "3"
click at [1021, 216] on select "# 0 1 2 3 4 5 6 7 8 9 10" at bounding box center [1121, 230] width 201 height 29
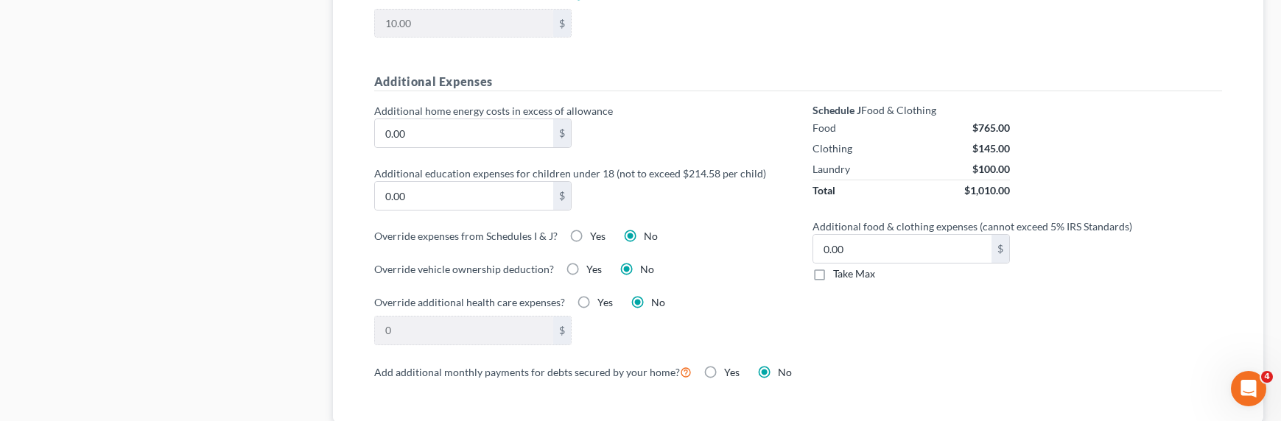
scroll to position [1074, 0]
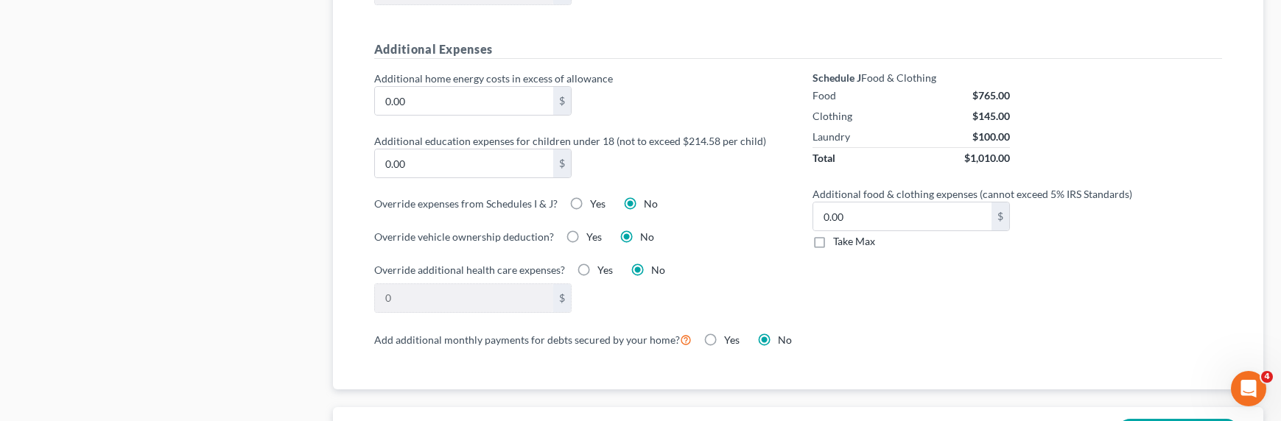
click at [859, 236] on span "Take Max" at bounding box center [854, 241] width 42 height 13
click at [849, 236] on input "Take Max" at bounding box center [844, 239] width 10 height 10
checkbox input "true"
type input "63.00"
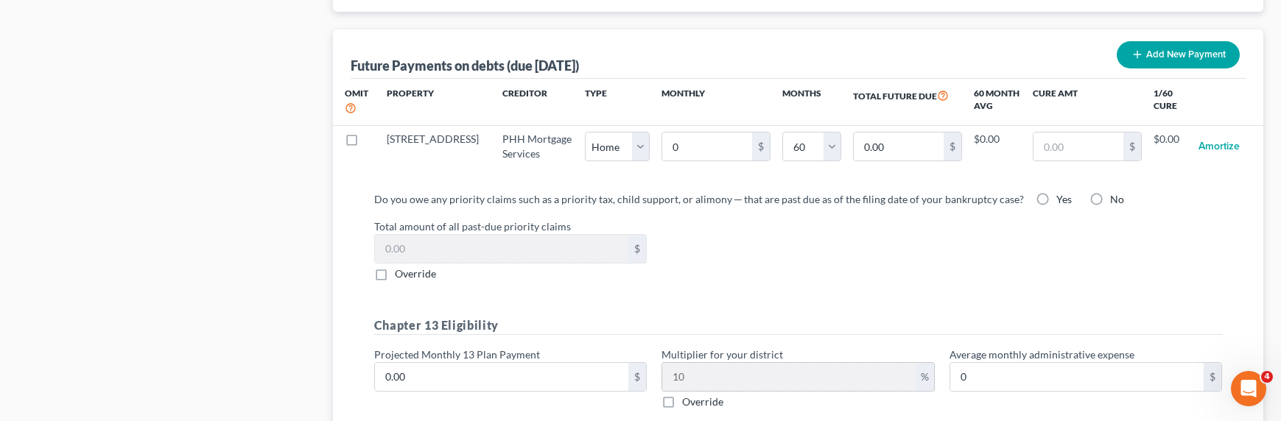
scroll to position [1561, 0]
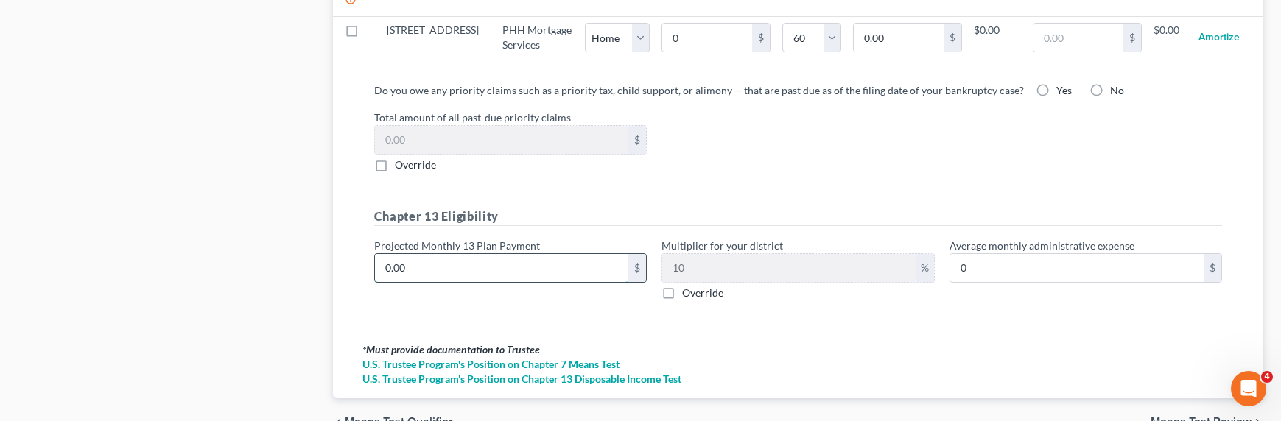
click at [498, 272] on input "0.00" at bounding box center [501, 268] width 253 height 28
type input "3"
type input "0.30"
type input "30"
type input "3.00"
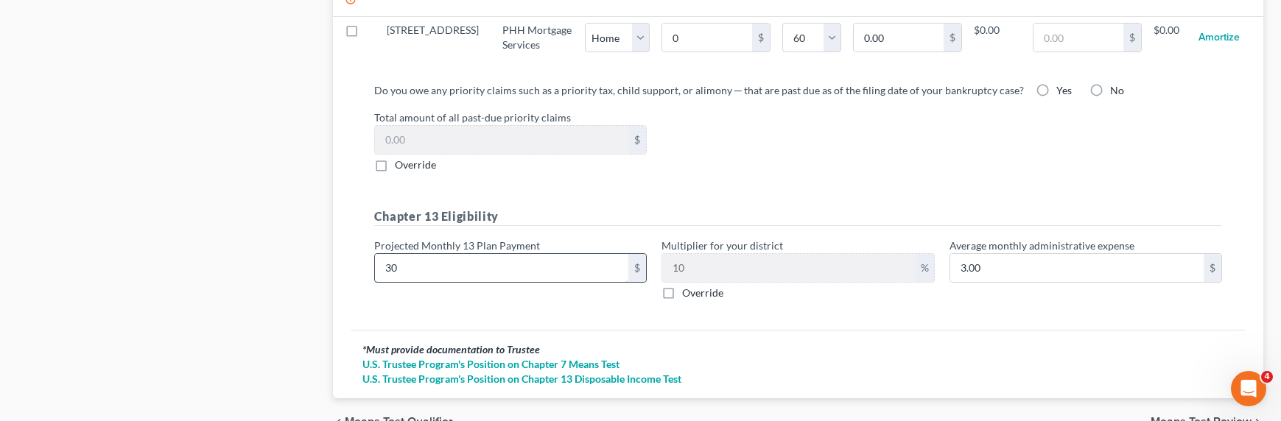
type input "300"
type input "30.00"
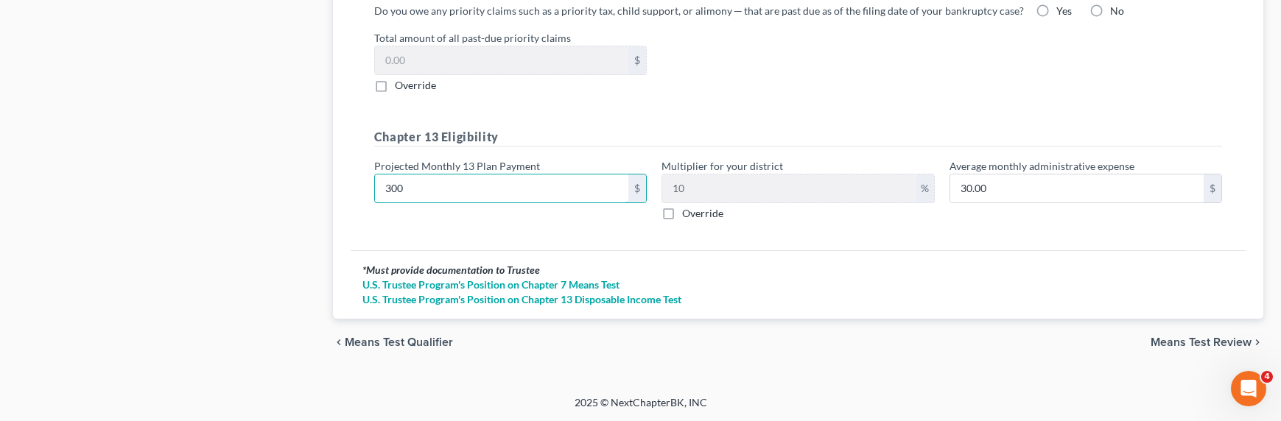
type input "300"
click at [1062, 340] on span "Means Test Review" at bounding box center [1201, 343] width 101 height 12
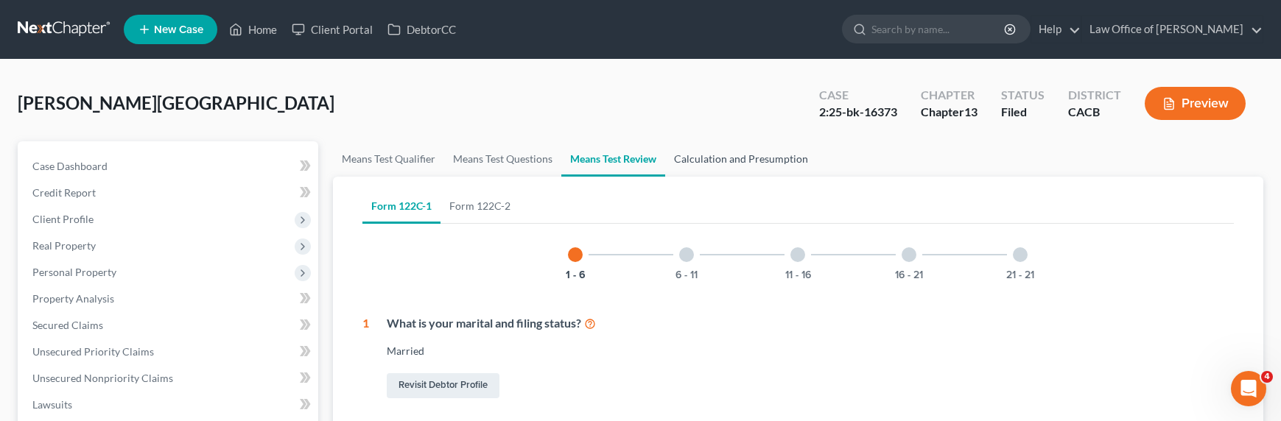
click at [754, 161] on link "Calculation and Presumption" at bounding box center [741, 158] width 152 height 35
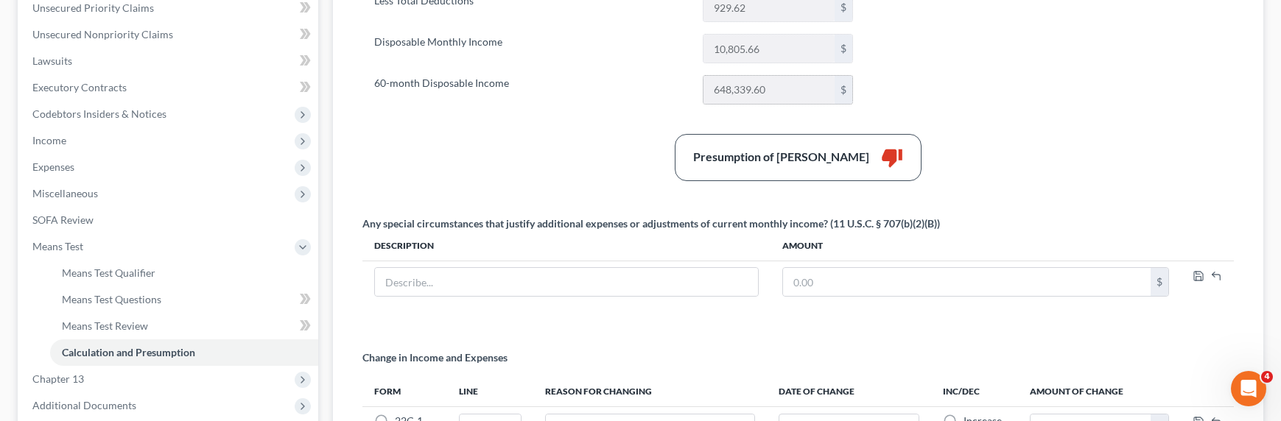
scroll to position [209, 0]
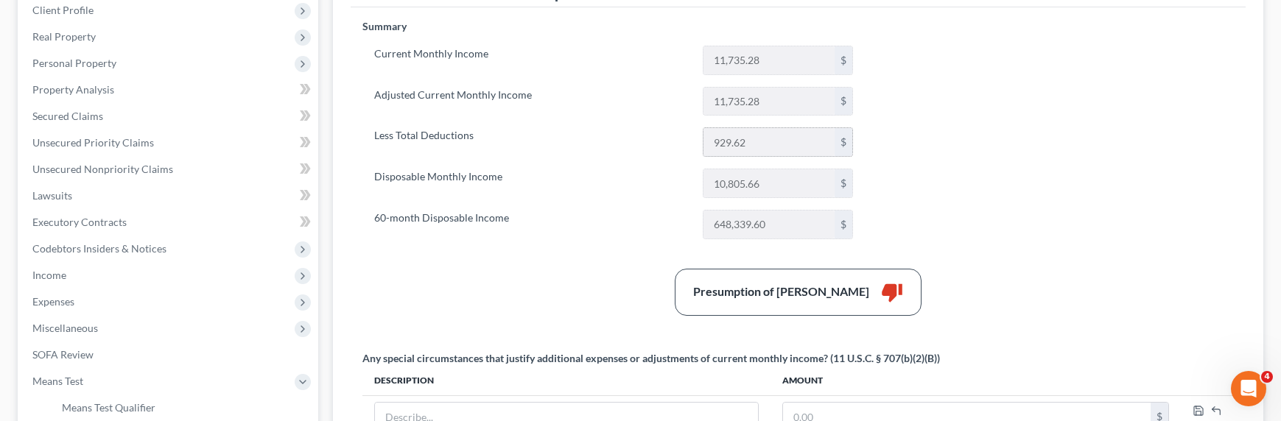
drag, startPoint x: 765, startPoint y: 145, endPoint x: 707, endPoint y: 142, distance: 57.5
click at [707, 142] on input "929.62" at bounding box center [769, 142] width 130 height 28
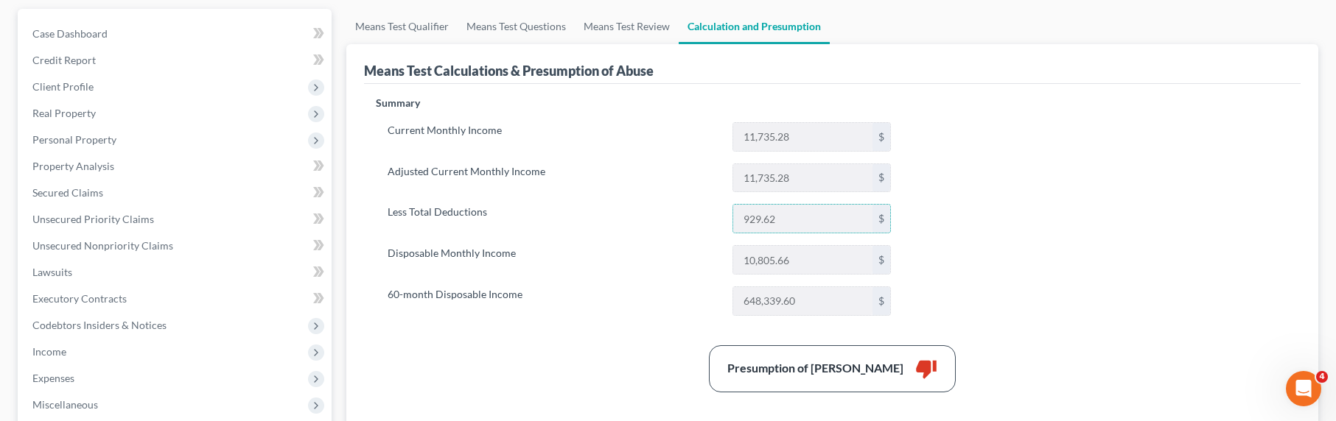
scroll to position [182, 0]
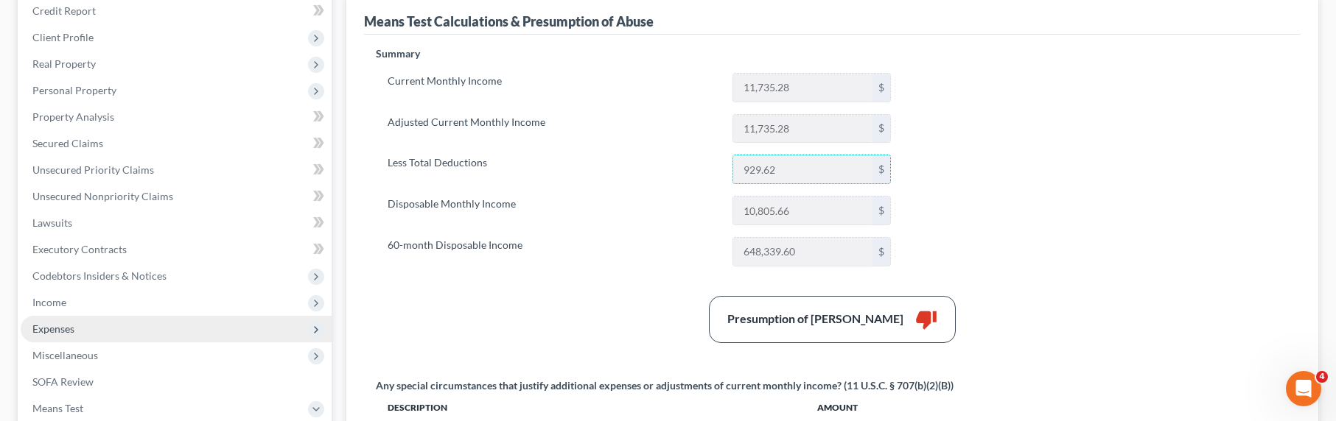
click at [74, 327] on span "Expenses" at bounding box center [176, 329] width 311 height 27
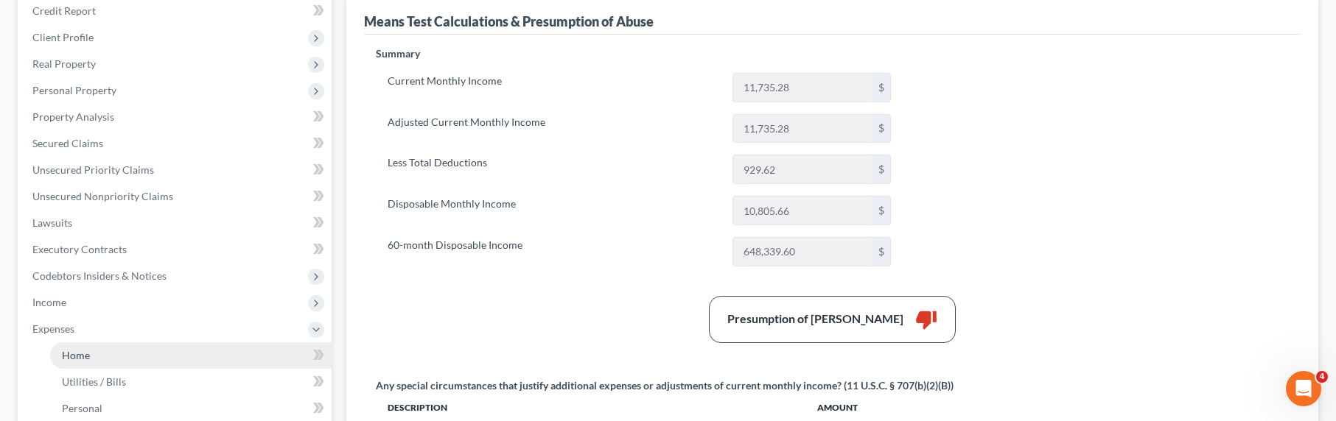
click at [85, 357] on span "Home" at bounding box center [76, 355] width 28 height 13
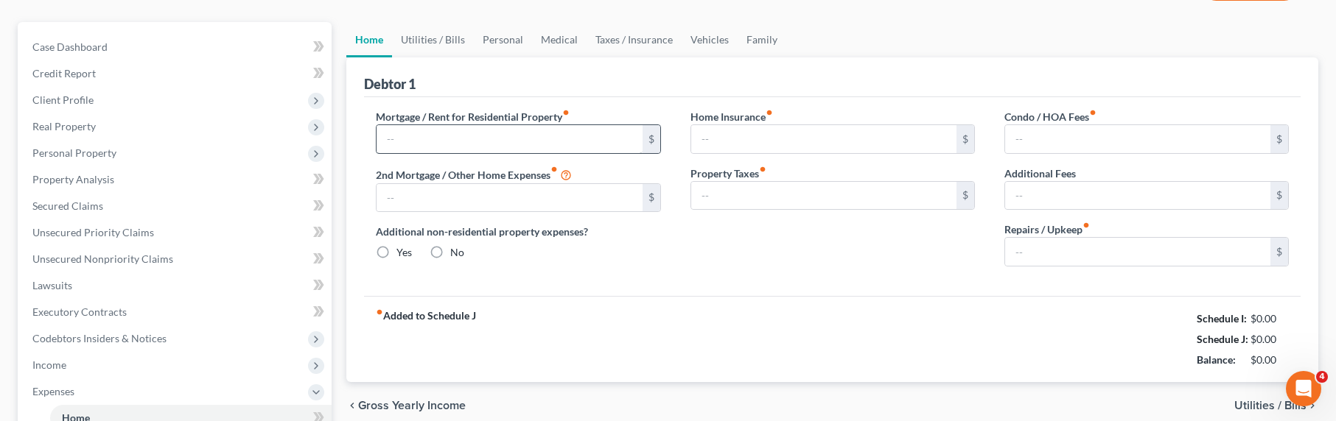
type input "2,448.75"
type input "0.00"
radio input "true"
type input "0.00"
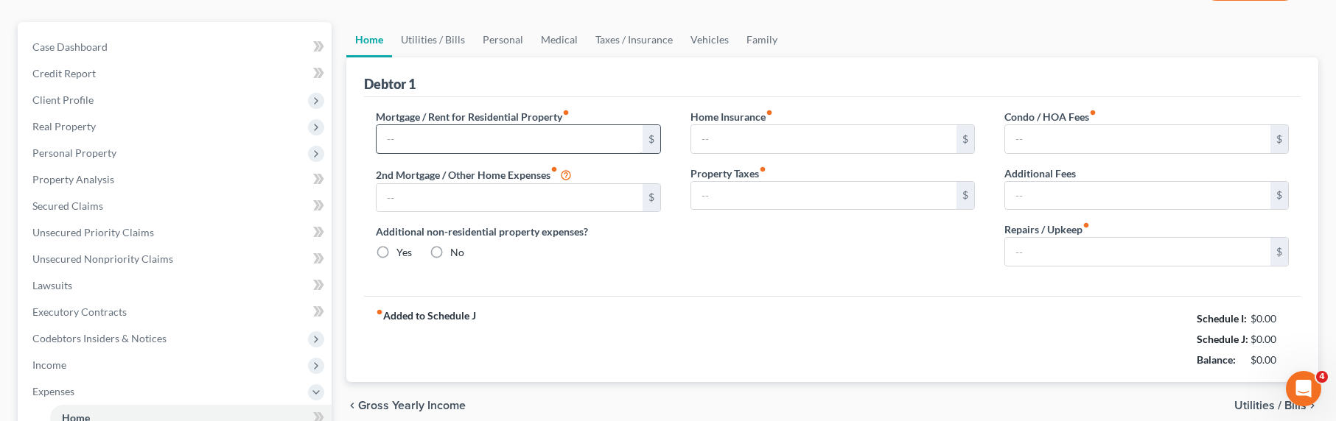
type input "0.00"
type input "120.00"
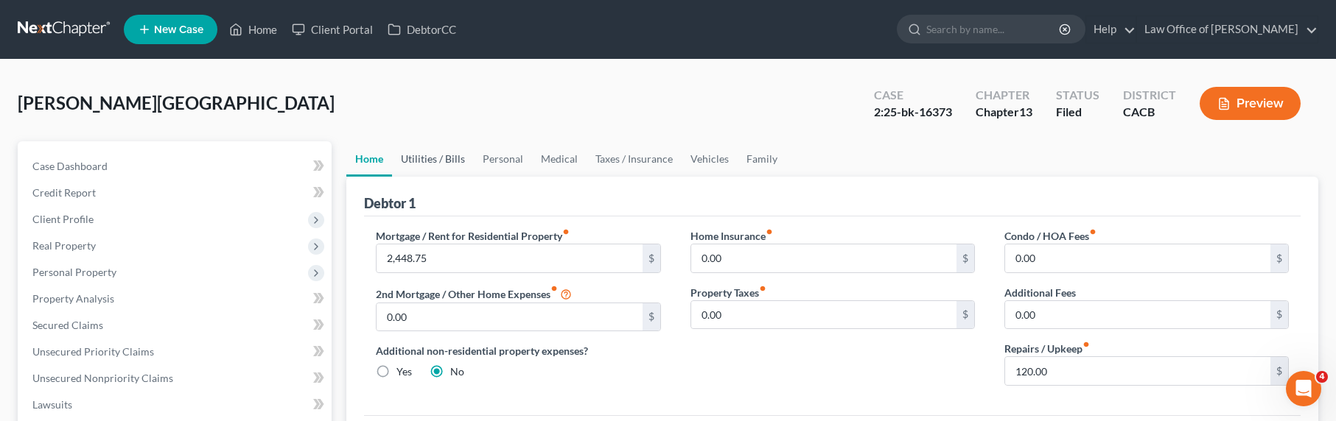
click at [459, 158] on link "Utilities / Bills" at bounding box center [433, 158] width 82 height 35
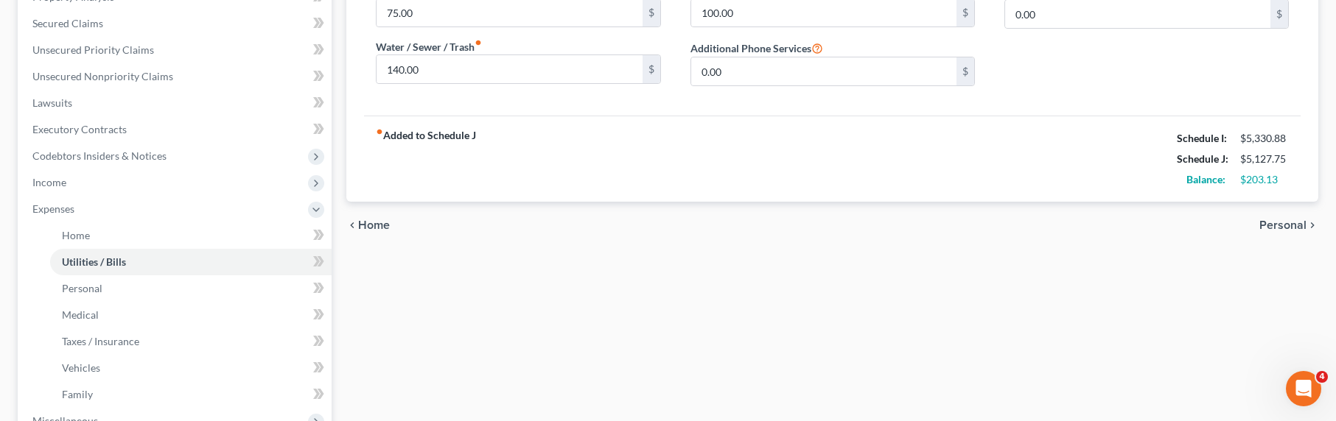
scroll to position [316, 0]
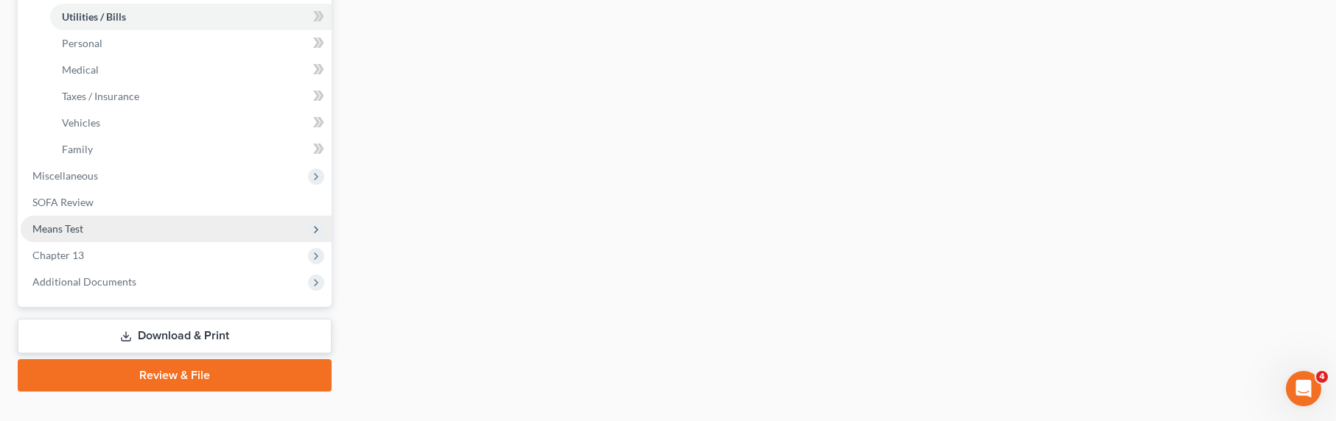
click at [54, 228] on span "Means Test" at bounding box center [57, 228] width 51 height 13
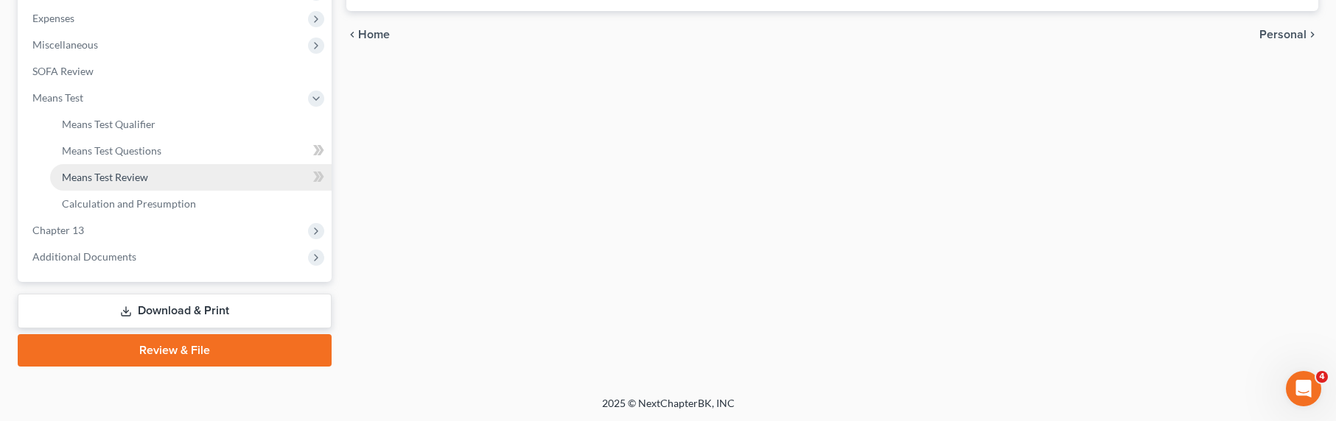
click at [99, 178] on span "Means Test Review" at bounding box center [105, 177] width 86 height 13
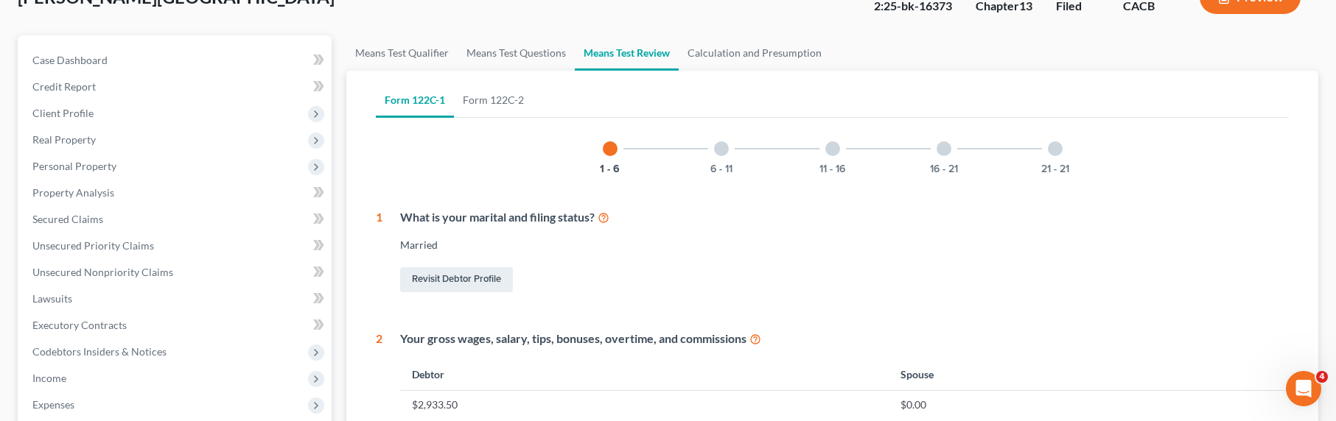
scroll to position [24, 0]
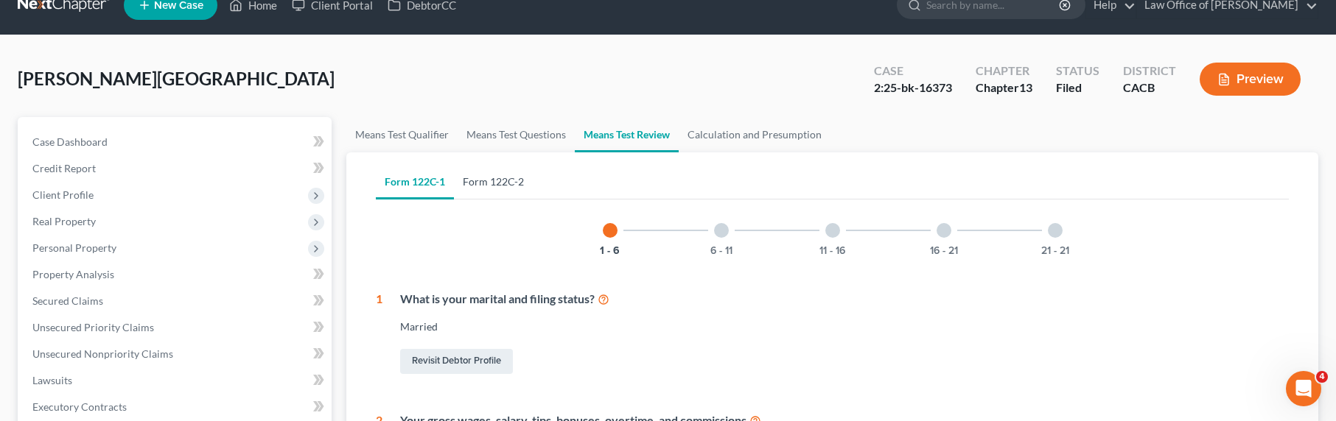
click at [494, 180] on link "Form 122C-2" at bounding box center [493, 181] width 79 height 35
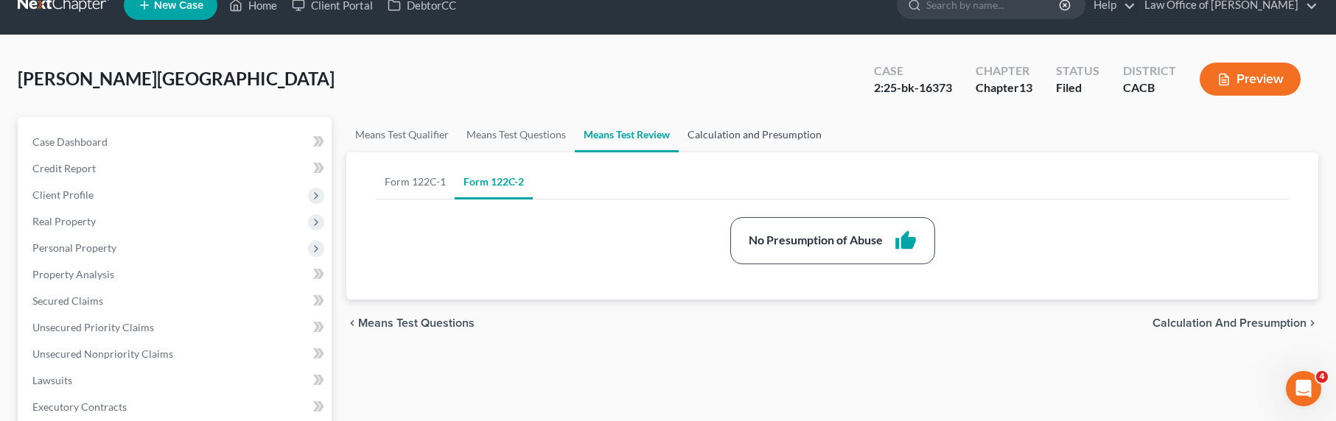
click at [784, 136] on link "Calculation and Presumption" at bounding box center [755, 134] width 152 height 35
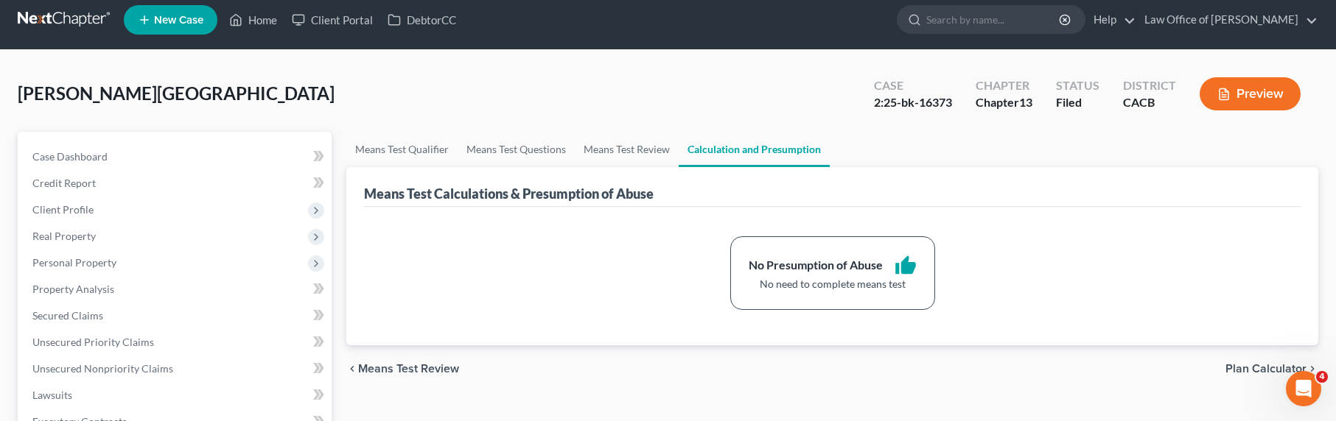
scroll to position [23, 0]
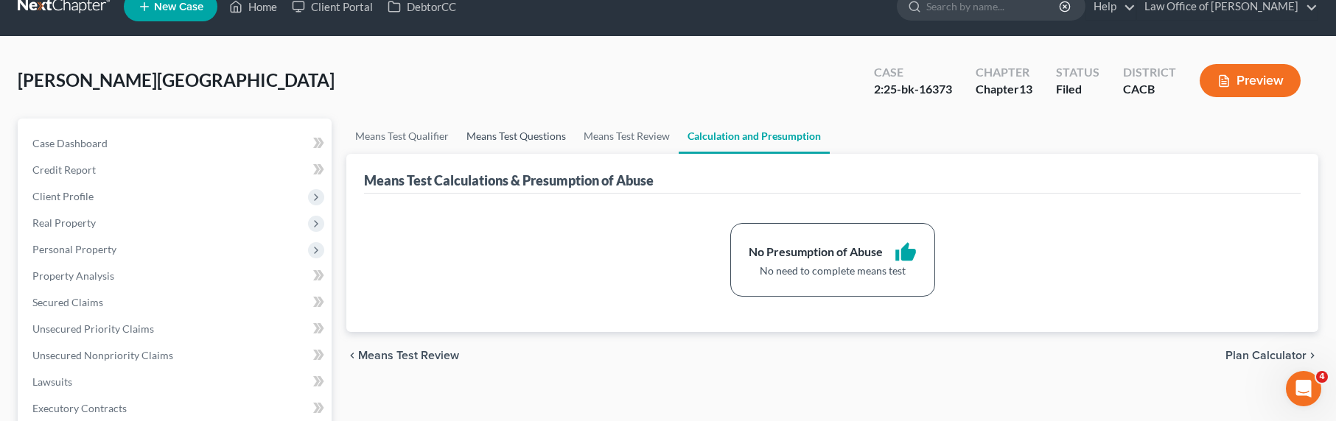
click at [511, 141] on link "Means Test Questions" at bounding box center [516, 136] width 117 height 35
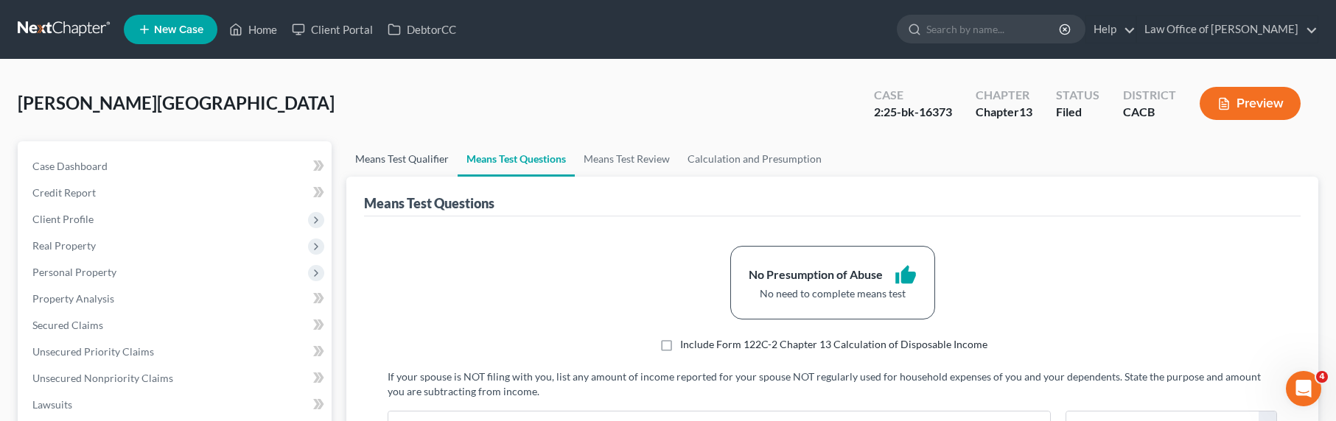
click at [414, 151] on link "Means Test Qualifier" at bounding box center [401, 158] width 111 height 35
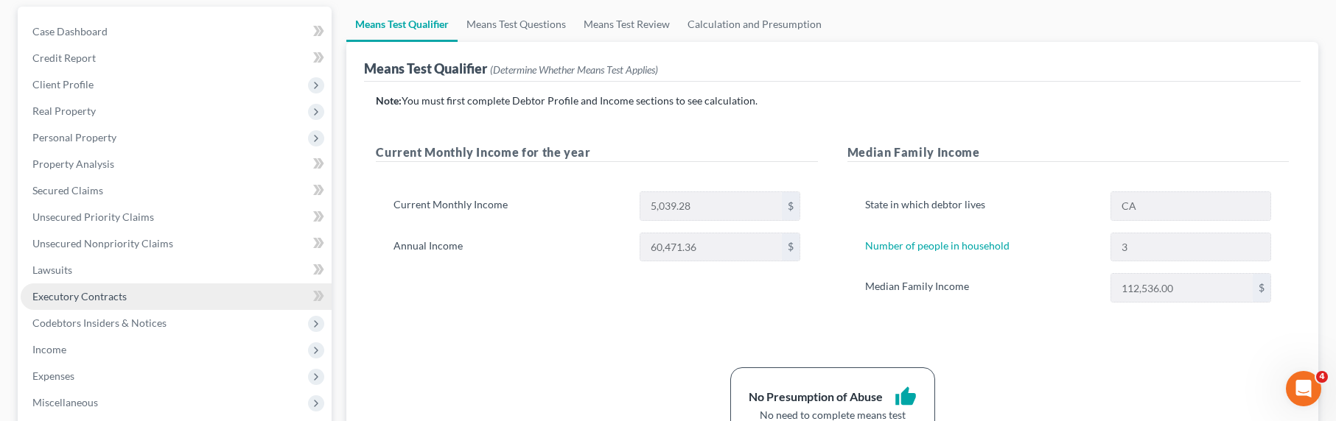
scroll to position [158, 0]
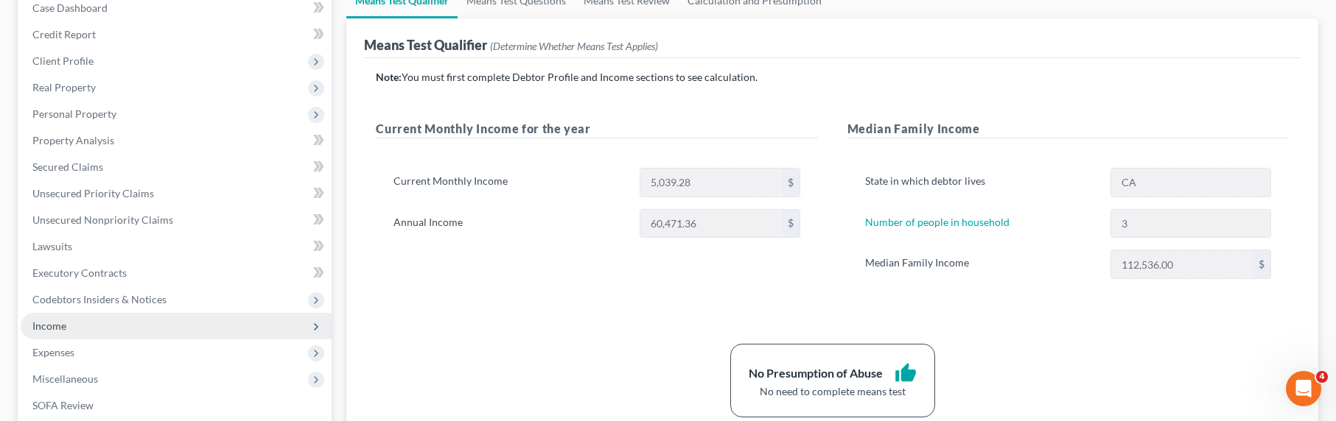
click at [58, 323] on span "Income" at bounding box center [49, 326] width 34 height 13
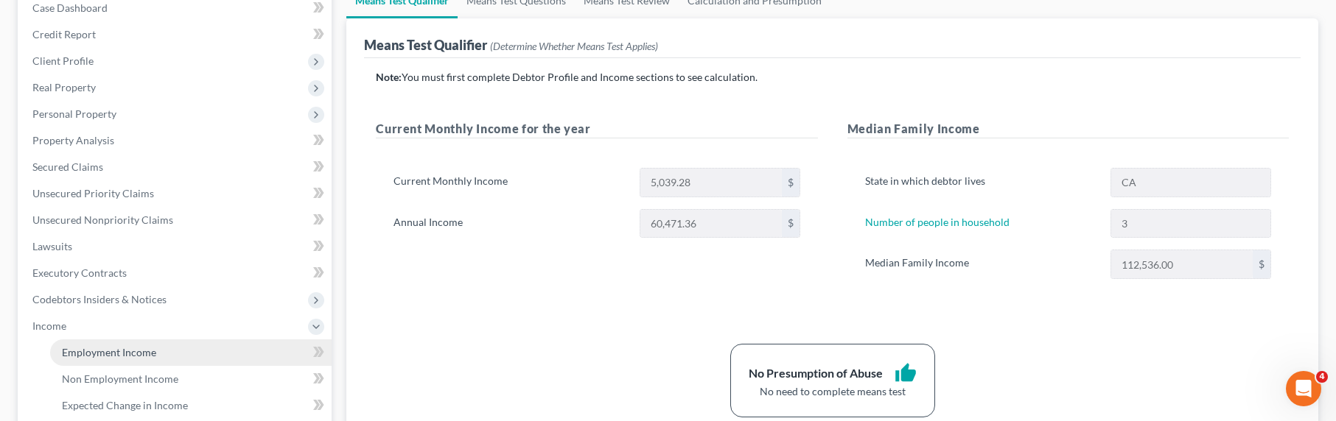
click at [125, 346] on span "Employment Income" at bounding box center [109, 352] width 94 height 13
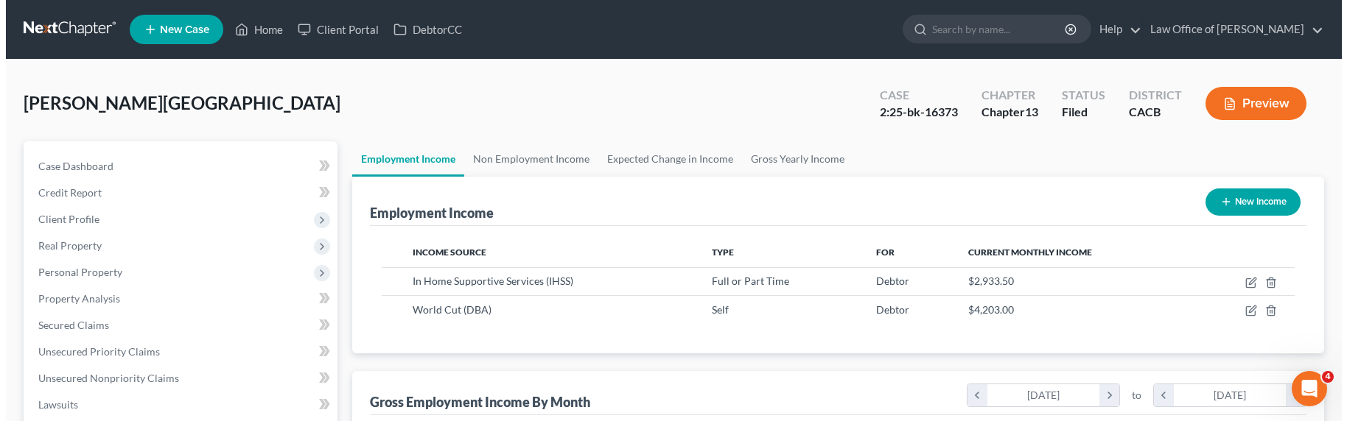
scroll to position [264, 550]
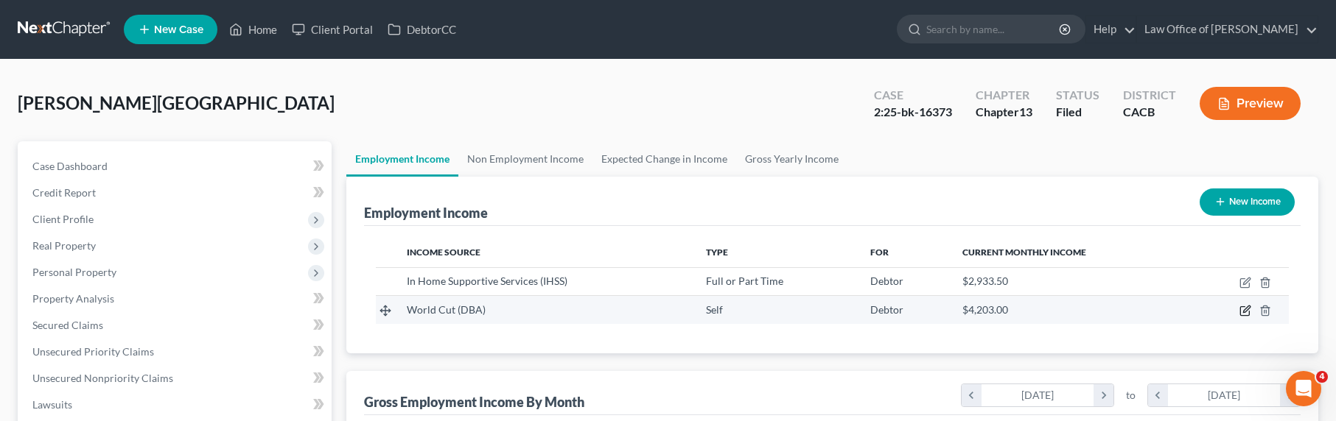
click at [1062, 312] on icon "button" at bounding box center [1246, 309] width 7 height 7
select select "1"
select select "4"
select select "0"
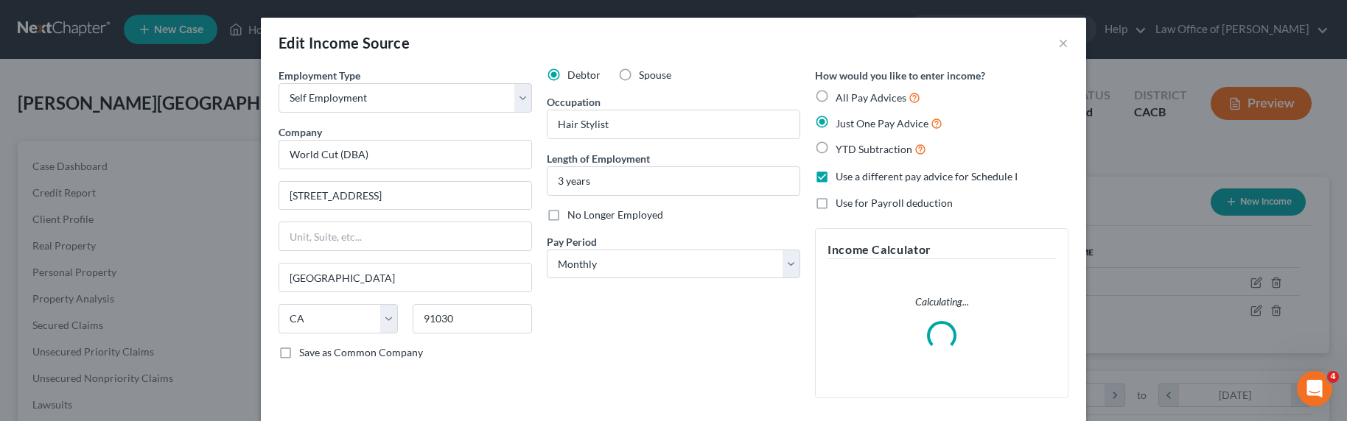
scroll to position [175, 0]
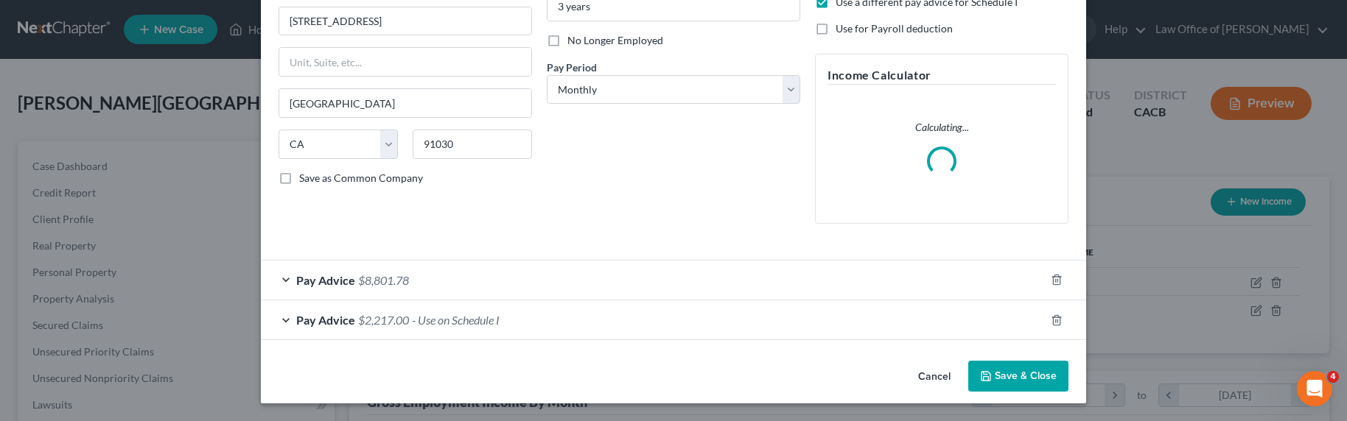
click at [454, 283] on div "Pay Advice $8,801.78" at bounding box center [653, 280] width 784 height 39
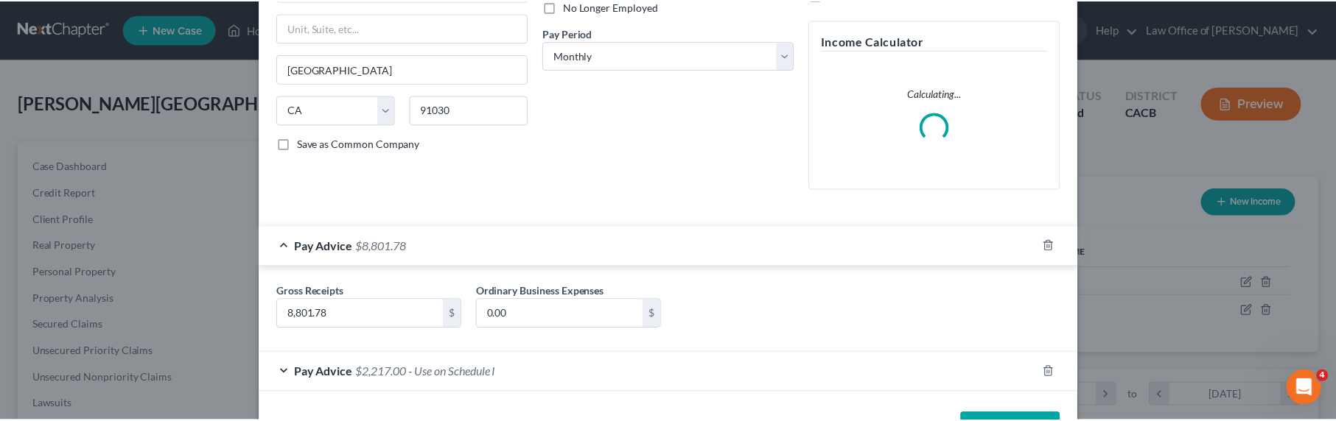
scroll to position [261, 0]
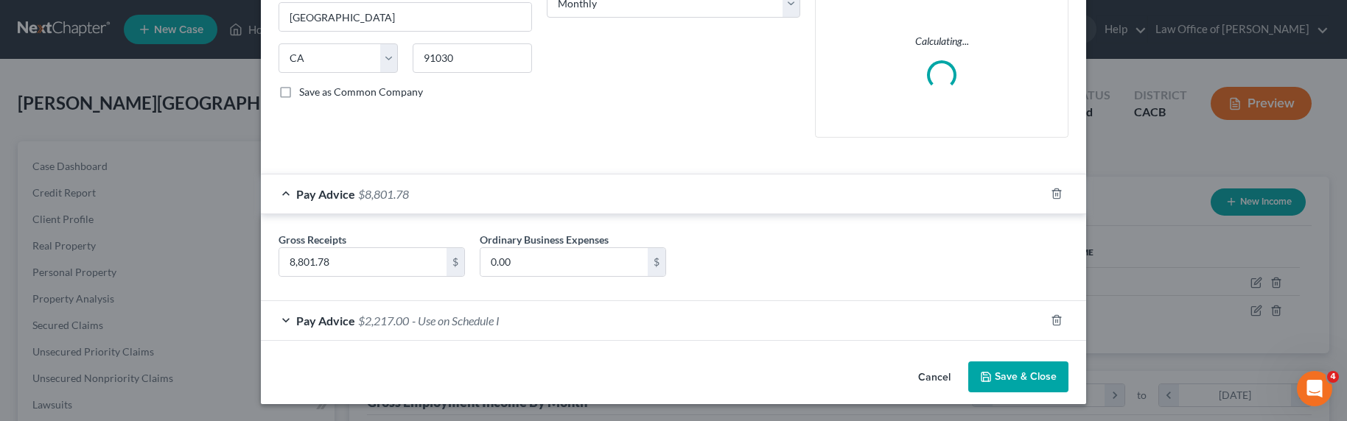
click at [1020, 374] on button "Save & Close" at bounding box center [1018, 377] width 100 height 31
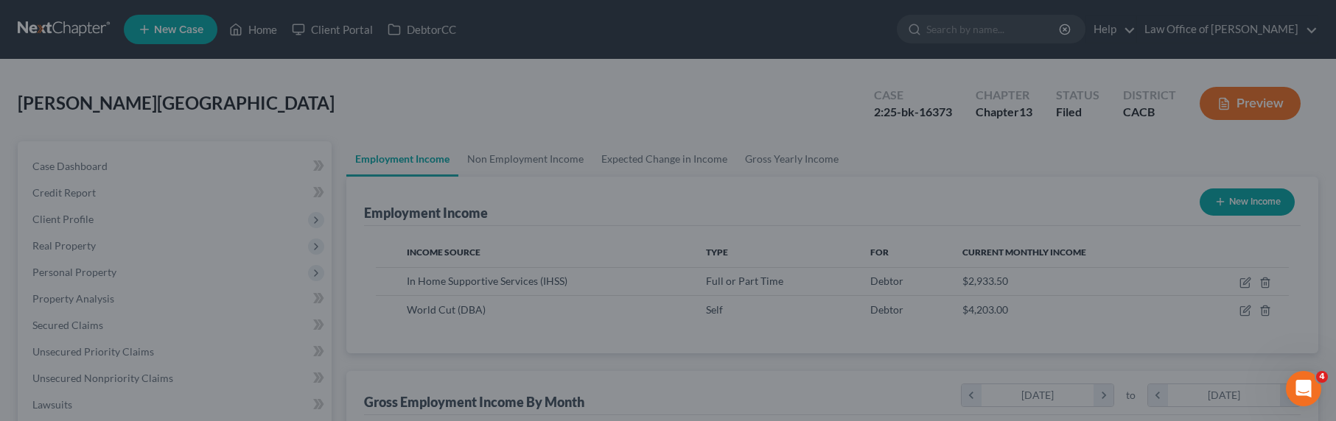
scroll to position [736455, 736169]
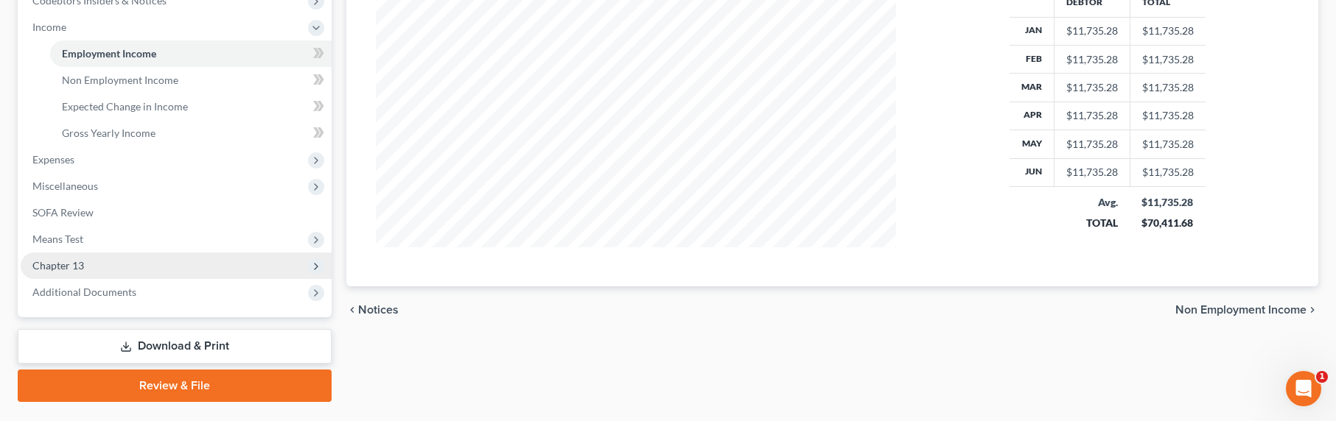
scroll to position [493, 0]
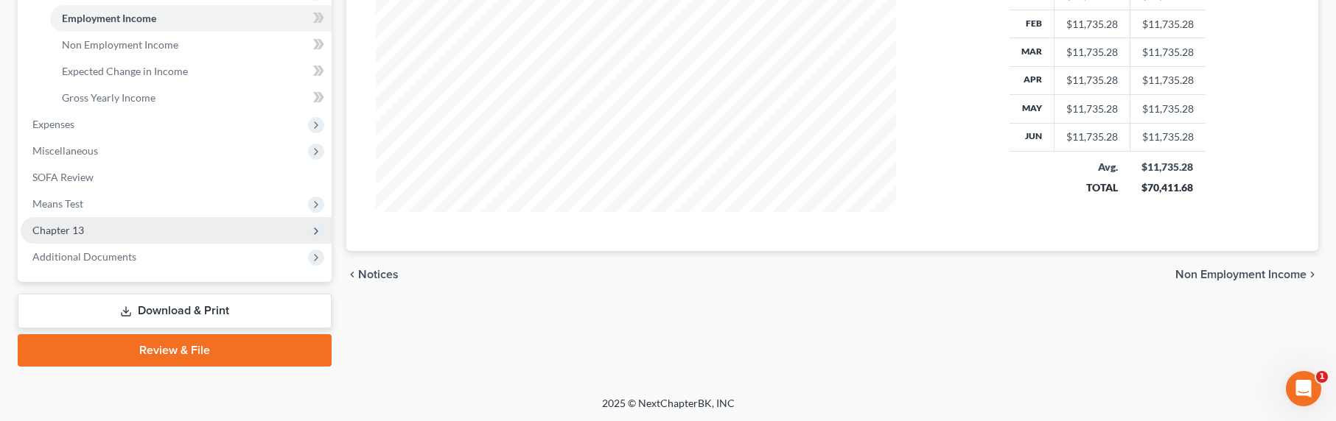
click at [63, 224] on span "Chapter 13" at bounding box center [58, 230] width 52 height 13
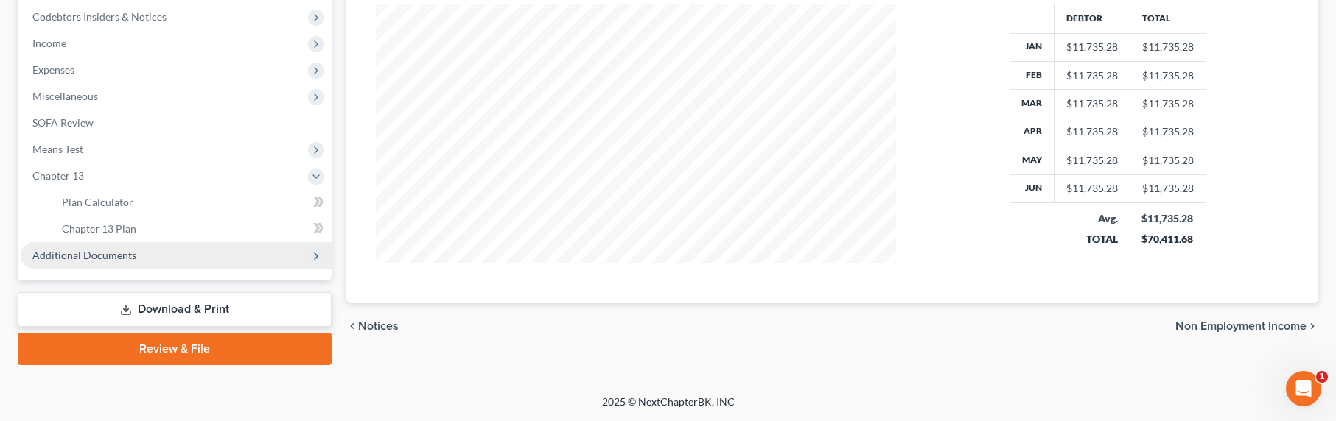
scroll to position [440, 0]
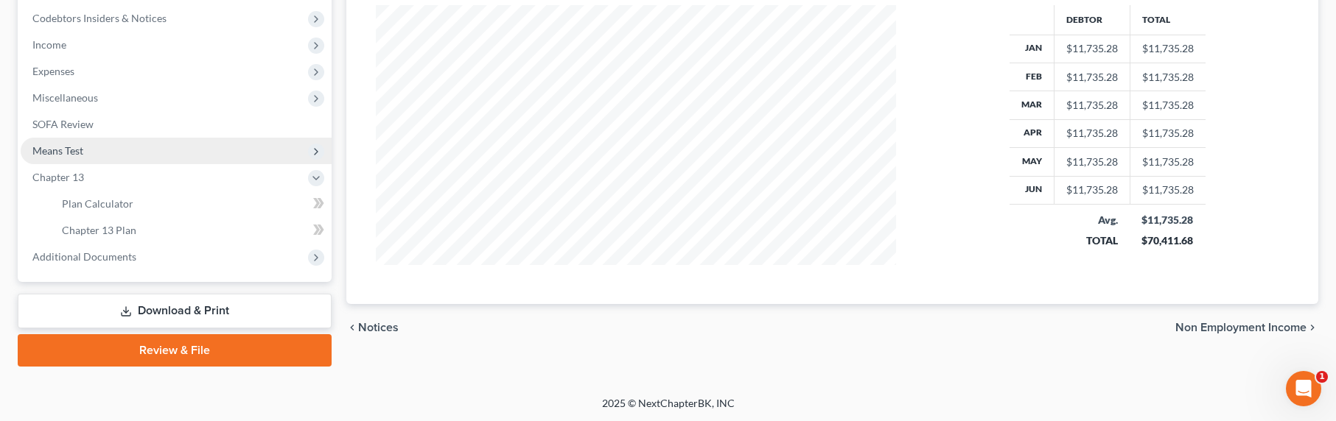
click at [63, 153] on span "Means Test" at bounding box center [57, 150] width 51 height 13
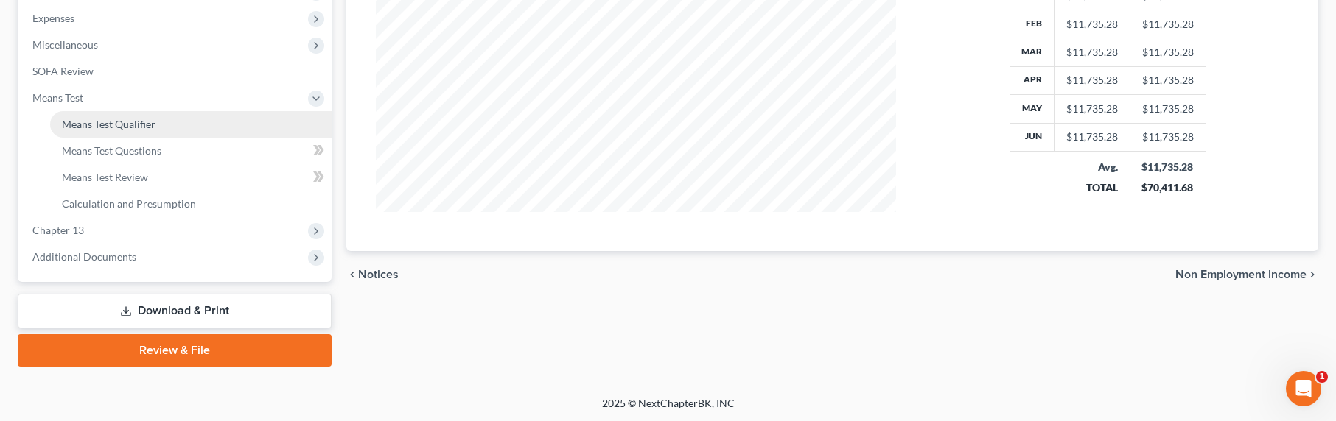
click at [92, 127] on span "Means Test Qualifier" at bounding box center [109, 124] width 94 height 13
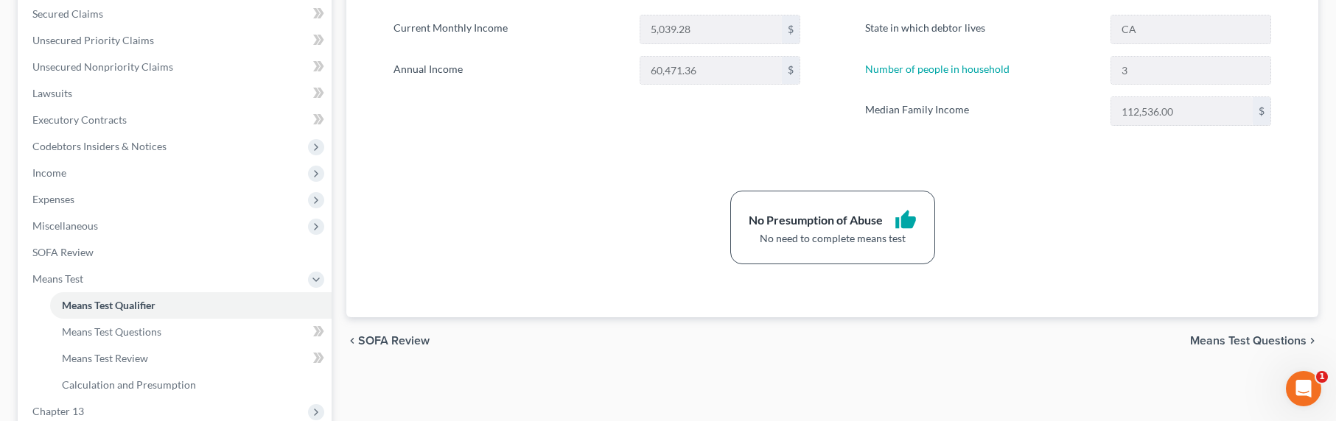
scroll to position [294, 0]
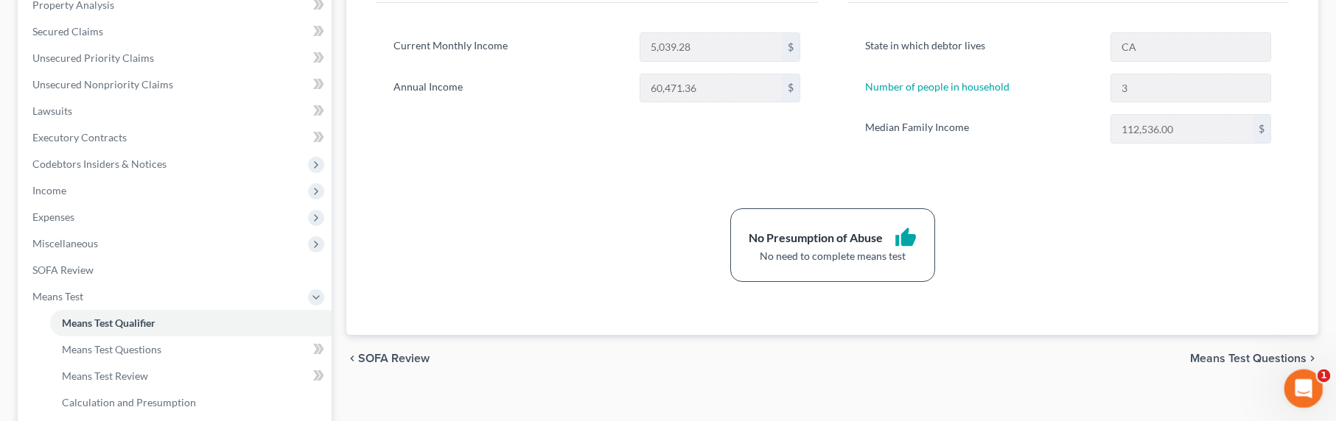
click at [1305, 375] on div "Open Intercom Messenger" at bounding box center [1301, 386] width 49 height 49
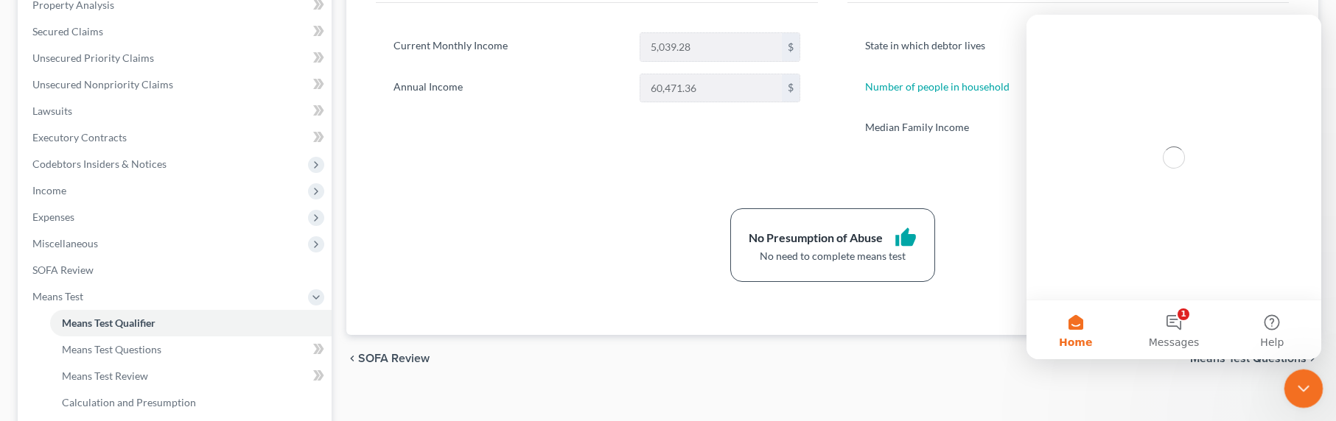
scroll to position [0, 0]
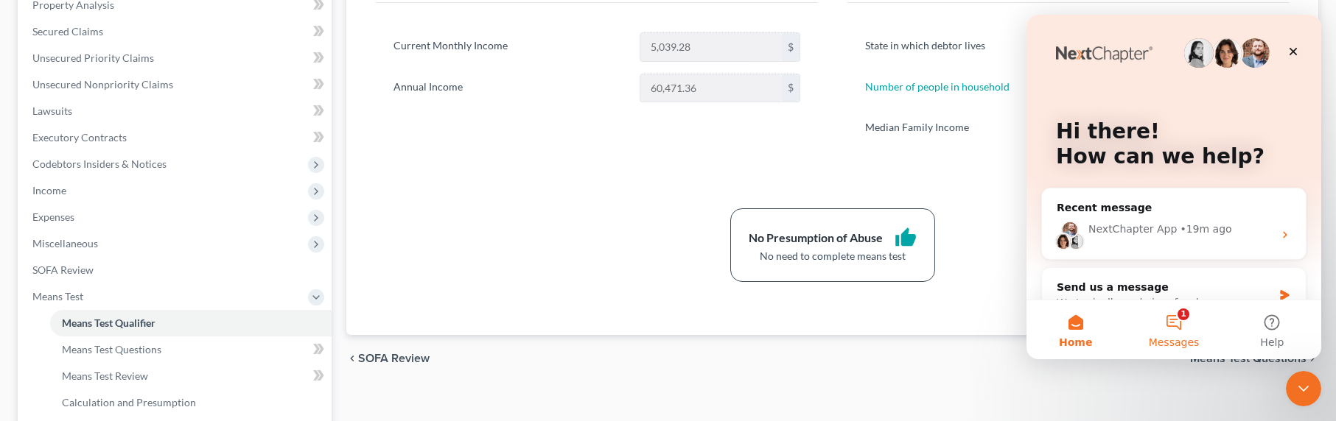
click at [1177, 322] on button "1 Messages" at bounding box center [1173, 330] width 98 height 59
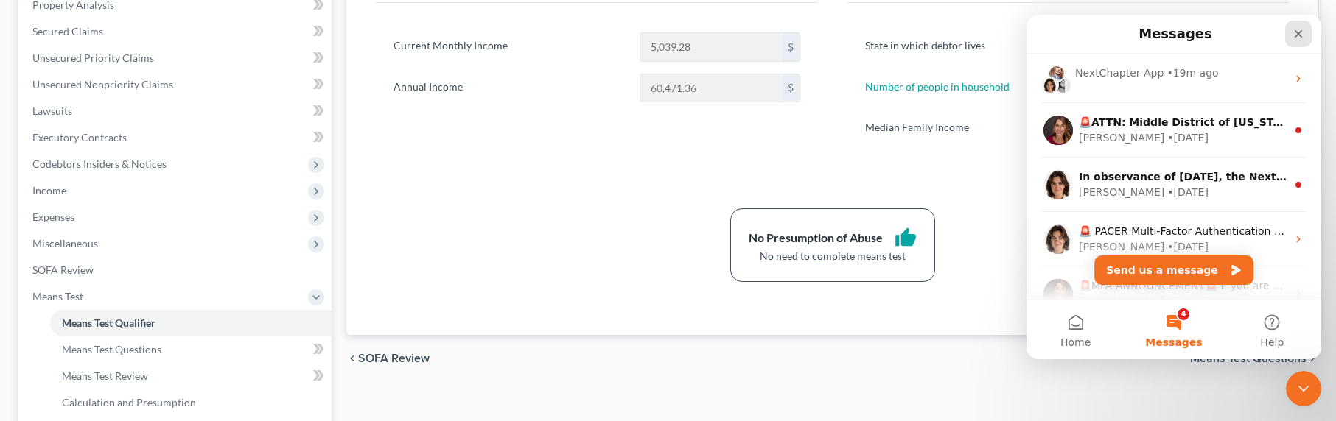
click at [1296, 38] on icon "Close" at bounding box center [1298, 34] width 12 height 12
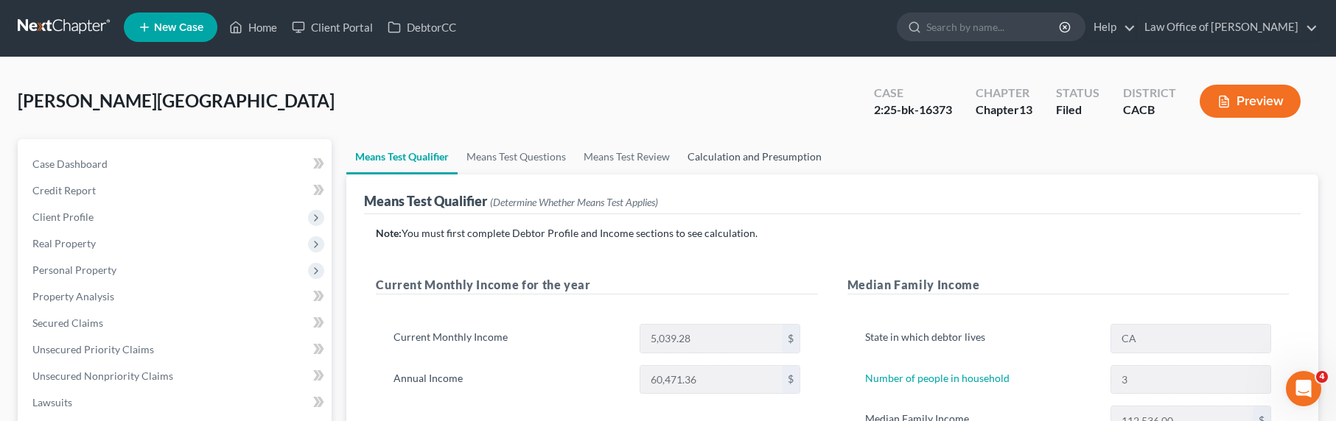
scroll to position [3, 0]
click at [715, 157] on link "Calculation and Presumption" at bounding box center [755, 156] width 152 height 35
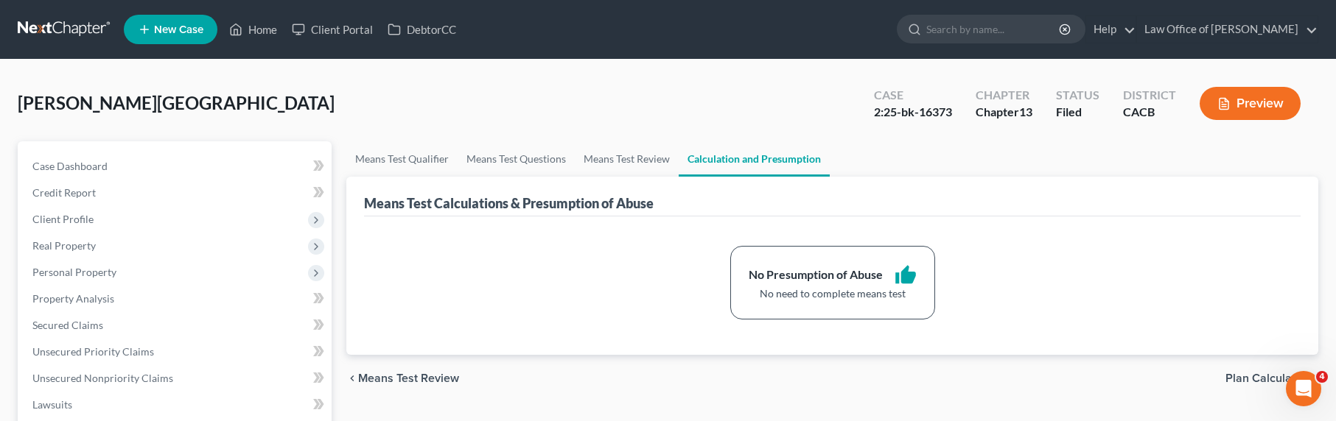
click at [55, 27] on link at bounding box center [65, 29] width 94 height 27
